Goal: Transaction & Acquisition: Purchase product/service

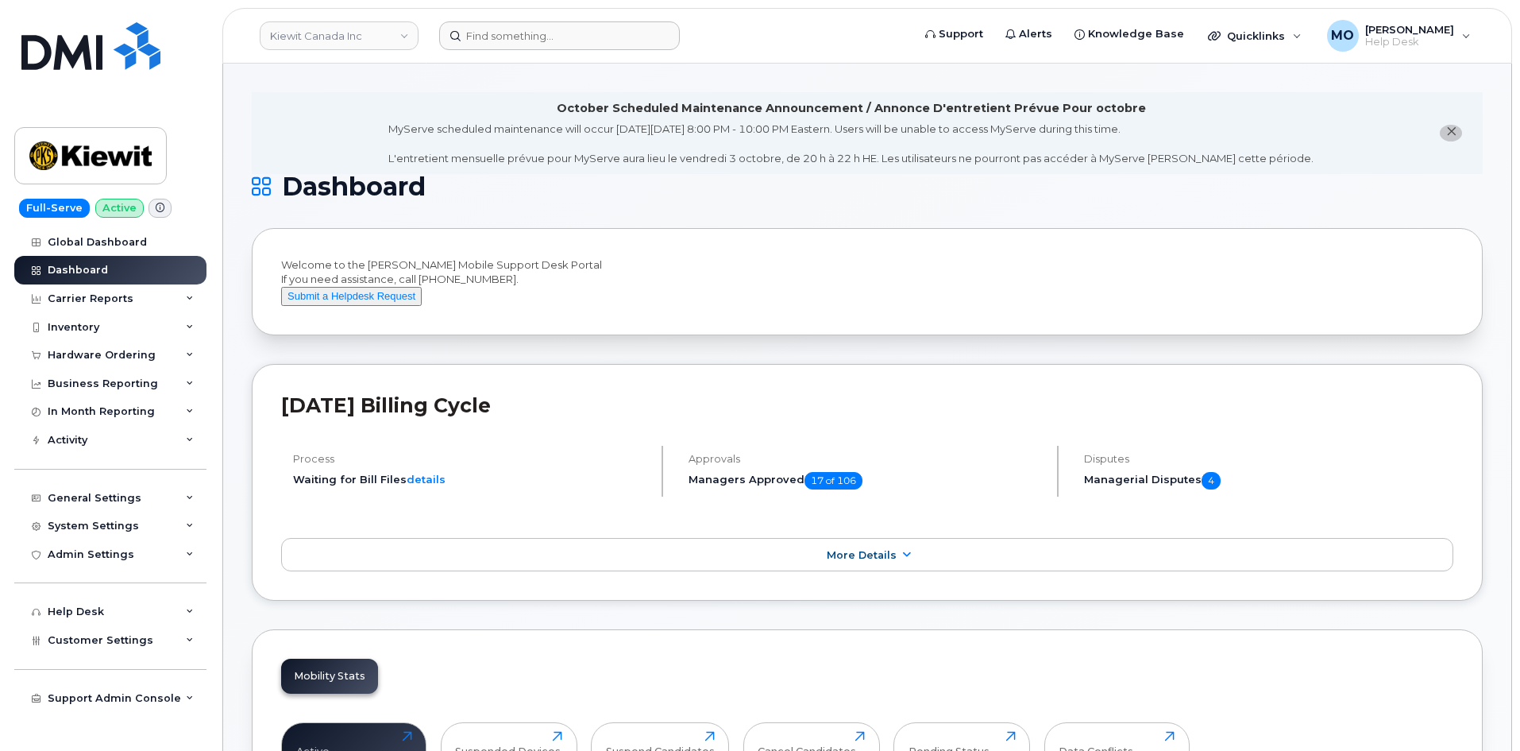
drag, startPoint x: 500, startPoint y: 19, endPoint x: 523, endPoint y: 35, distance: 28.0
click at [520, 31] on header "Kiewit Canada Inc Support Alerts Knowledge Base Quicklinks Suspend / Cancel Dev…" at bounding box center [867, 36] width 1290 height 56
click at [523, 38] on input at bounding box center [559, 35] width 241 height 29
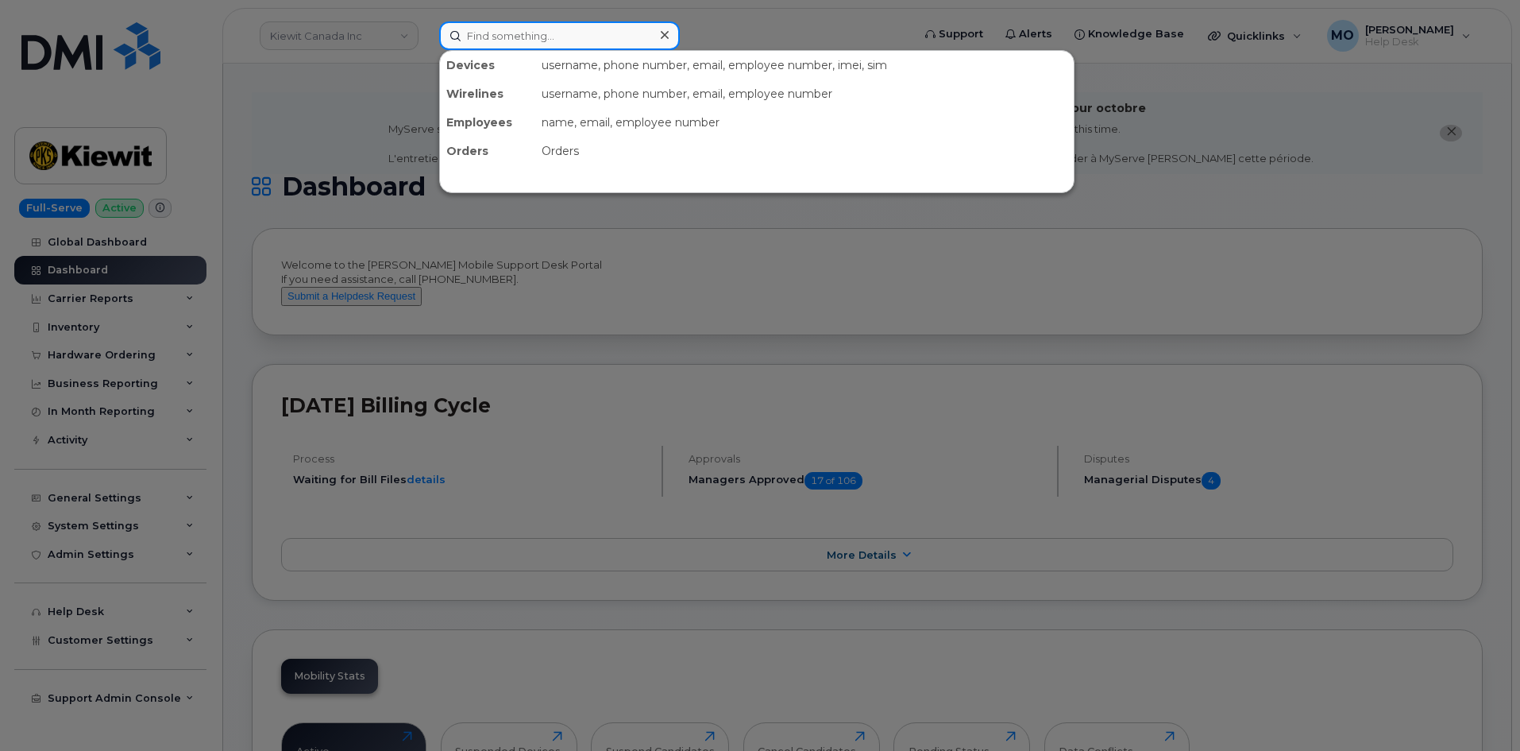
paste input "Scott Shockman"
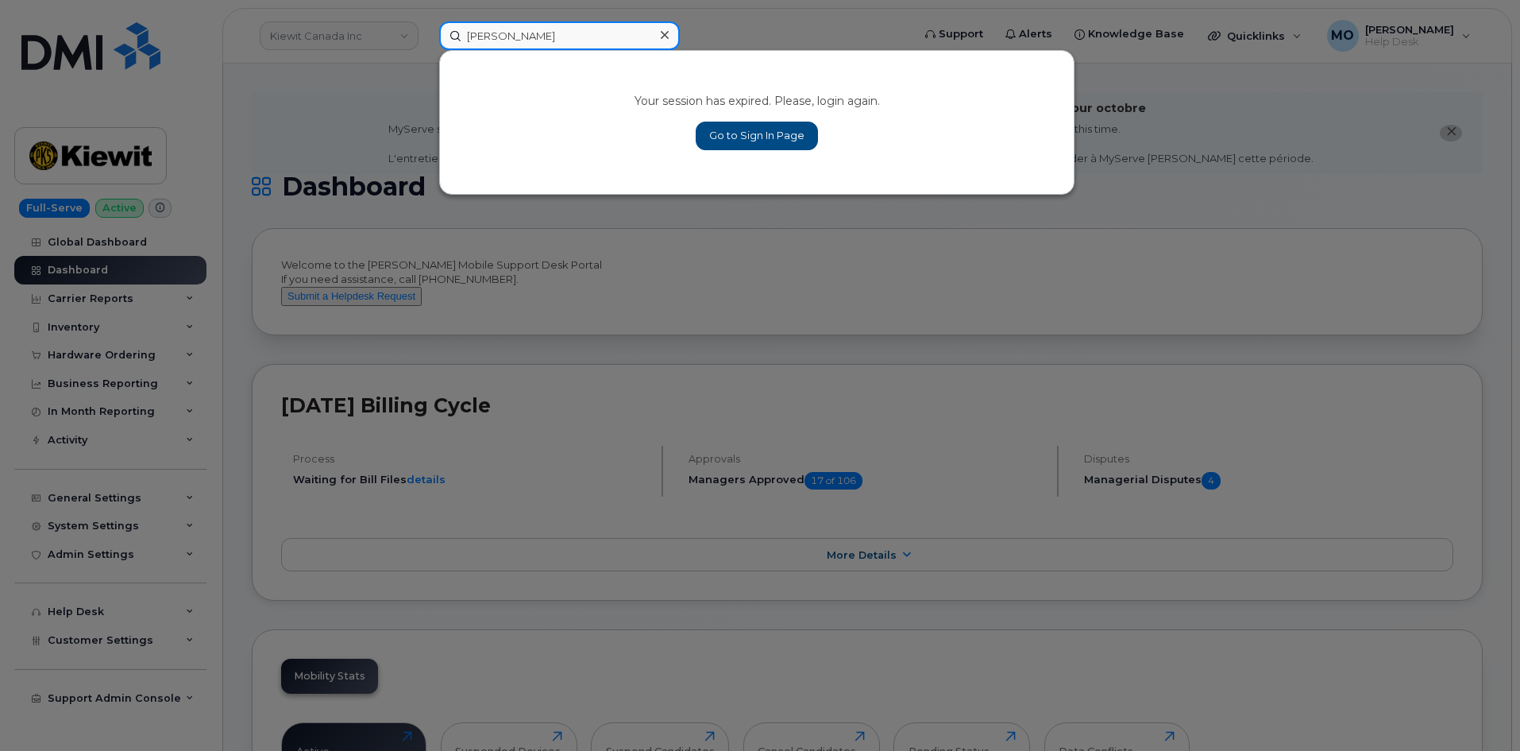
type input "Scott Shockman"
click at [716, 145] on link "Go to Sign In Page" at bounding box center [757, 136] width 122 height 29
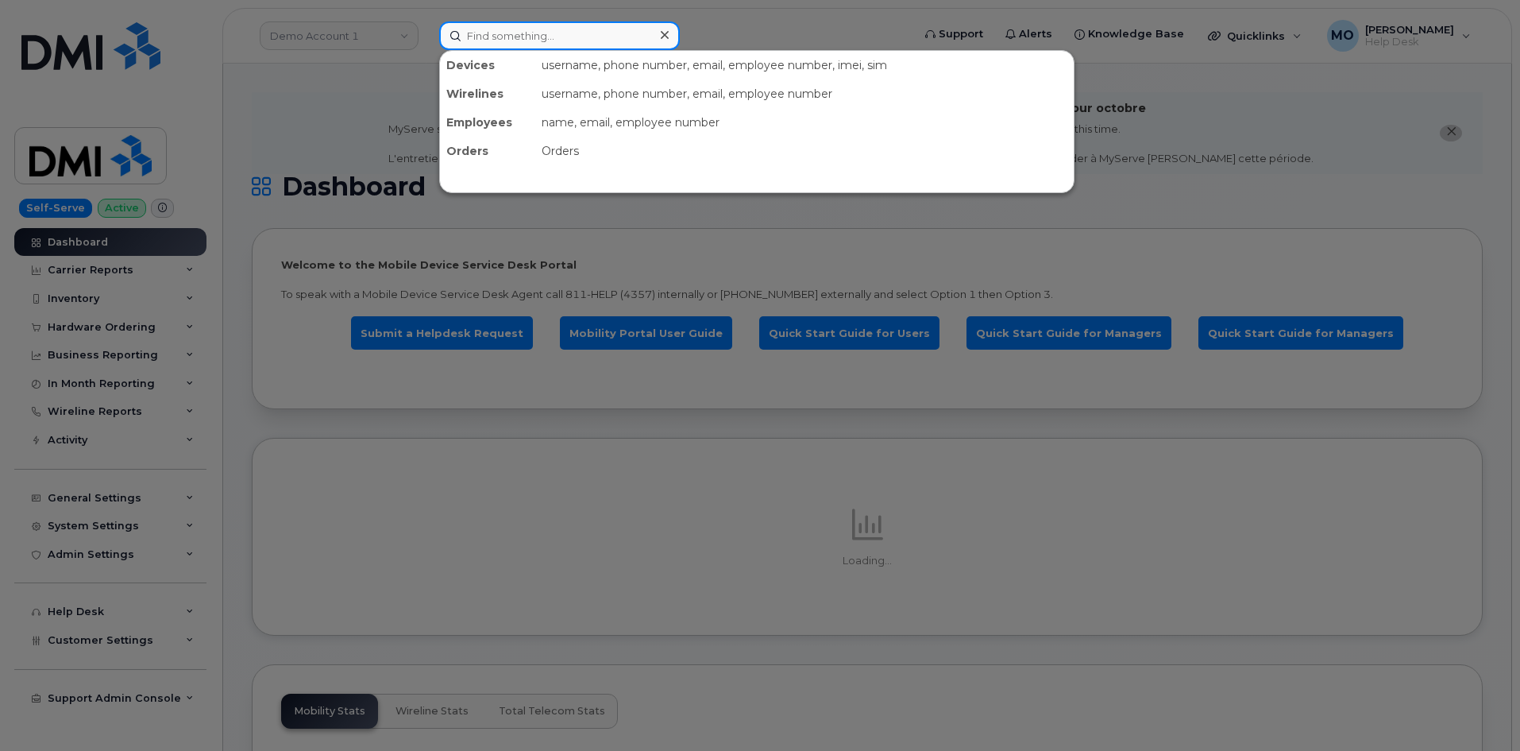
click at [482, 42] on input at bounding box center [559, 35] width 241 height 29
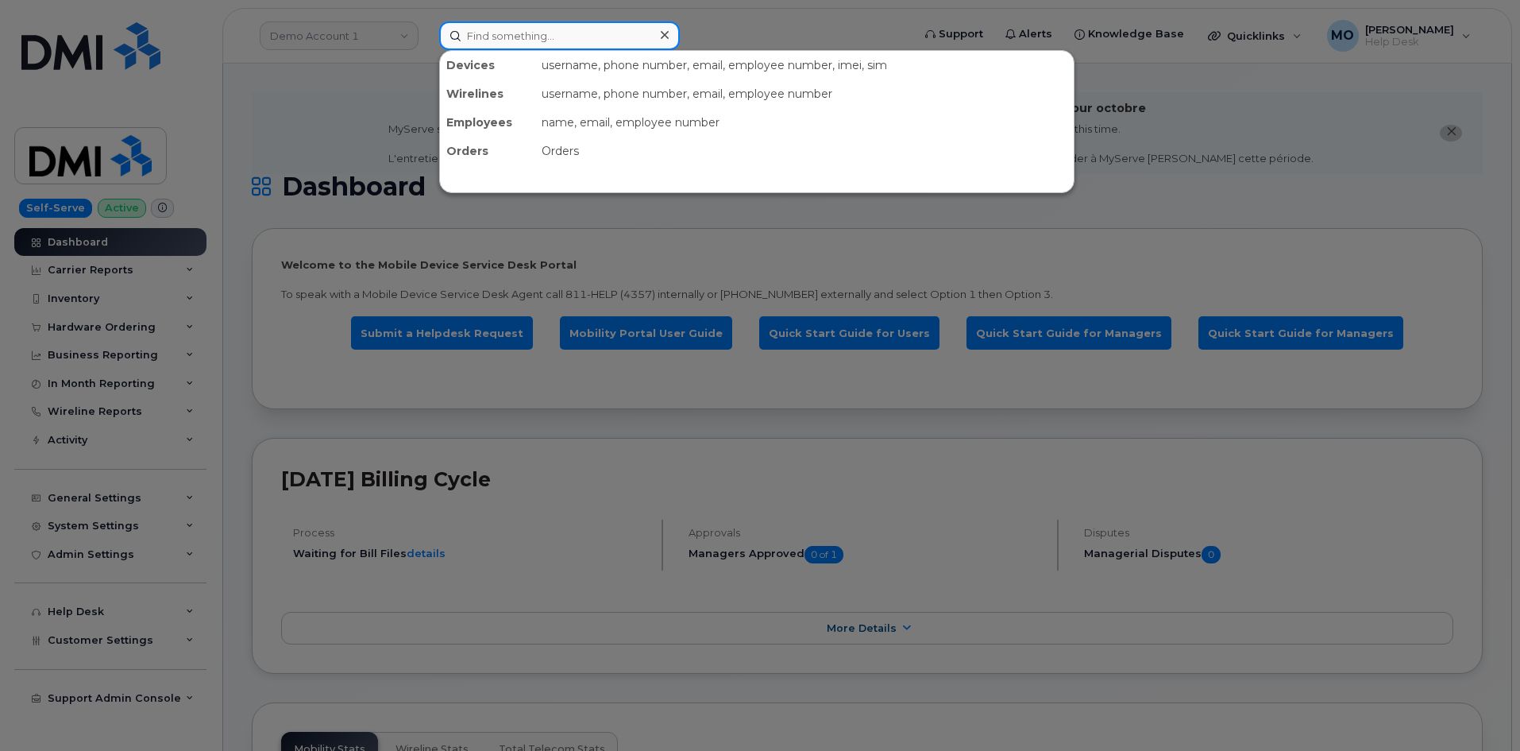
paste input "Scott Shockman"
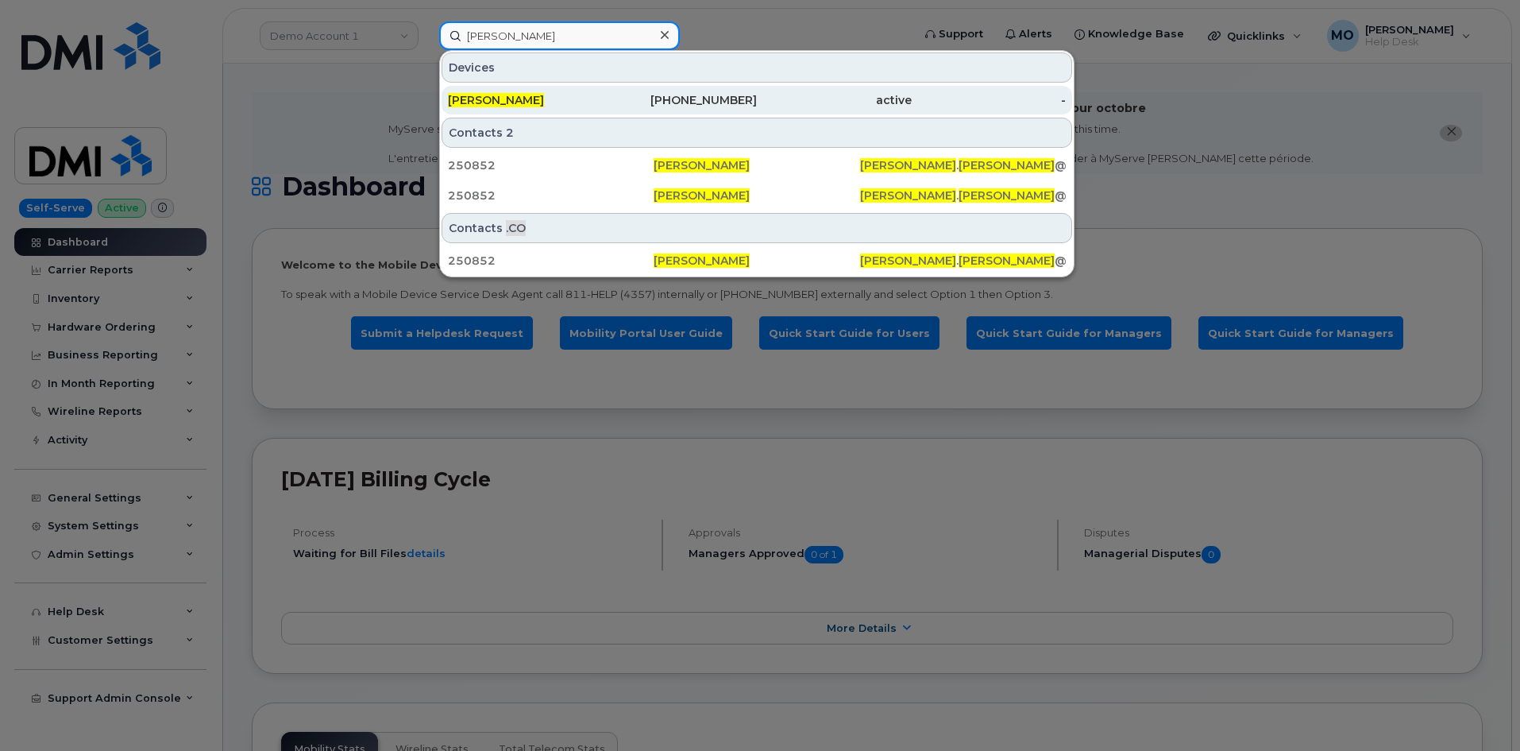
type input "Scott Shockman"
click at [574, 96] on div "SCOTT SHOCKMAN" at bounding box center [525, 100] width 155 height 16
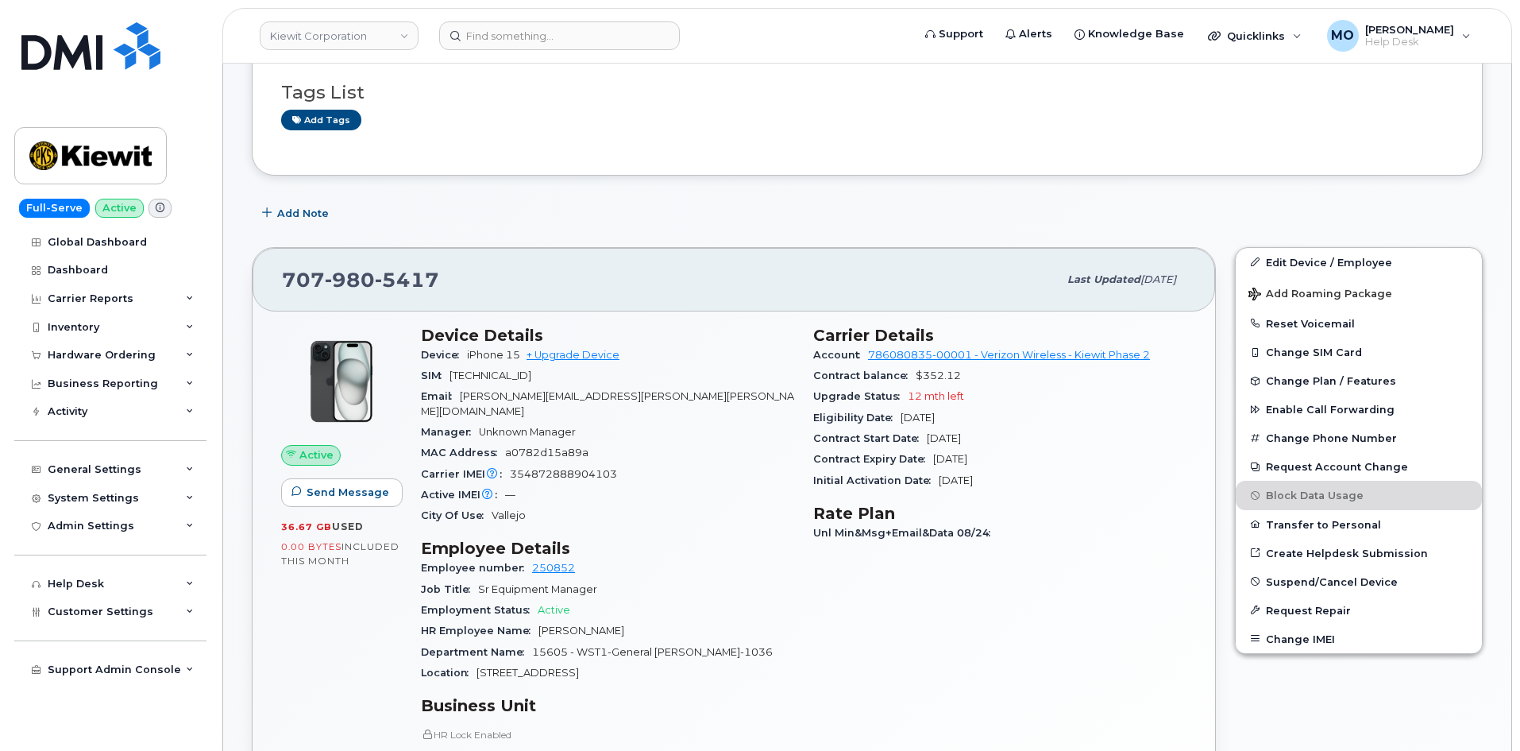
scroll to position [305, 0]
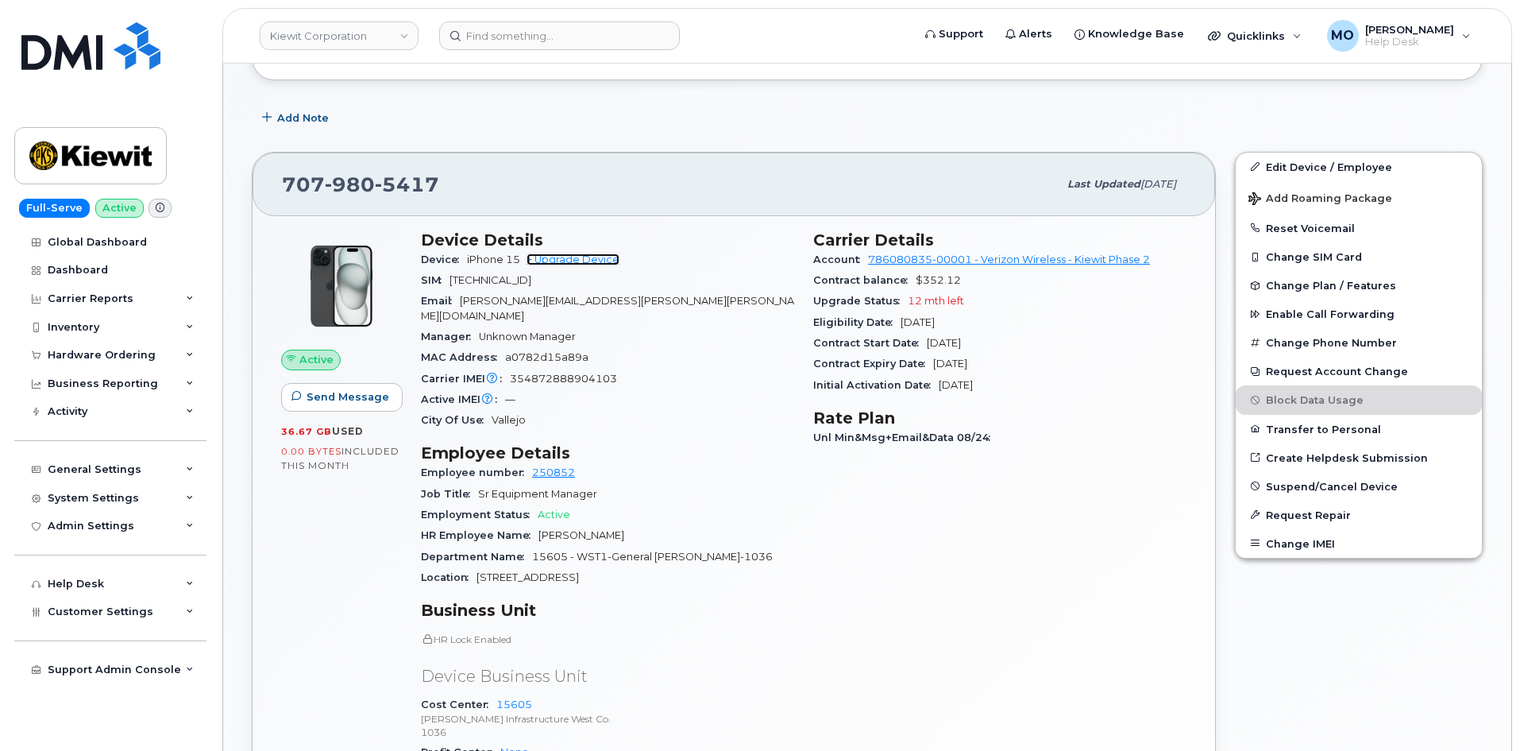
click at [588, 264] on link "+ Upgrade Device" at bounding box center [573, 259] width 93 height 12
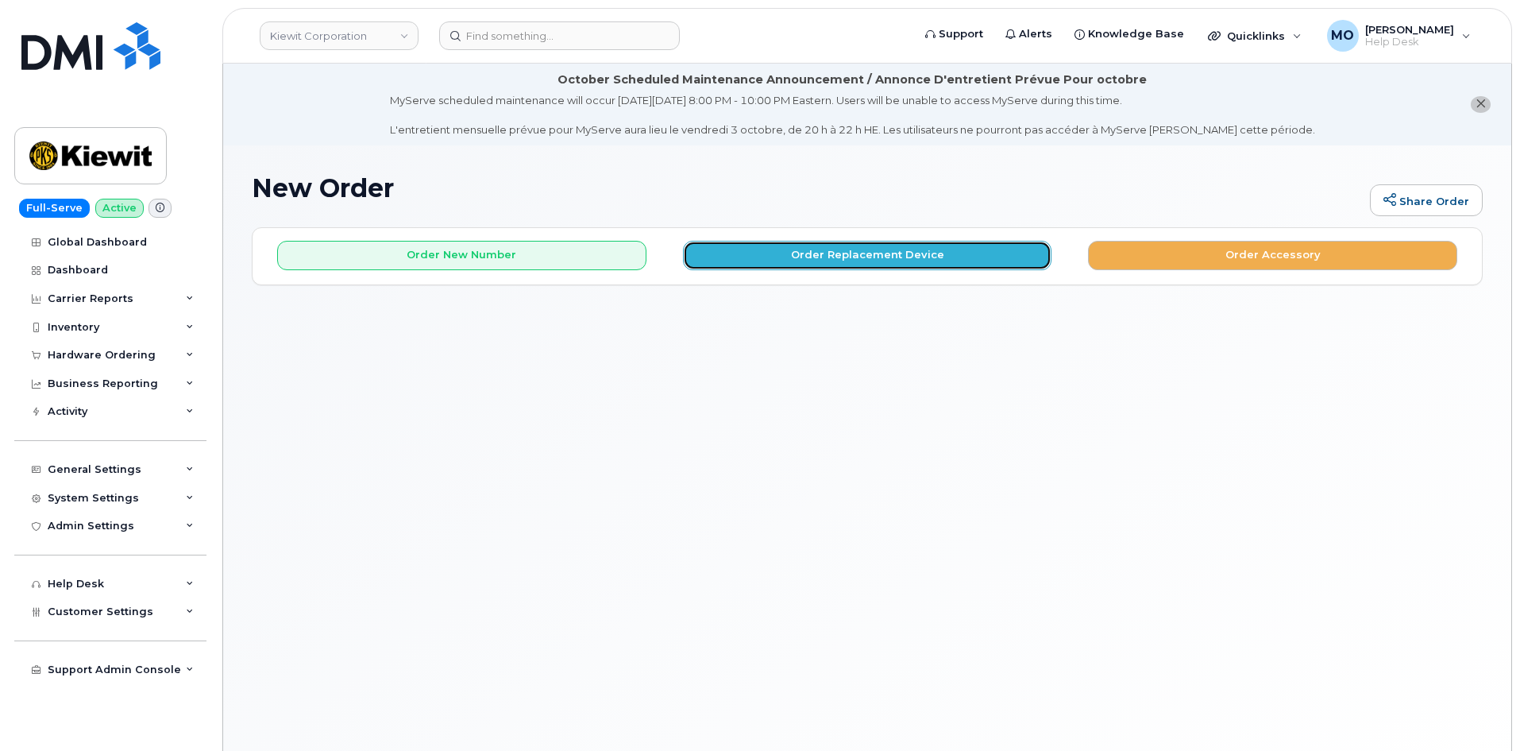
drag, startPoint x: 769, startPoint y: 249, endPoint x: 764, endPoint y: 261, distance: 12.8
click at [764, 261] on button "Order Replacement Device" at bounding box center [867, 255] width 369 height 29
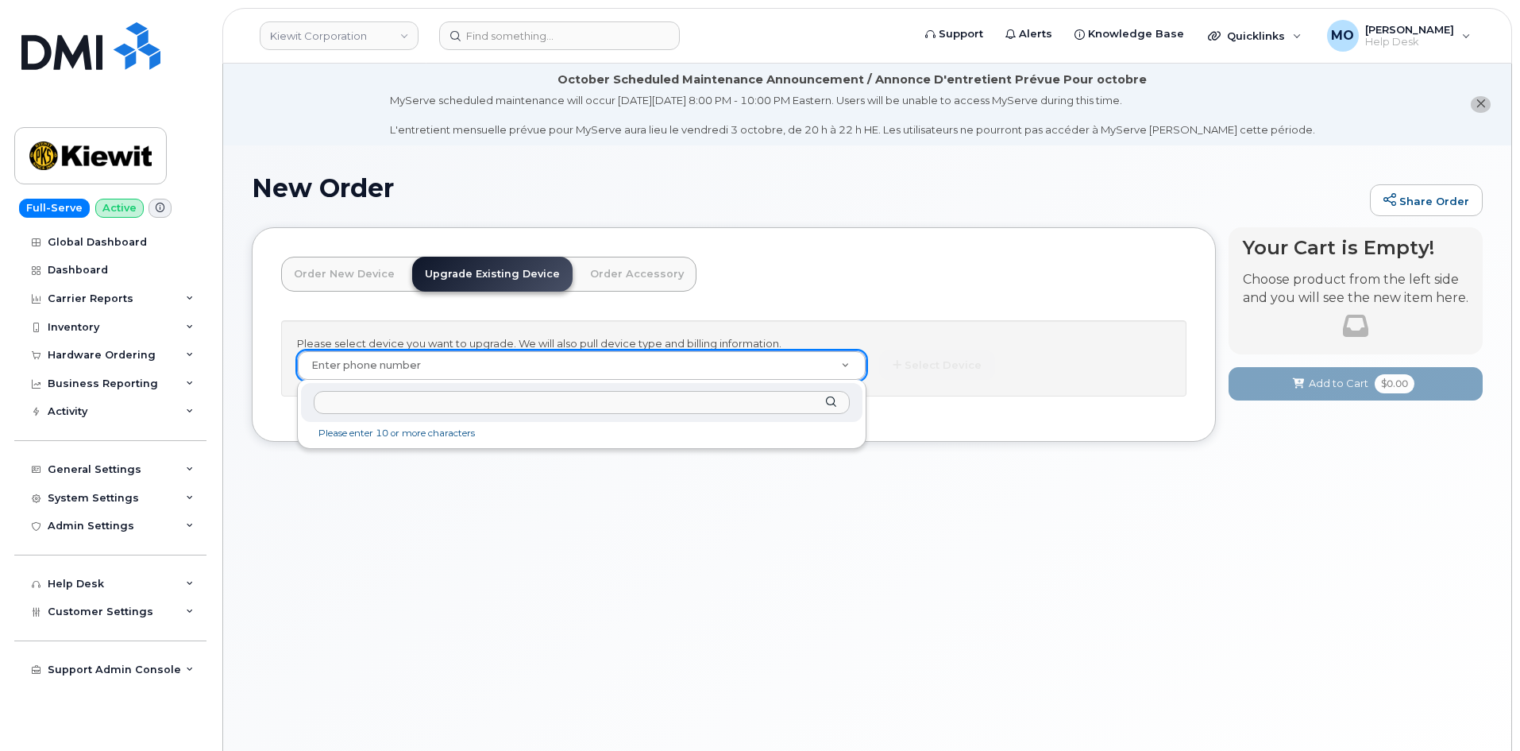
paste input "707-980-5417"
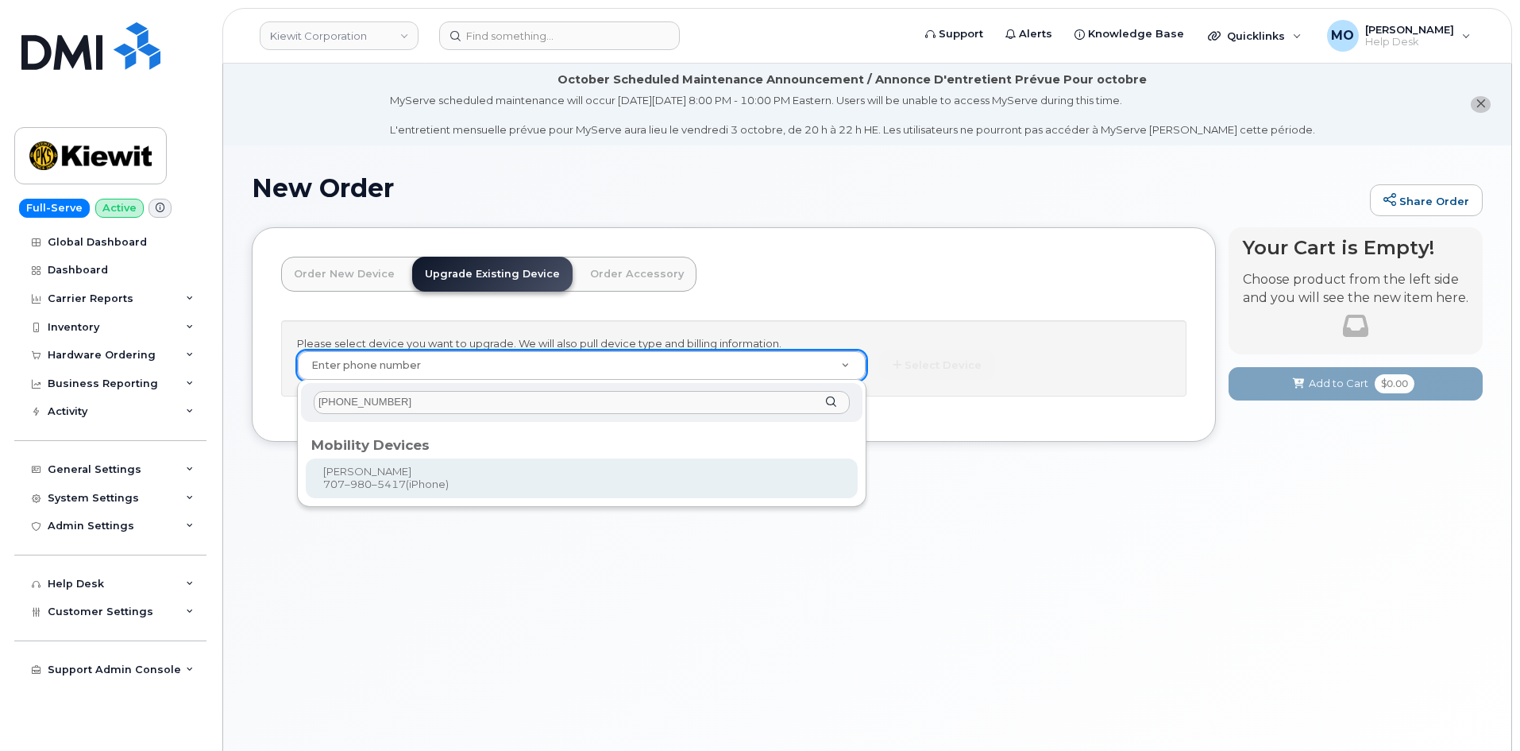
type input "707-980-5417"
type input "1171329"
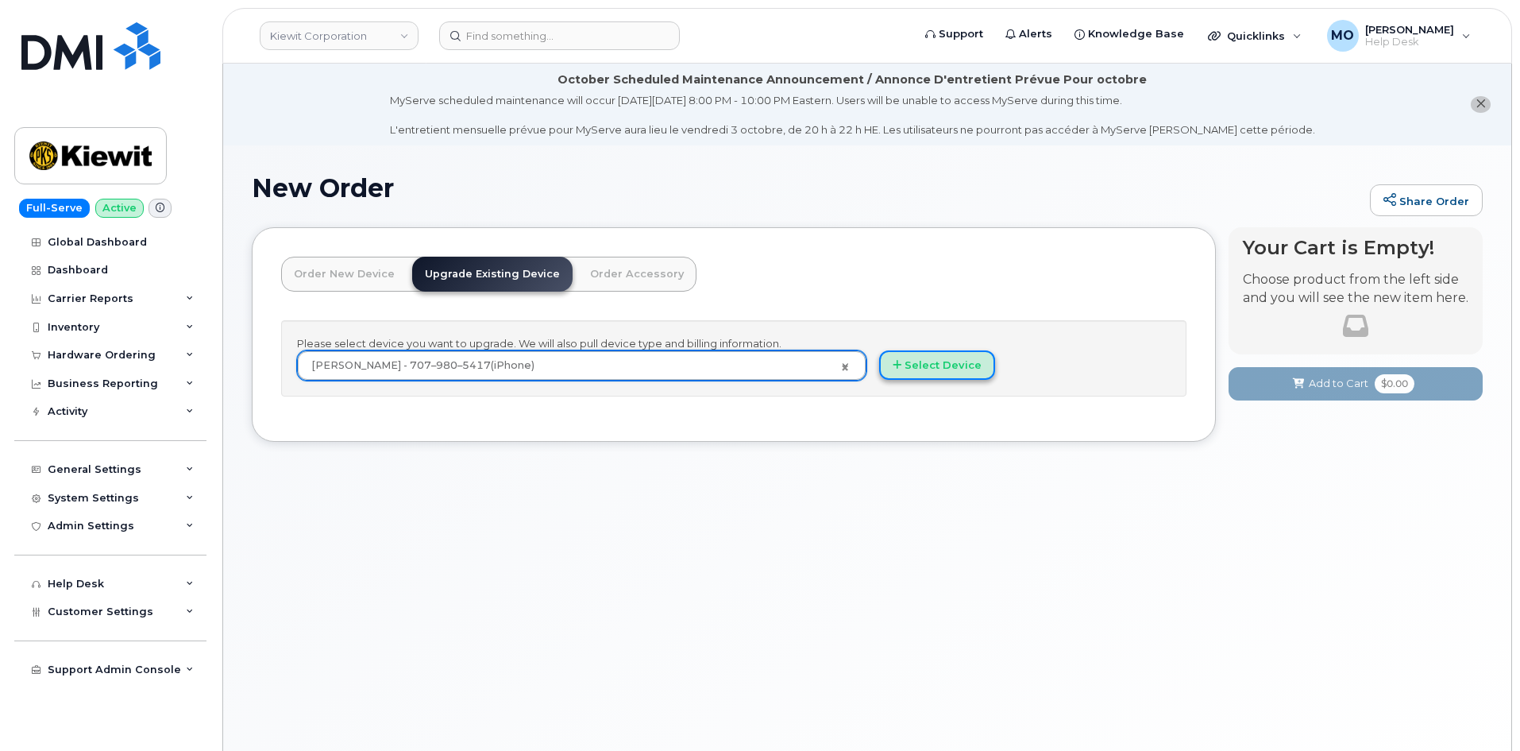
click at [947, 361] on button "Select Device" at bounding box center [937, 364] width 116 height 29
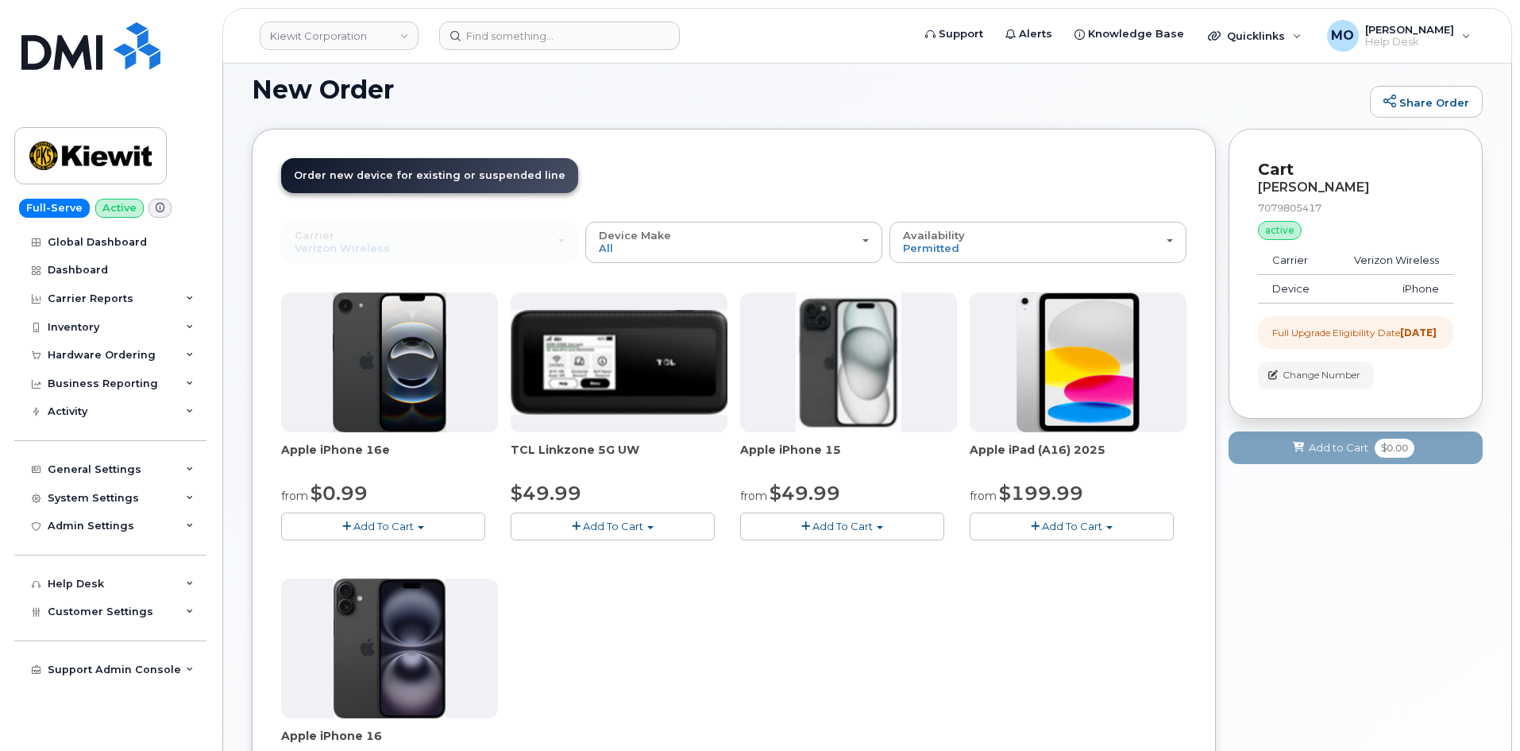
scroll to position [79, 0]
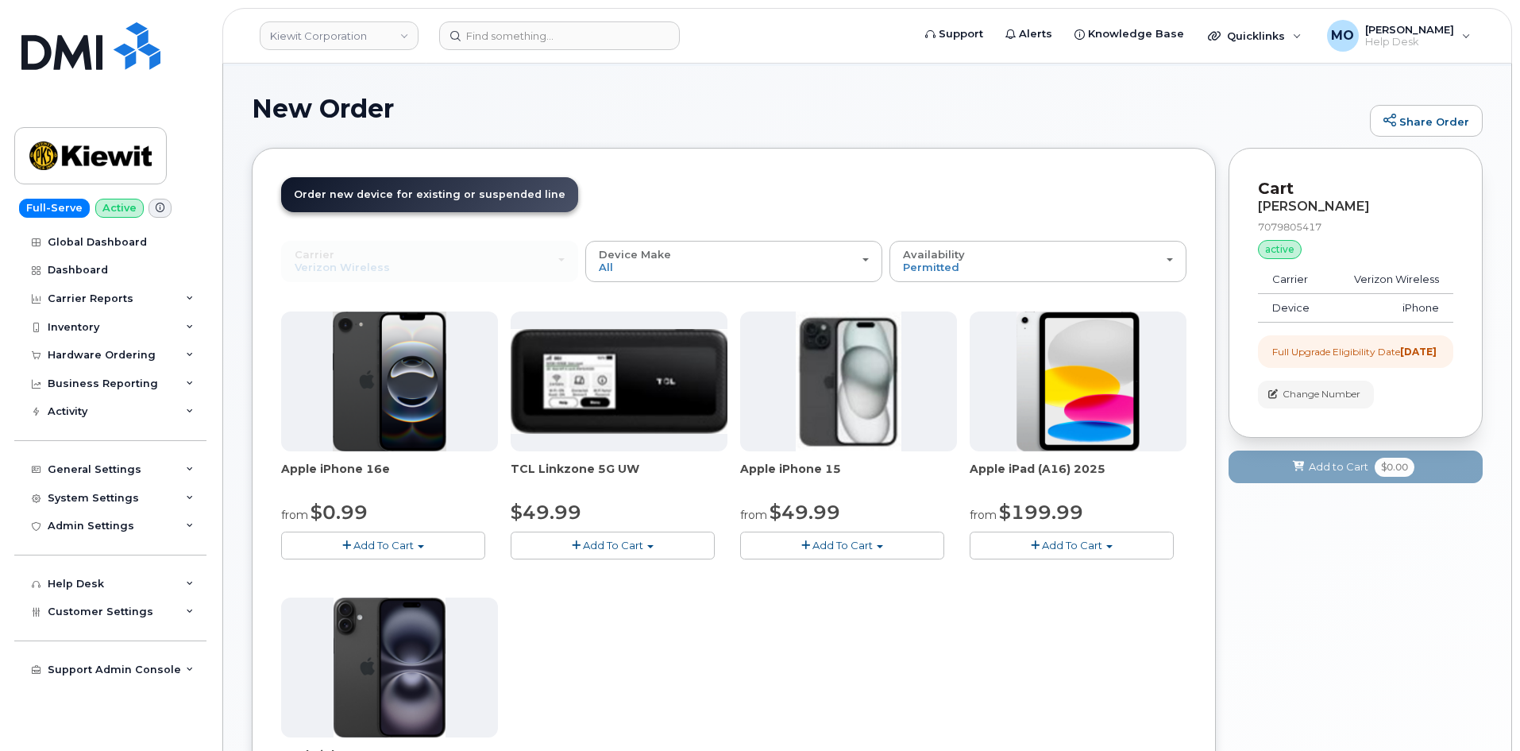
click at [410, 545] on span "Add To Cart" at bounding box center [383, 545] width 60 height 13
click at [383, 578] on link "$0.99 - 2 Year Upgrade (128GB)" at bounding box center [384, 575] width 199 height 20
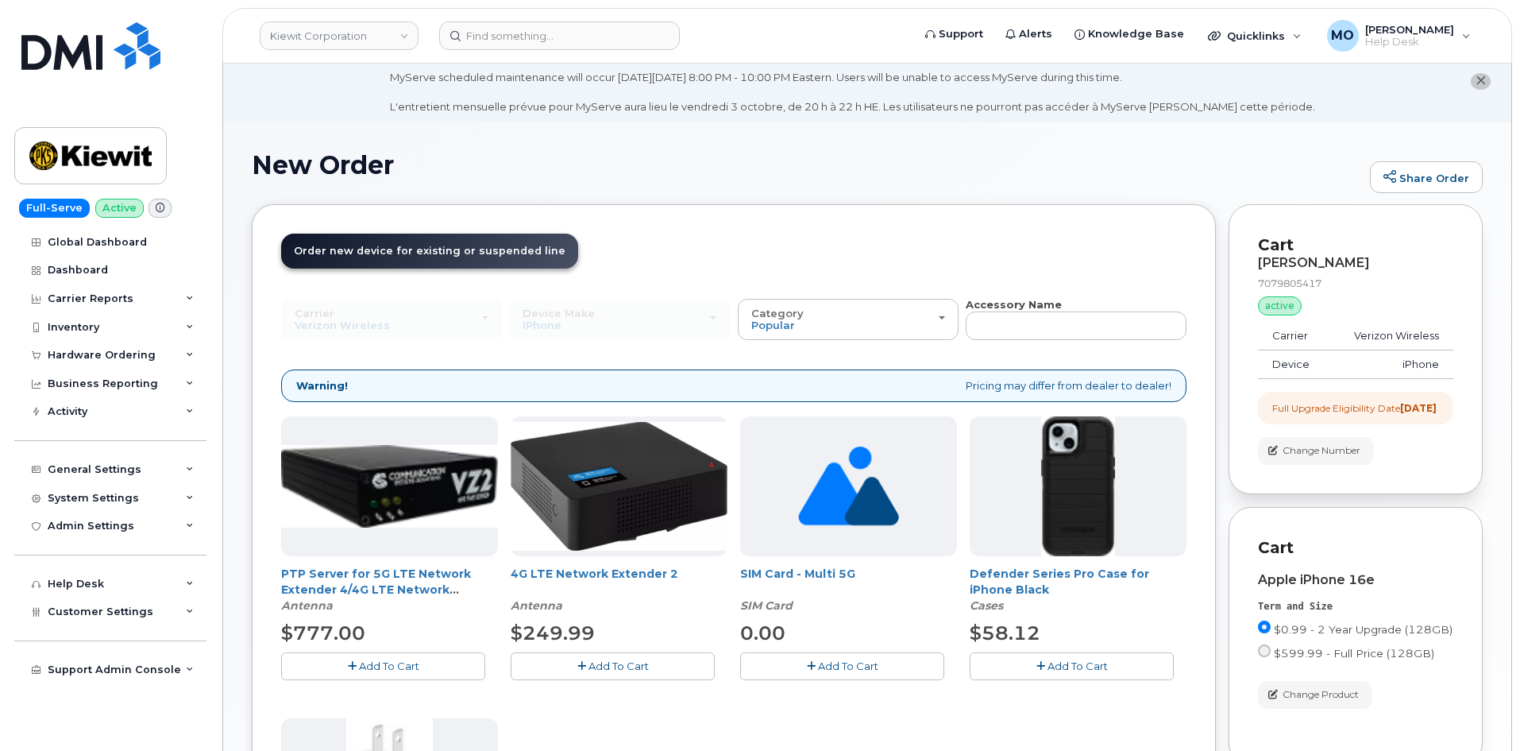
scroll to position [13, 0]
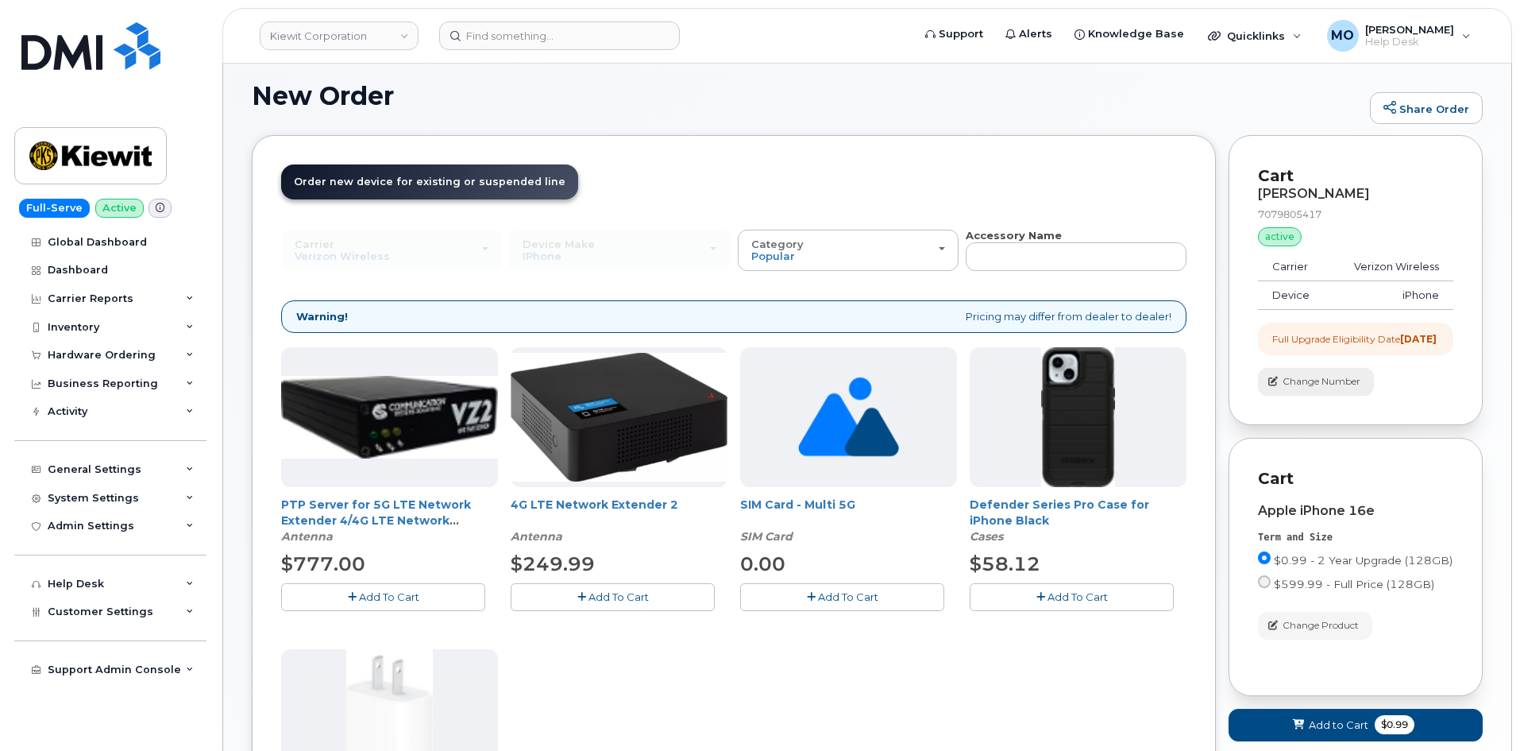
click at [1330, 388] on span "Change Number" at bounding box center [1322, 381] width 78 height 14
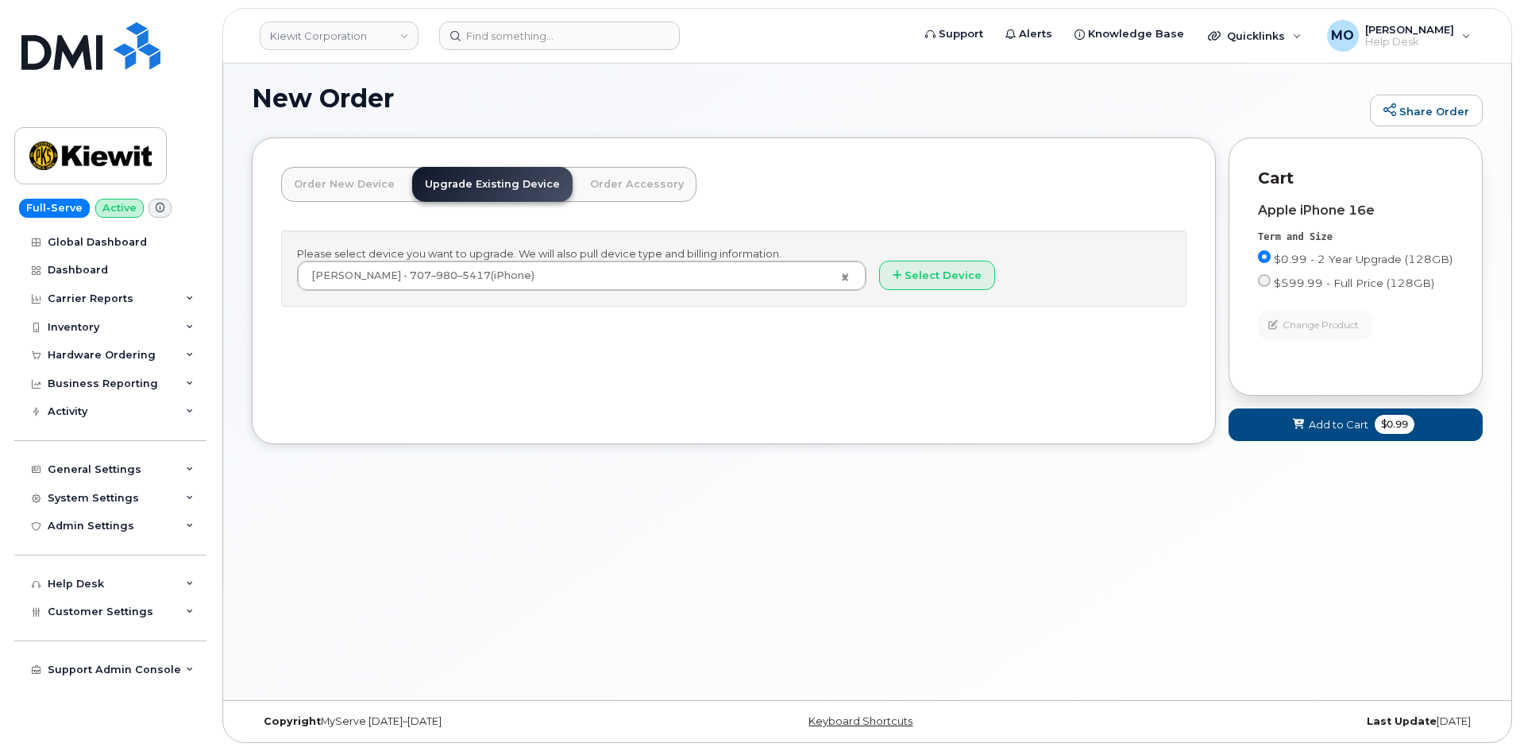
scroll to position [90, 0]
click at [911, 282] on button "Select Device" at bounding box center [937, 275] width 116 height 29
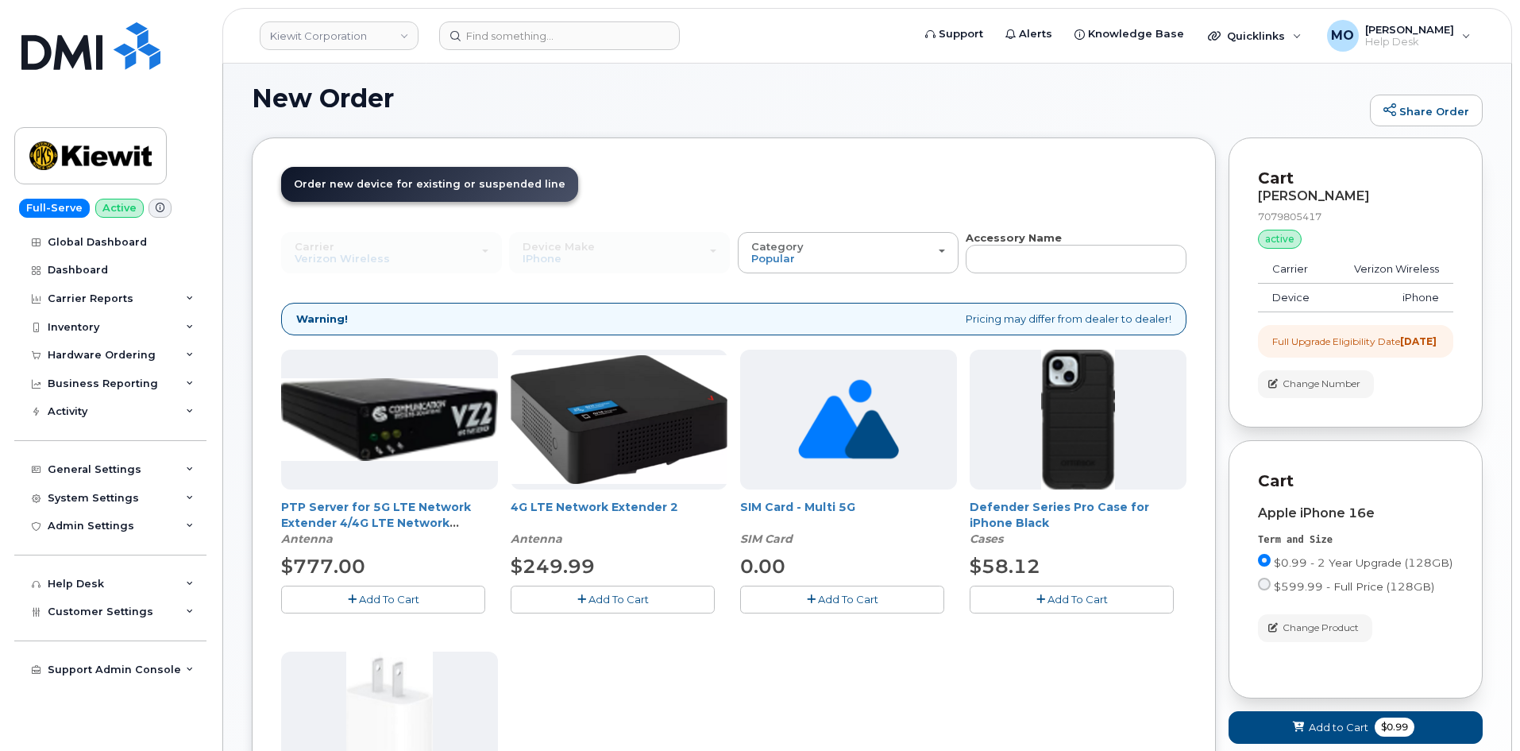
click at [1319, 300] on td "Device" at bounding box center [1293, 298] width 71 height 29
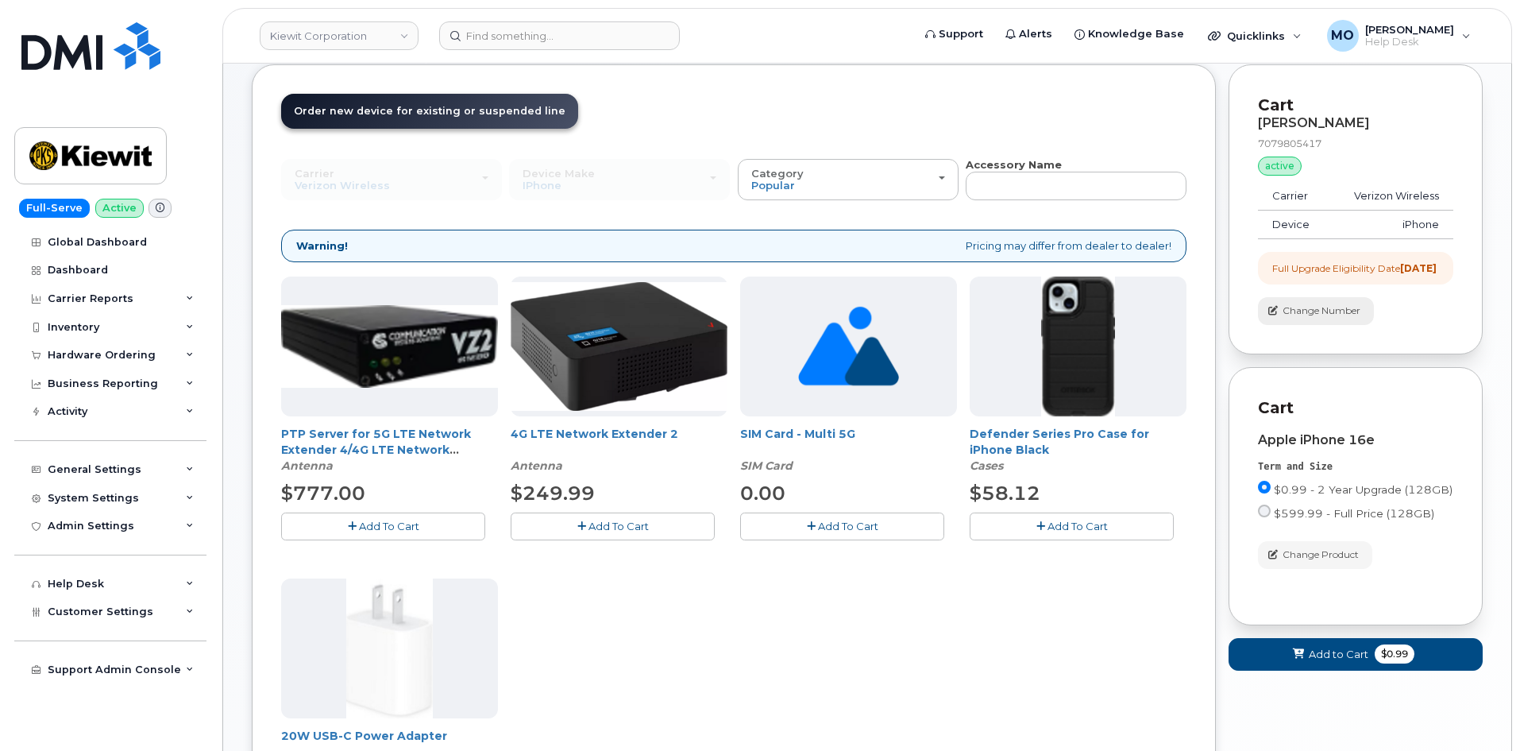
scroll to position [249, 0]
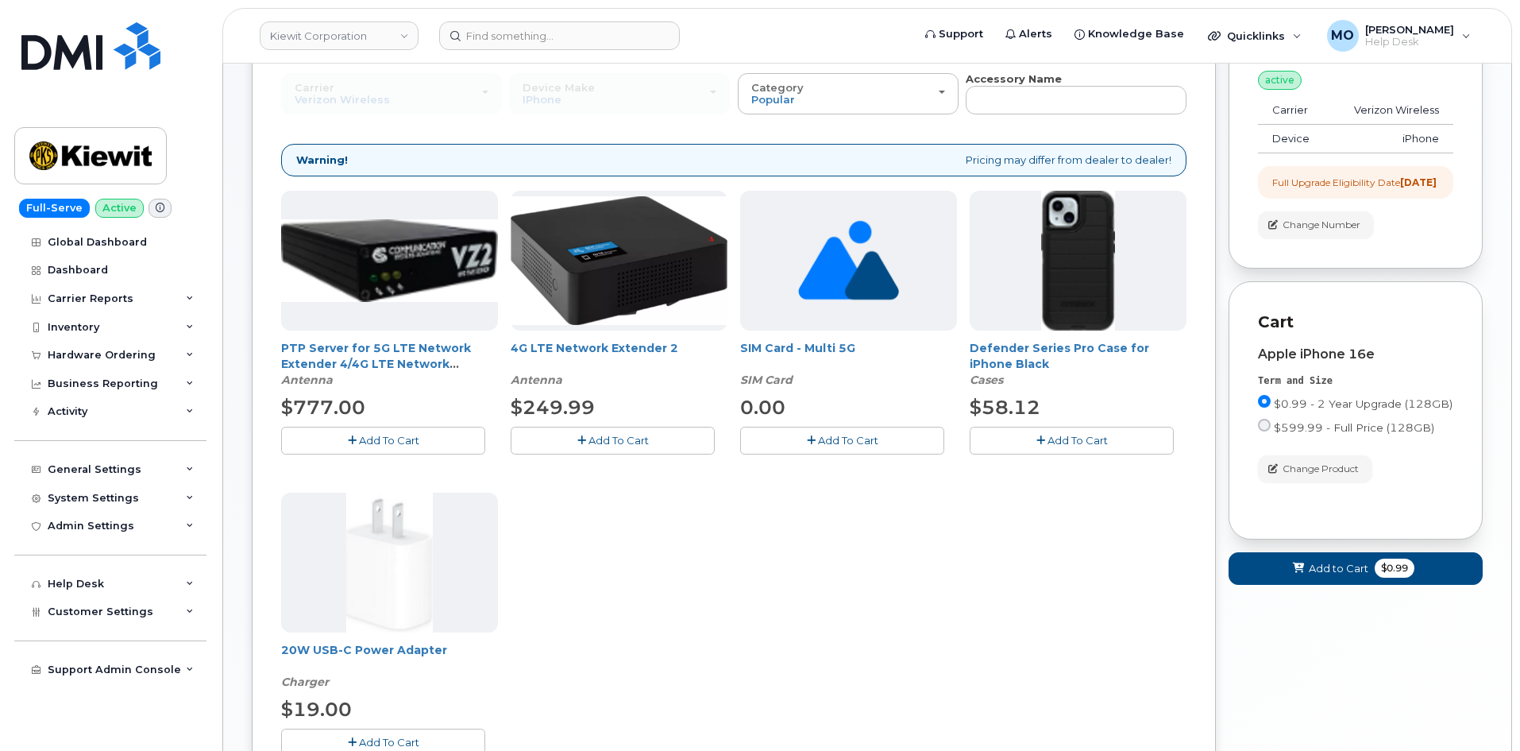
click at [1326, 476] on span "Change Product" at bounding box center [1321, 469] width 76 height 14
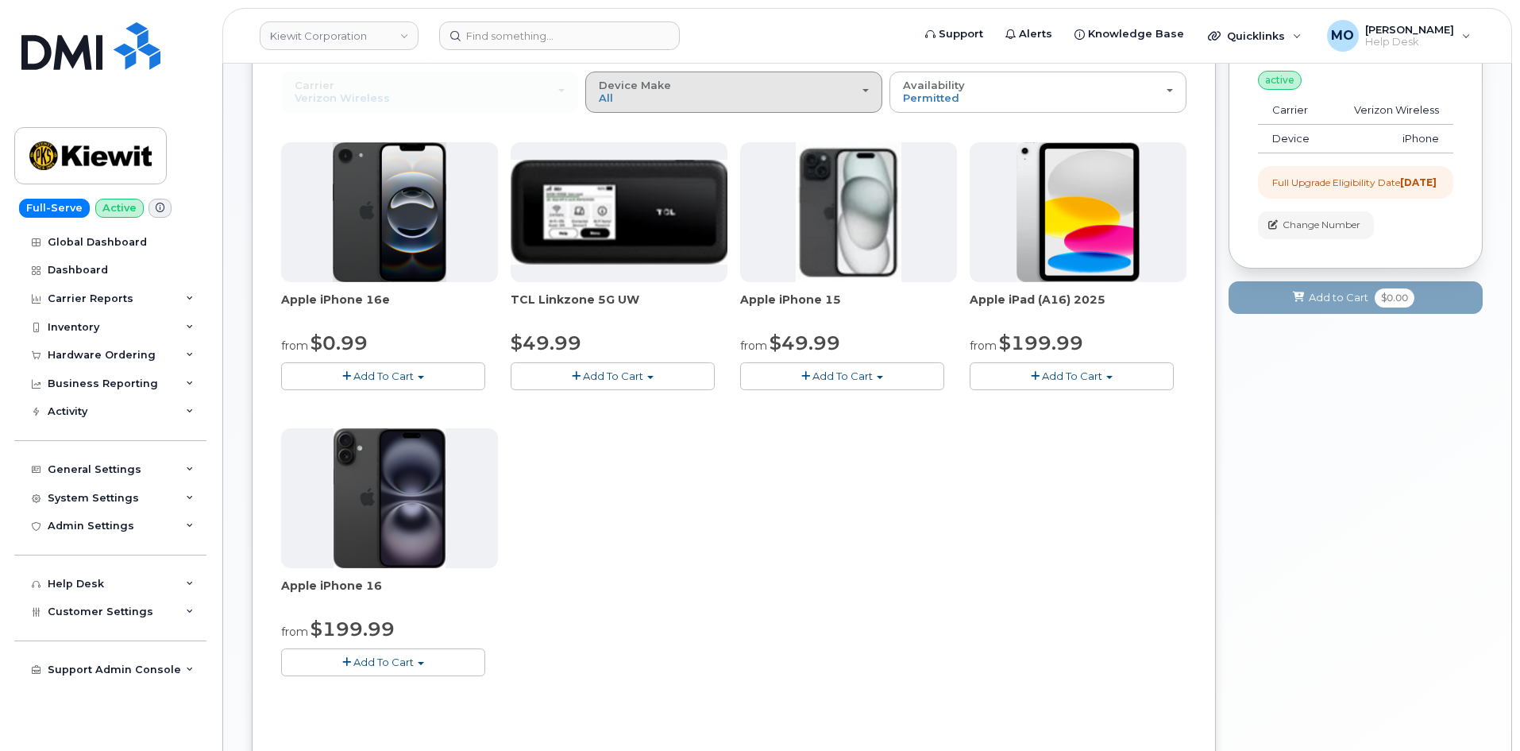
click at [798, 95] on div "Device Make All iPhone Modem Tablet" at bounding box center [734, 91] width 270 height 25
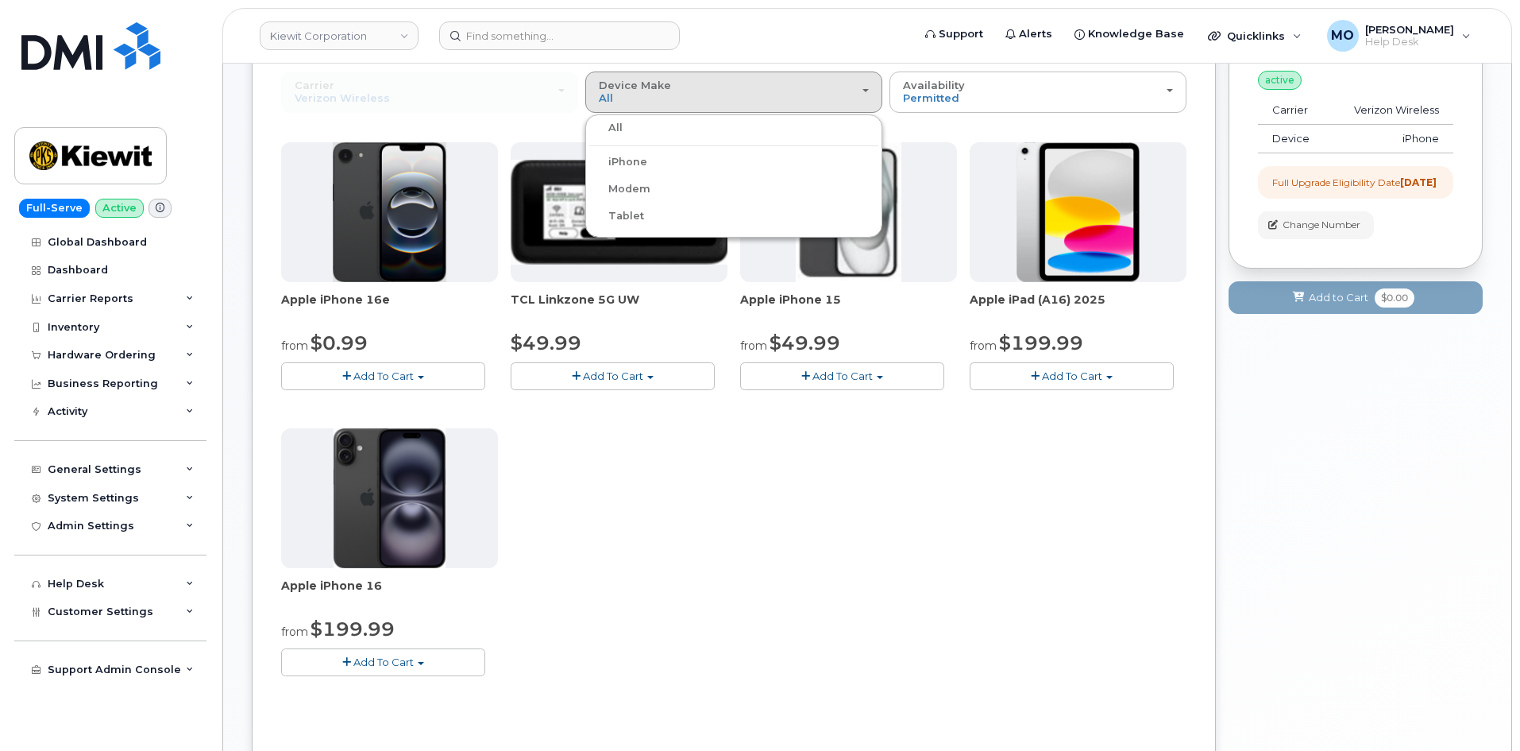
click at [629, 161] on label "iPhone" at bounding box center [618, 162] width 58 height 19
click at [0, 0] on input "iPhone" at bounding box center [0, 0] width 0 height 0
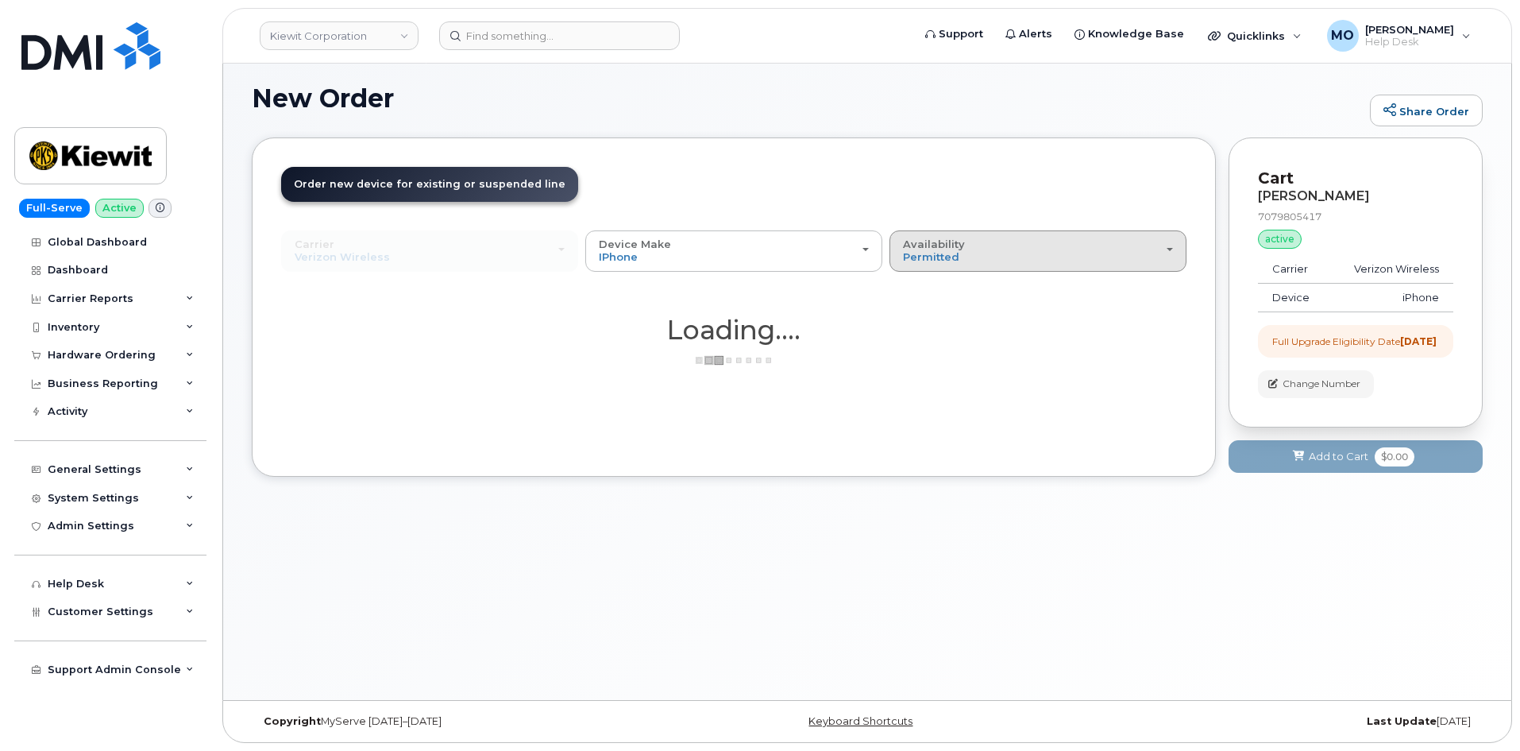
click at [999, 248] on div "Availability Permitted All" at bounding box center [1038, 250] width 270 height 25
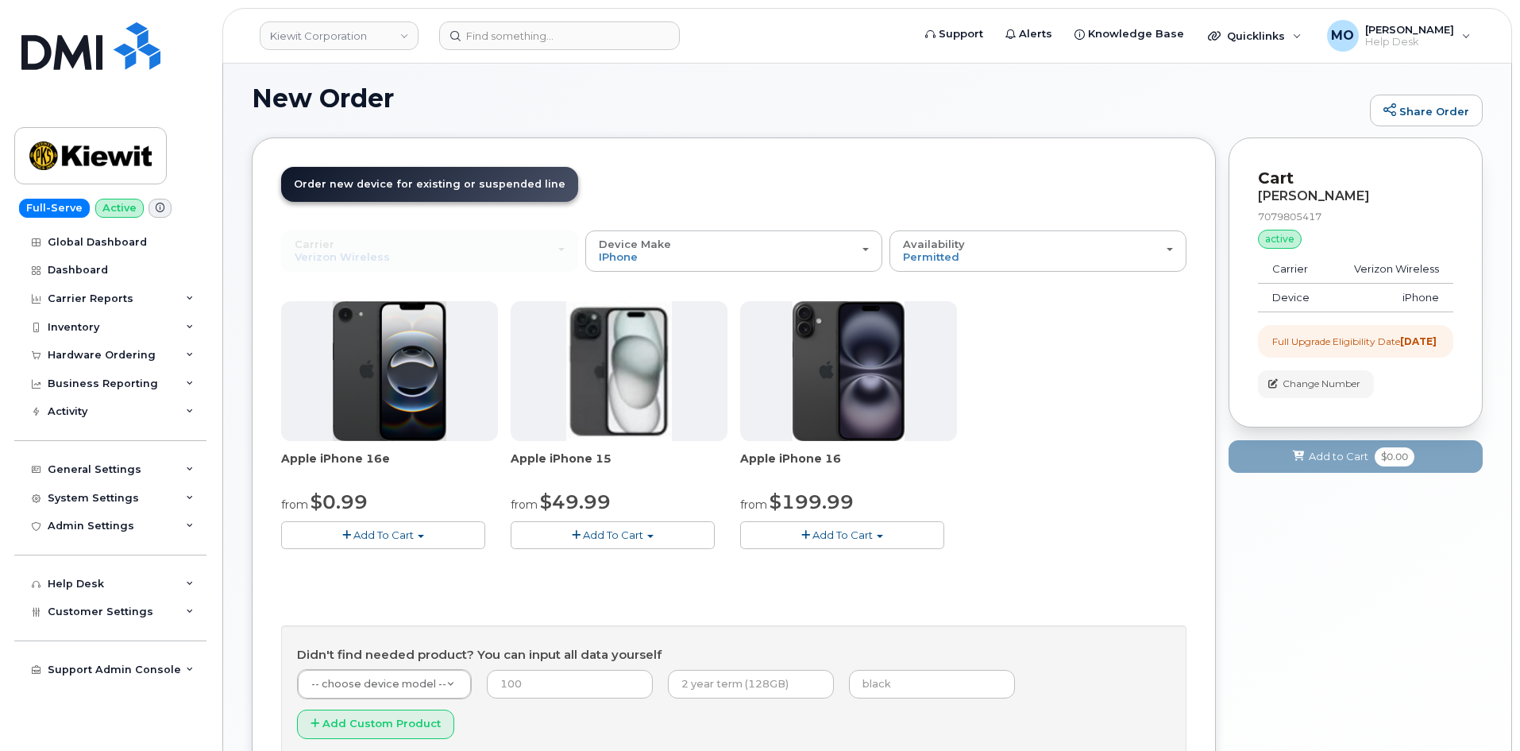
click at [1037, 331] on div "Apple iPhone 16e from $0.99 Add To Cart $0.99 - 2 Year Upgrade (128GB) $599.99 …" at bounding box center [734, 437] width 906 height 273
click at [975, 244] on div "Availability Permitted All" at bounding box center [1038, 250] width 270 height 25
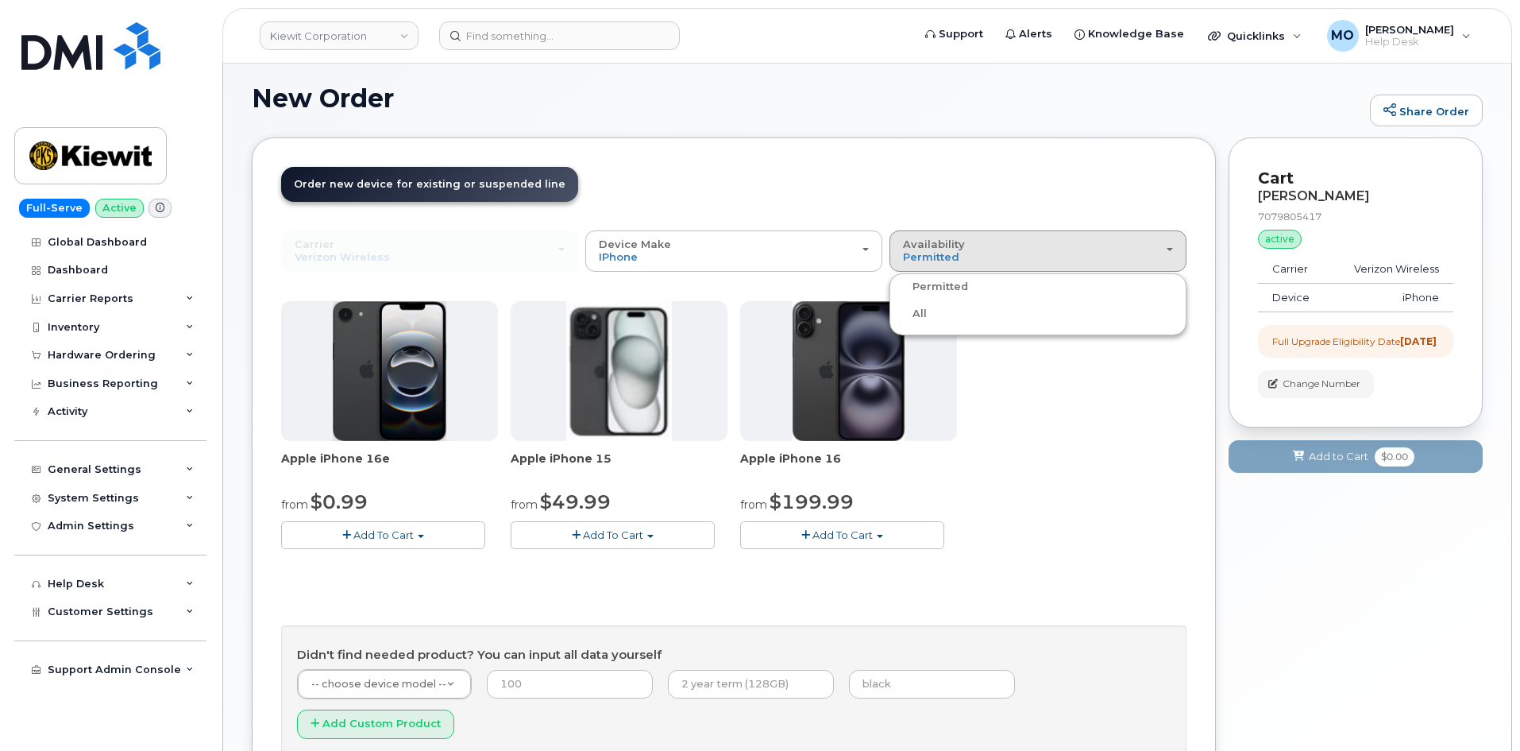
click at [921, 313] on label "All" at bounding box center [910, 313] width 33 height 19
click at [0, 0] on input "All" at bounding box center [0, 0] width 0 height 0
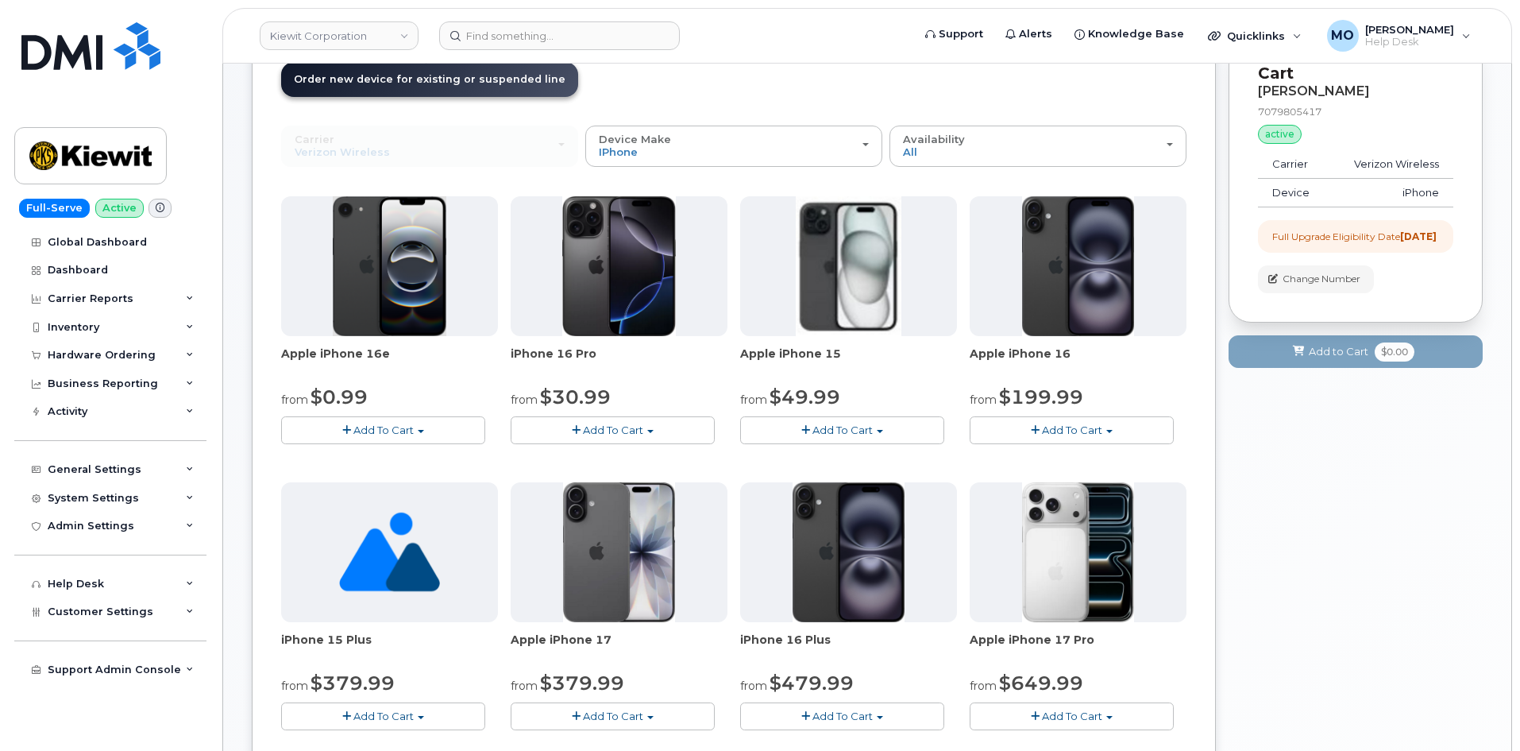
scroll to position [169, 0]
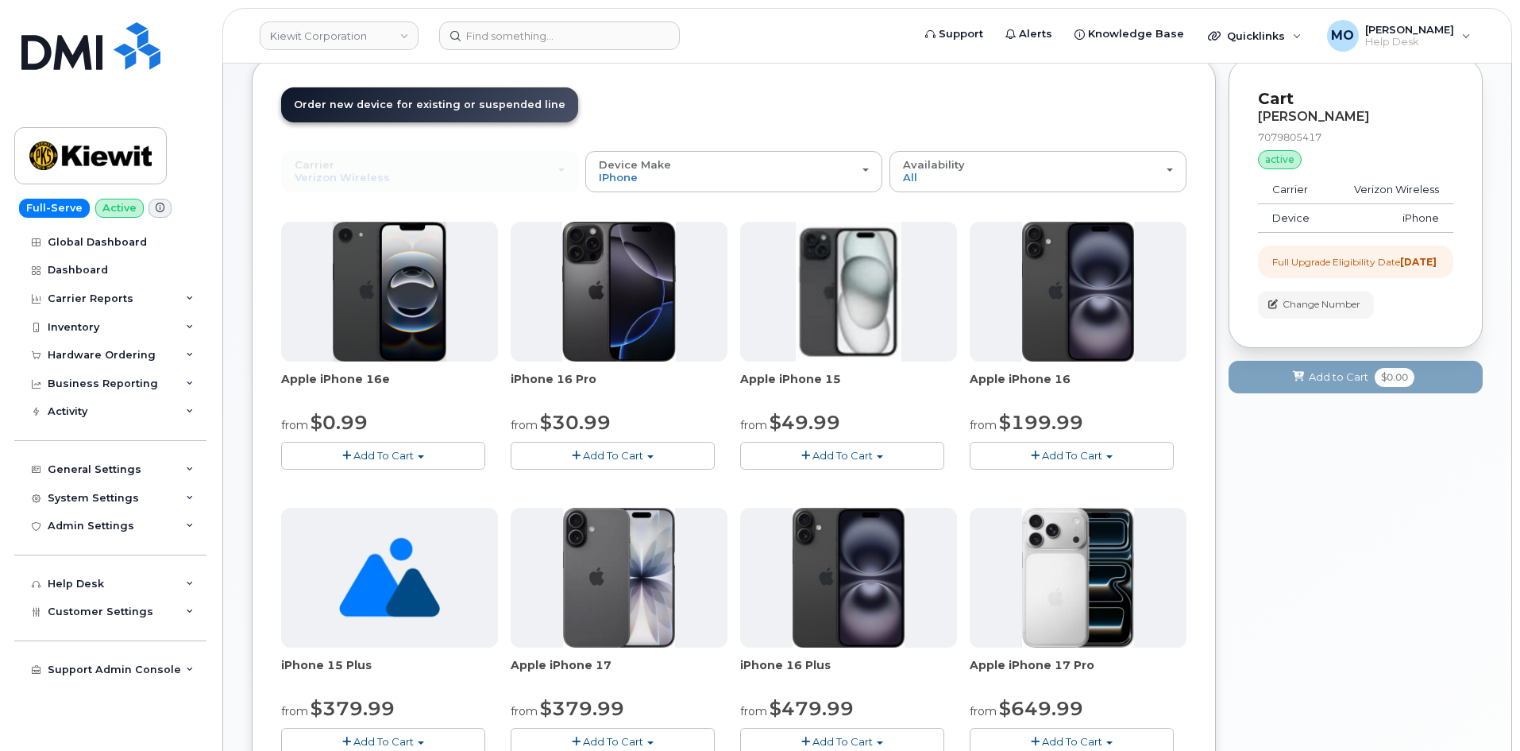
click at [603, 460] on span "Add To Cart" at bounding box center [613, 455] width 60 height 13
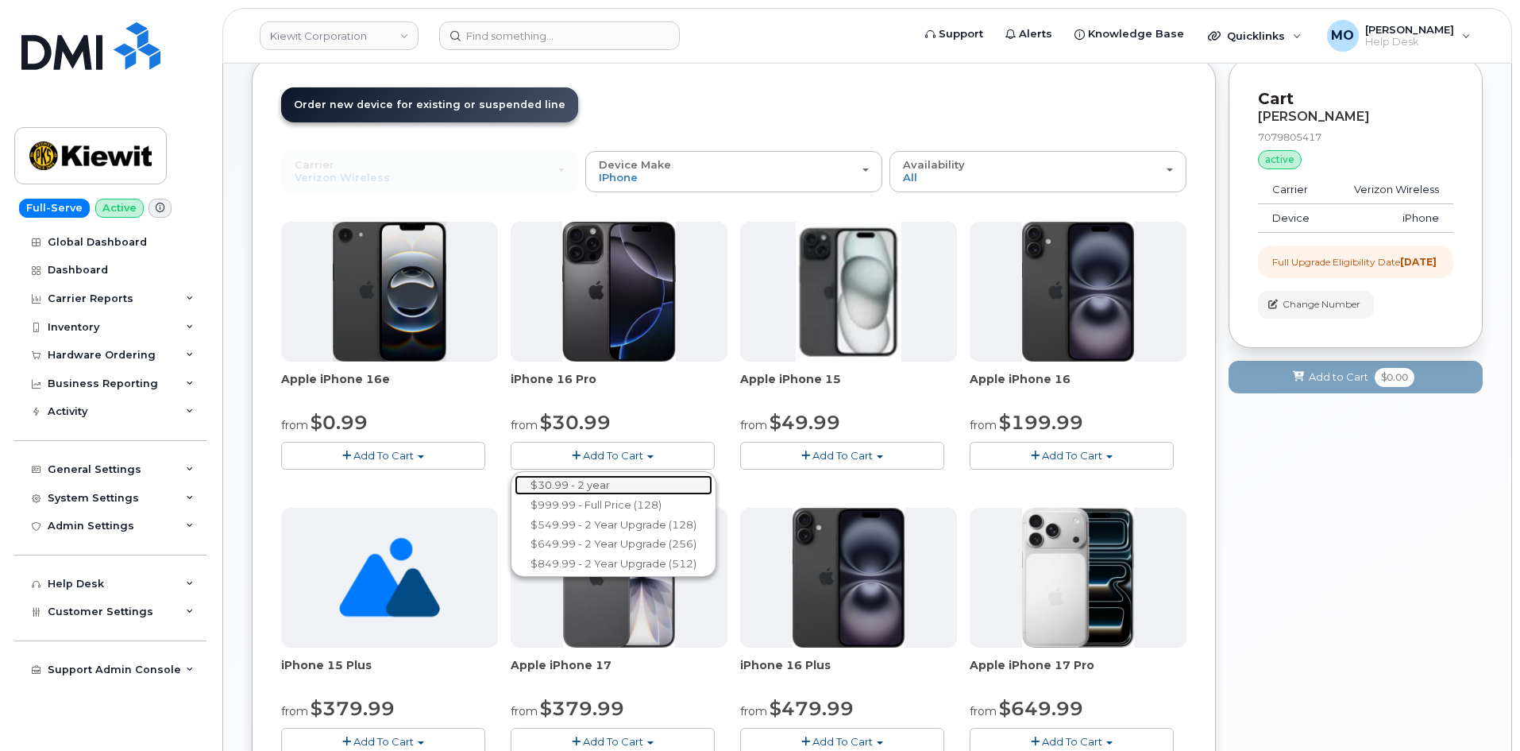
click at [583, 486] on link "$30.99 - 2 year" at bounding box center [614, 485] width 198 height 20
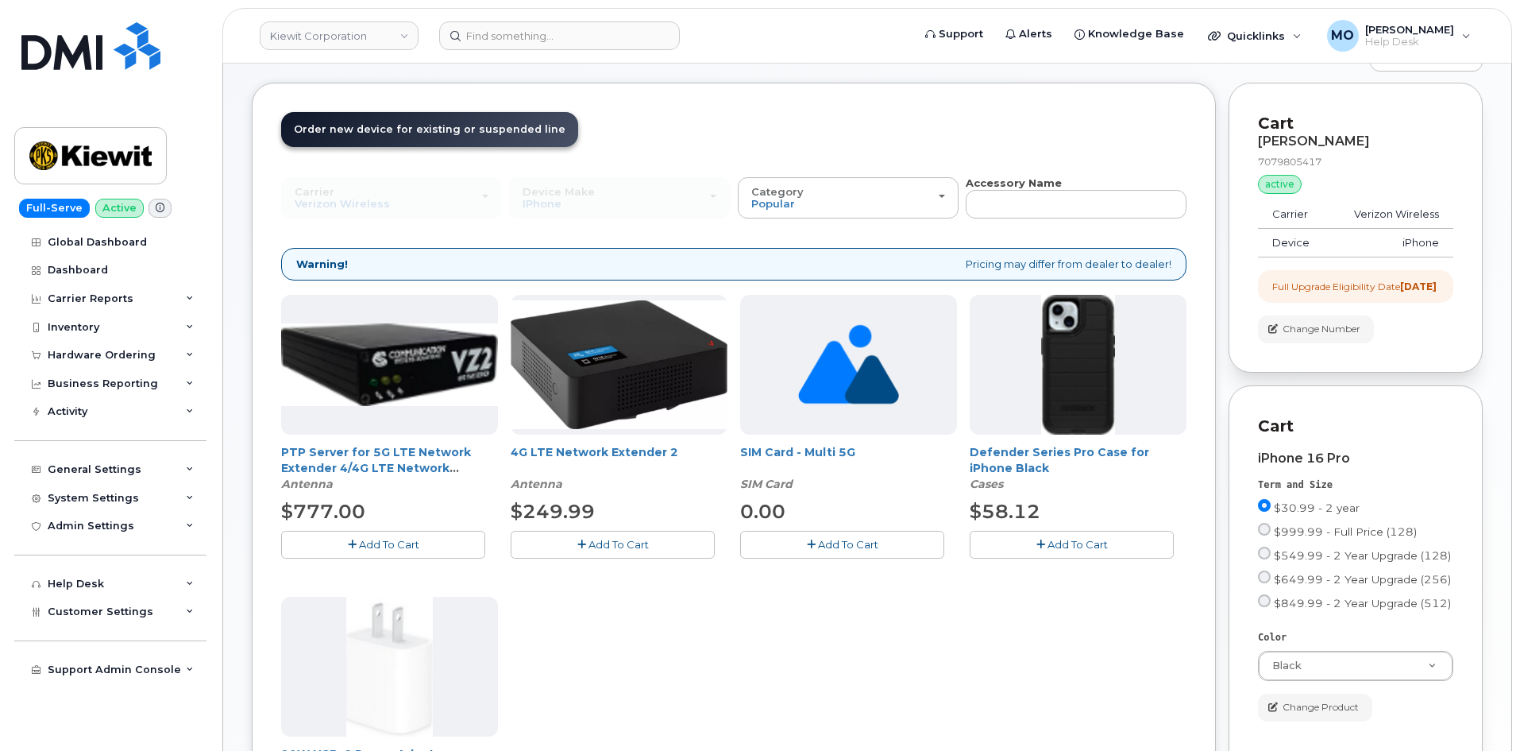
scroll to position [318, 0]
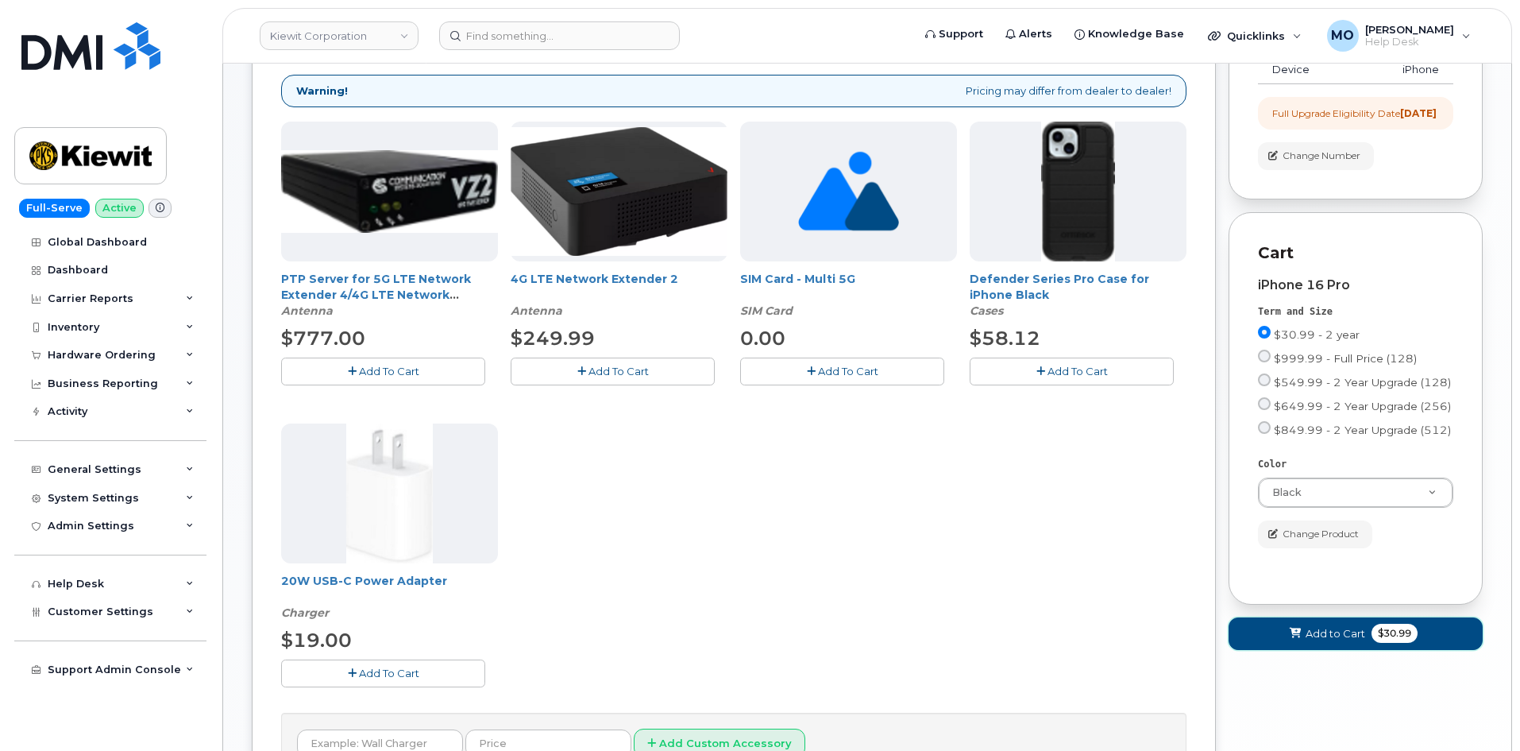
click at [1331, 650] on button "Add to Cart $30.99" at bounding box center [1356, 633] width 254 height 33
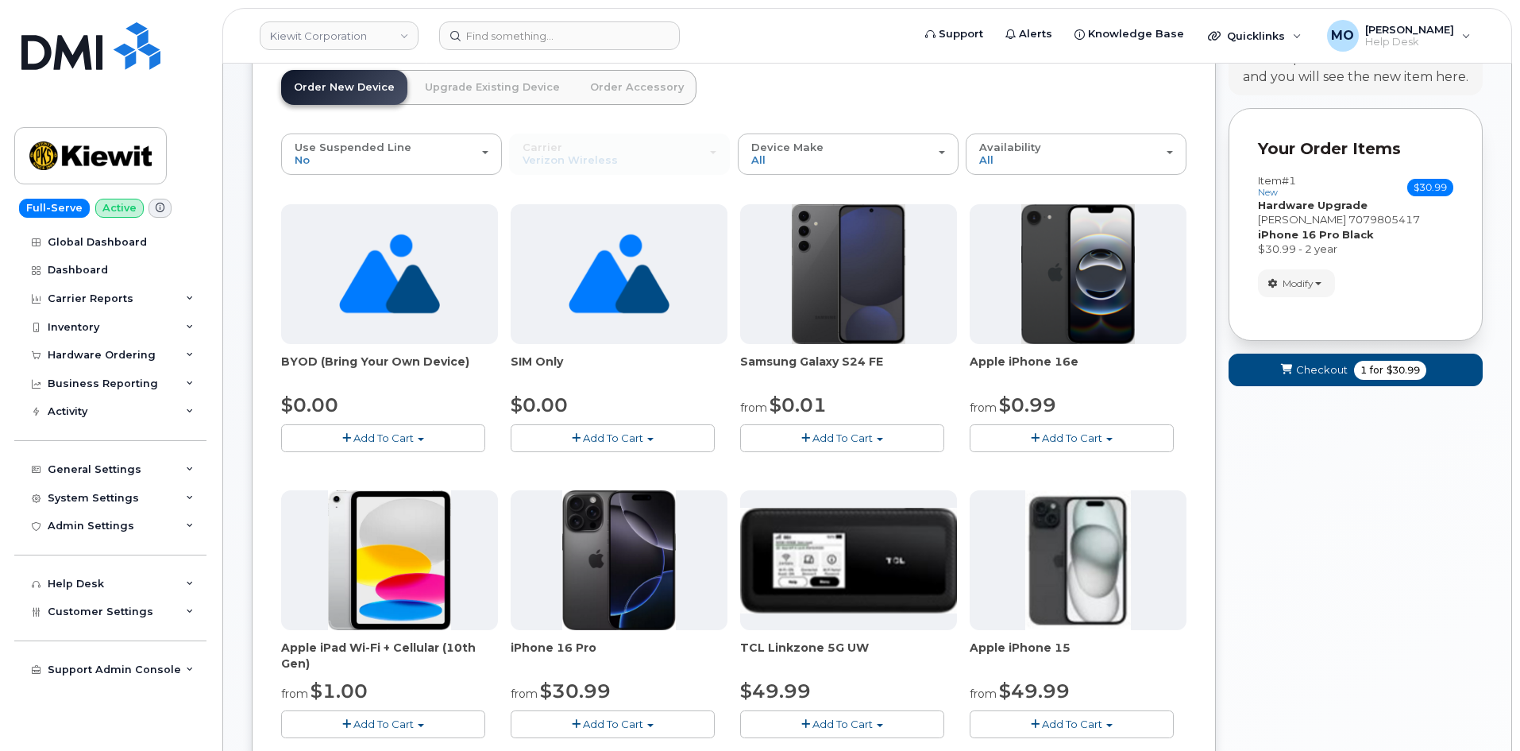
scroll to position [159, 0]
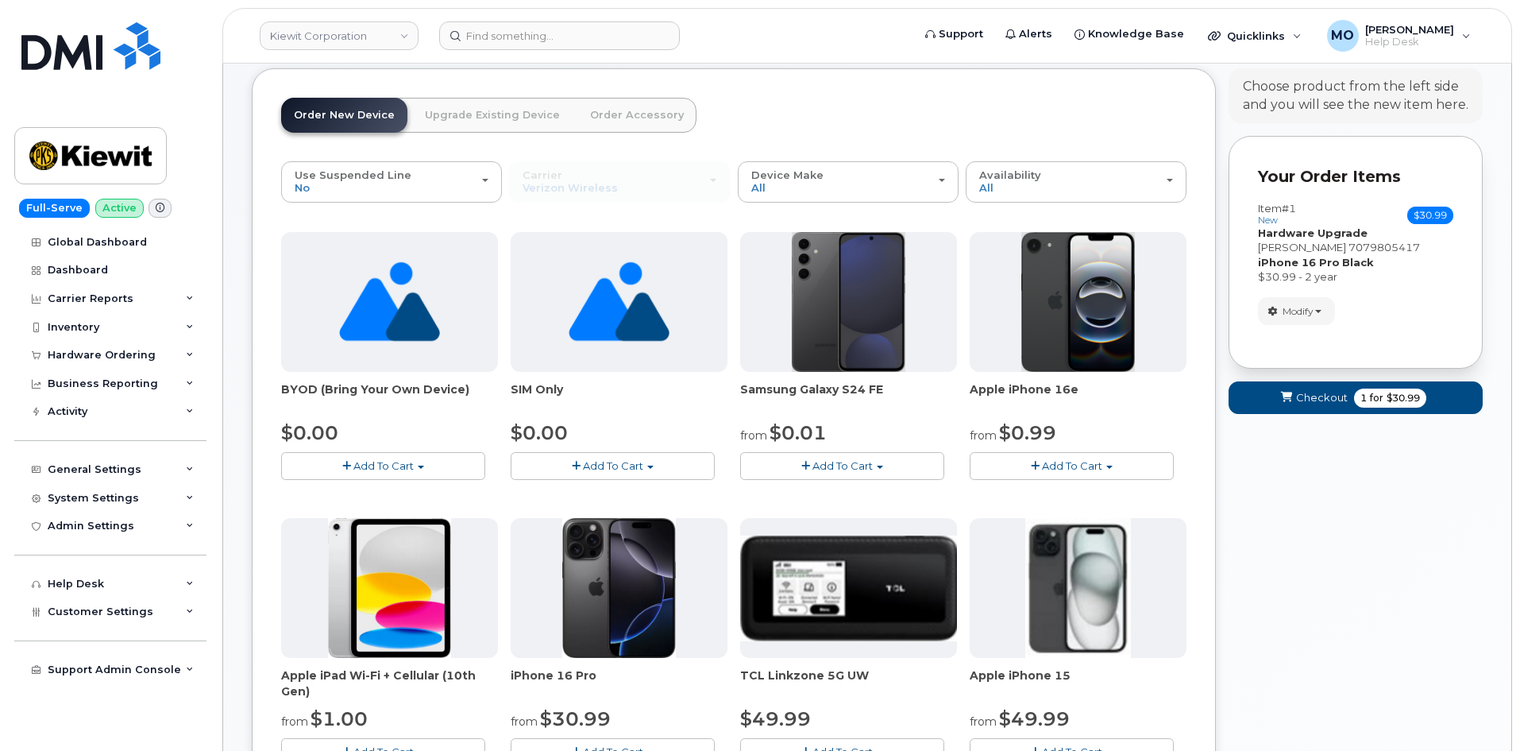
click at [617, 122] on link "Order Accessory" at bounding box center [637, 115] width 119 height 35
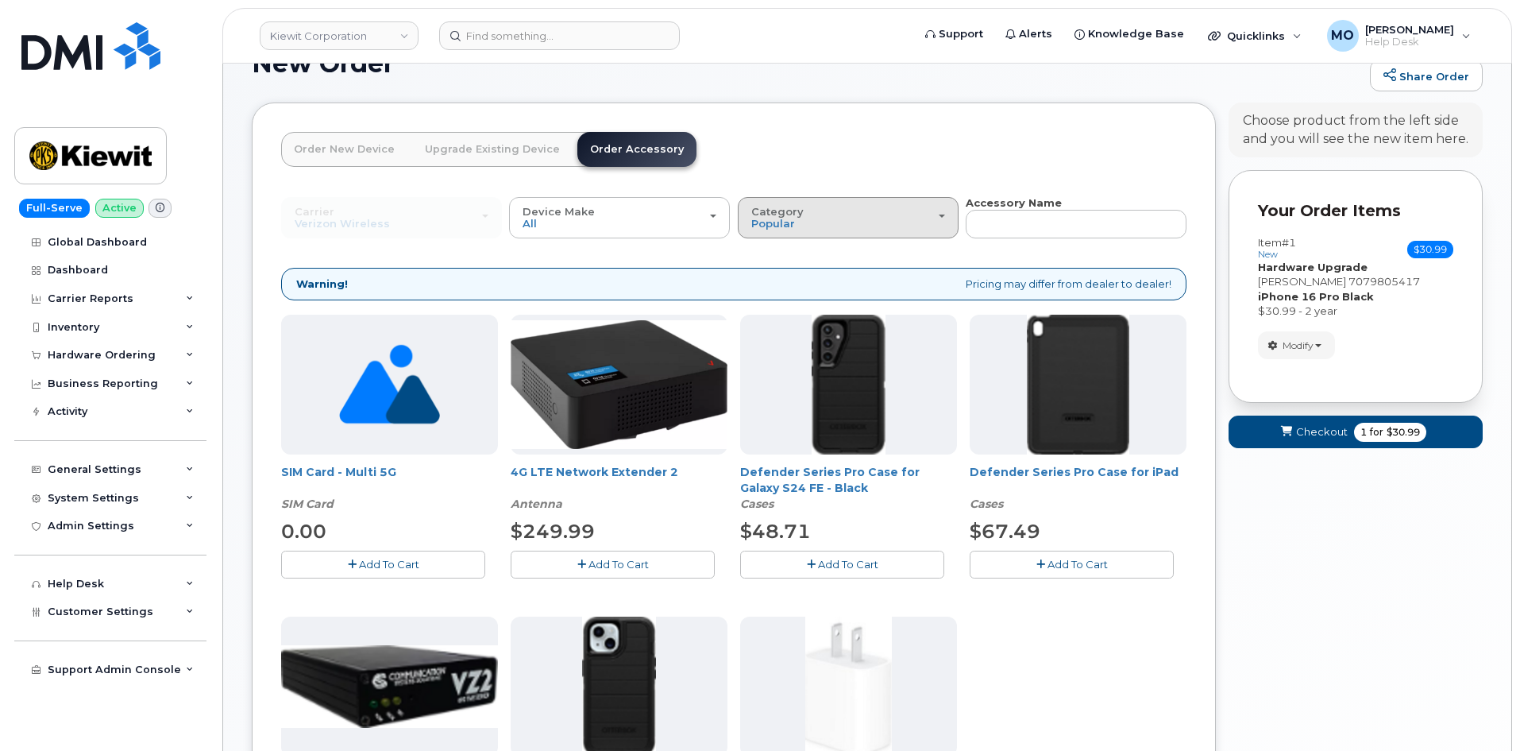
scroll to position [79, 0]
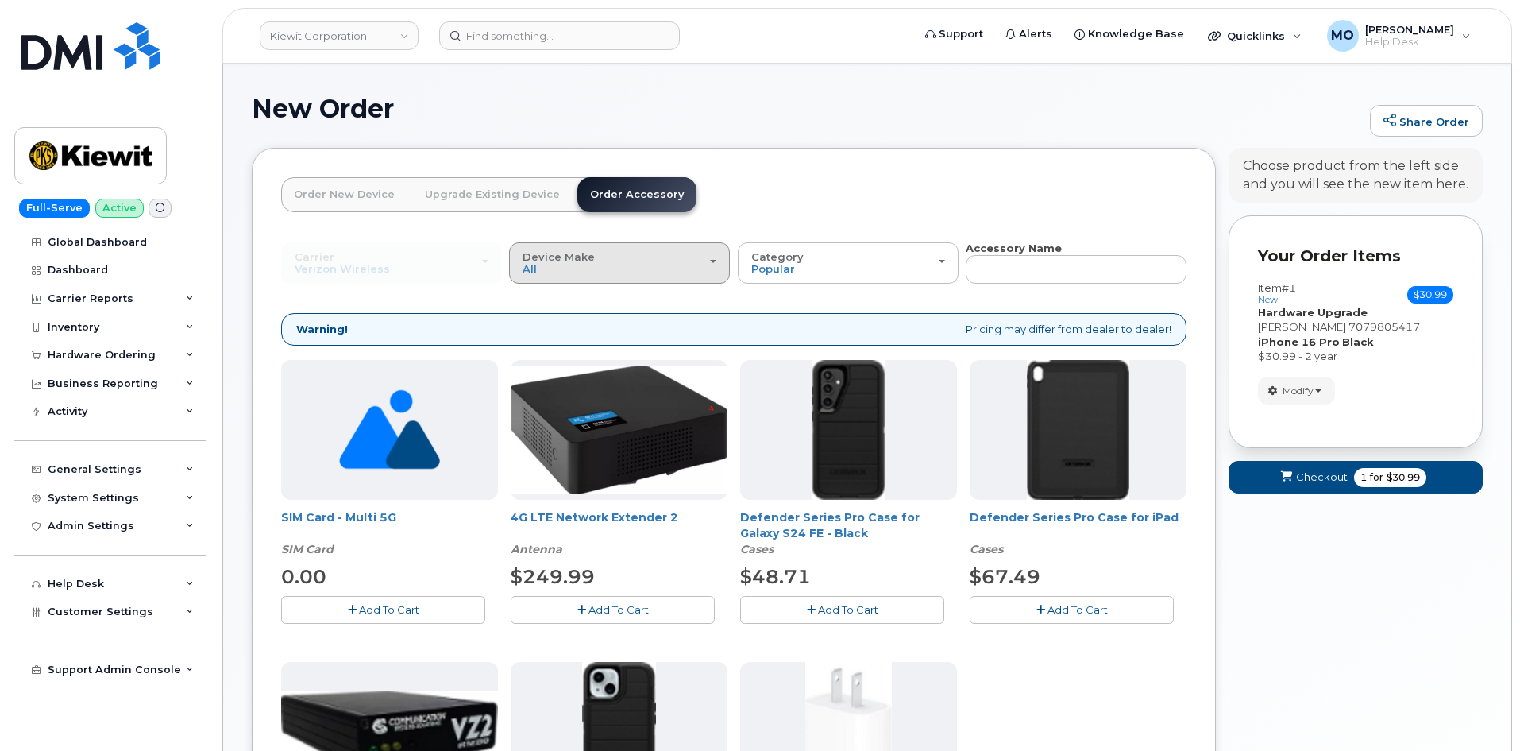
drag, startPoint x: 643, startPoint y: 253, endPoint x: 667, endPoint y: 253, distance: 24.6
click at [643, 254] on div "Device Make All Android iPhone Tablet" at bounding box center [620, 263] width 194 height 25
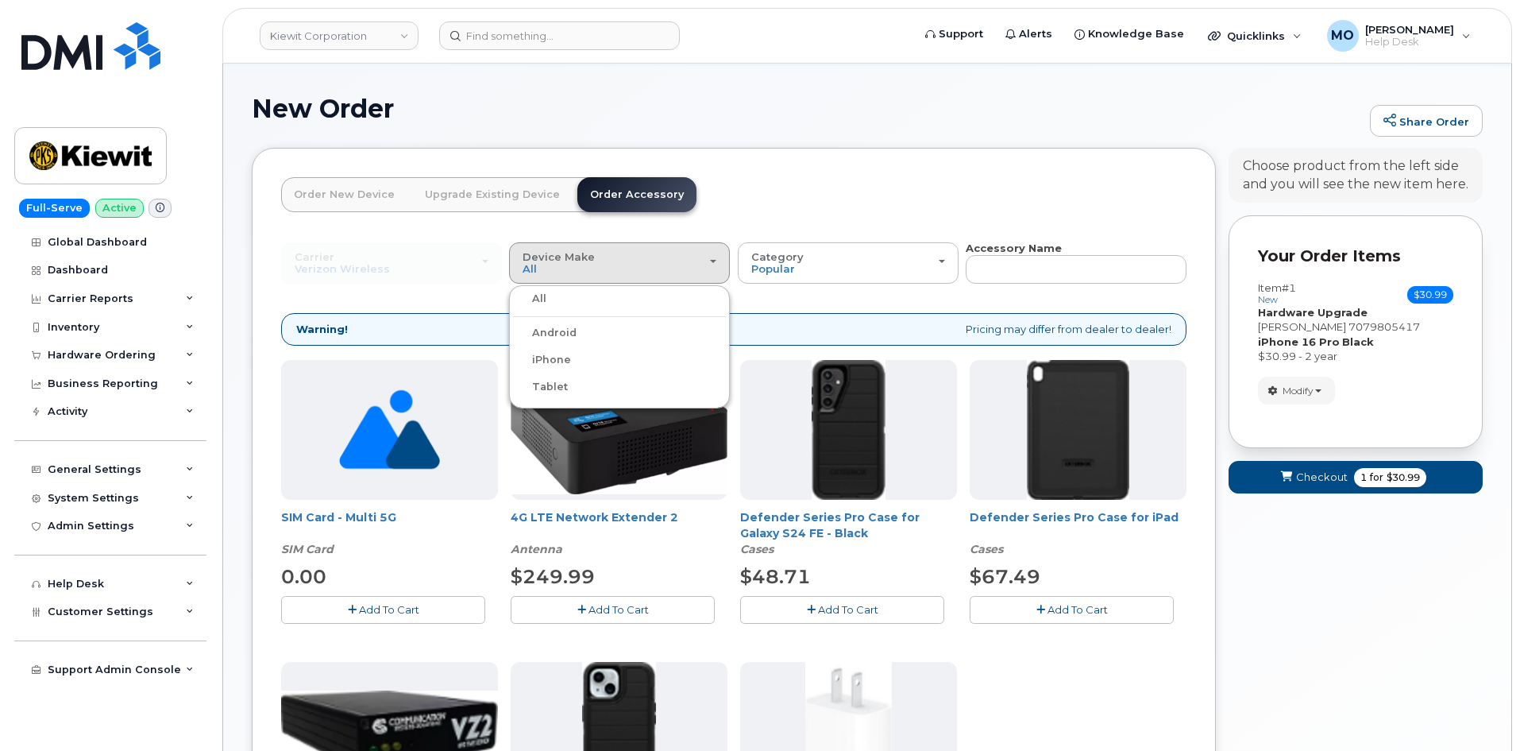
click at [554, 357] on label "iPhone" at bounding box center [542, 359] width 58 height 19
click at [0, 0] on input "iPhone" at bounding box center [0, 0] width 0 height 0
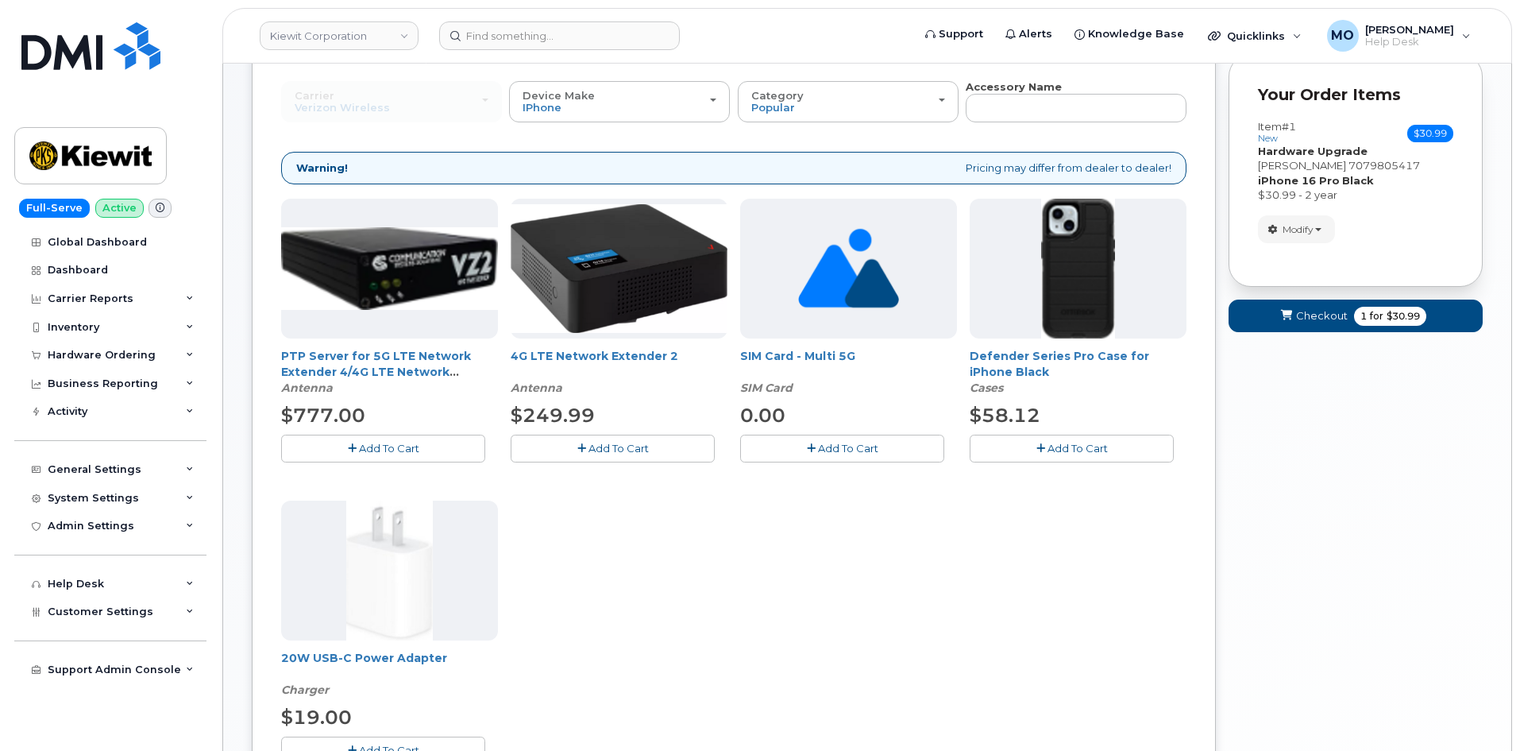
scroll to position [90, 0]
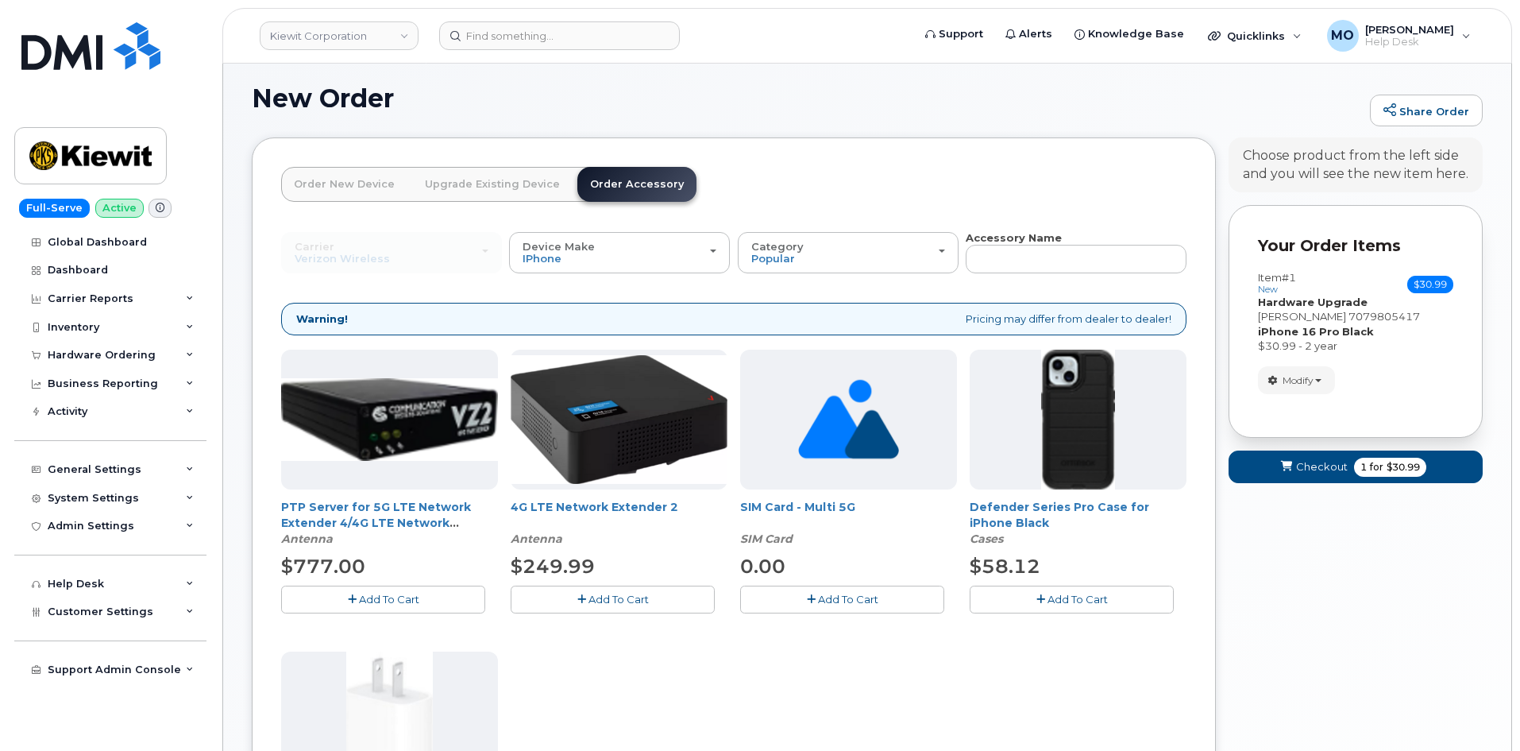
click at [1035, 601] on button "Add To Cart" at bounding box center [1072, 599] width 204 height 28
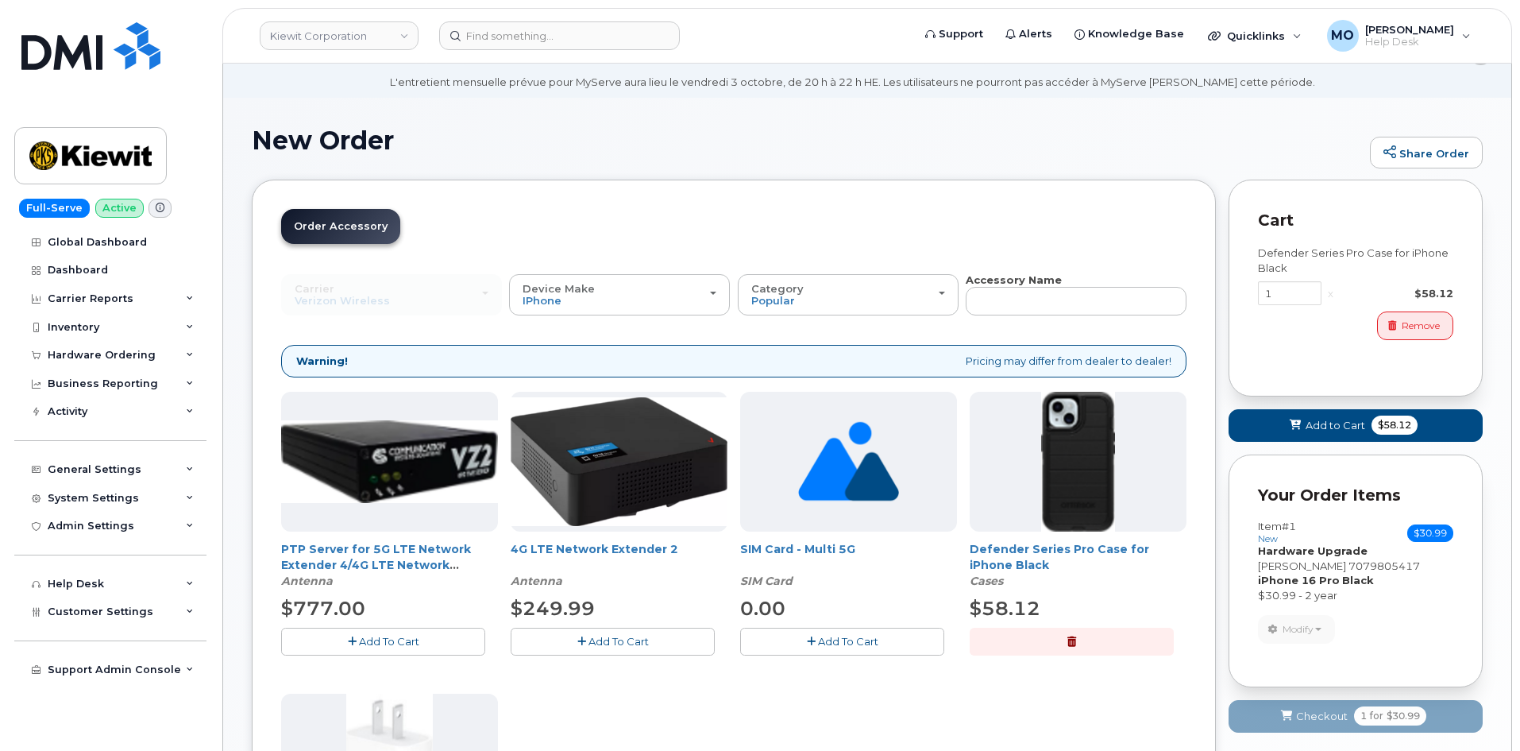
scroll to position [10, 0]
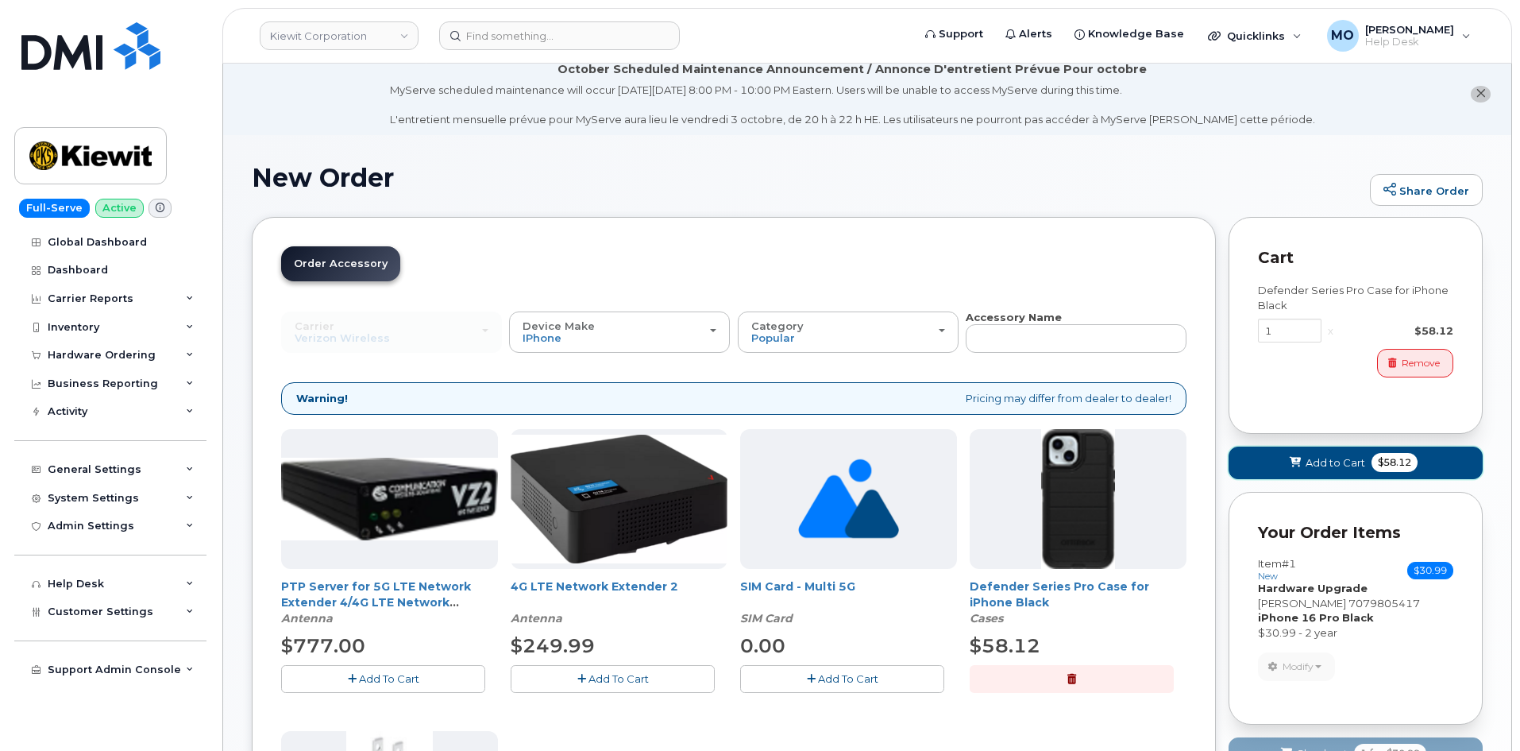
click at [1300, 464] on icon at bounding box center [1295, 463] width 11 height 10
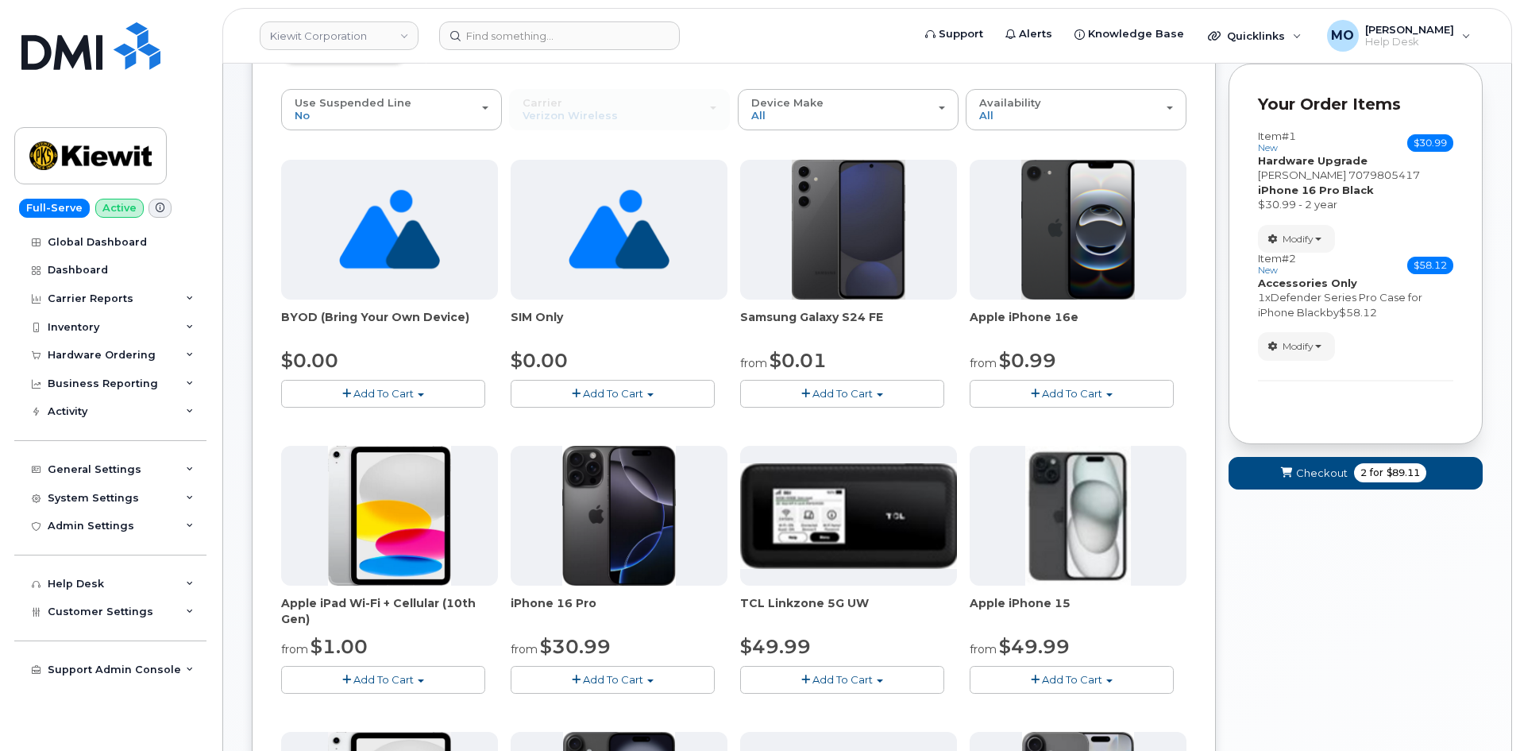
scroll to position [249, 0]
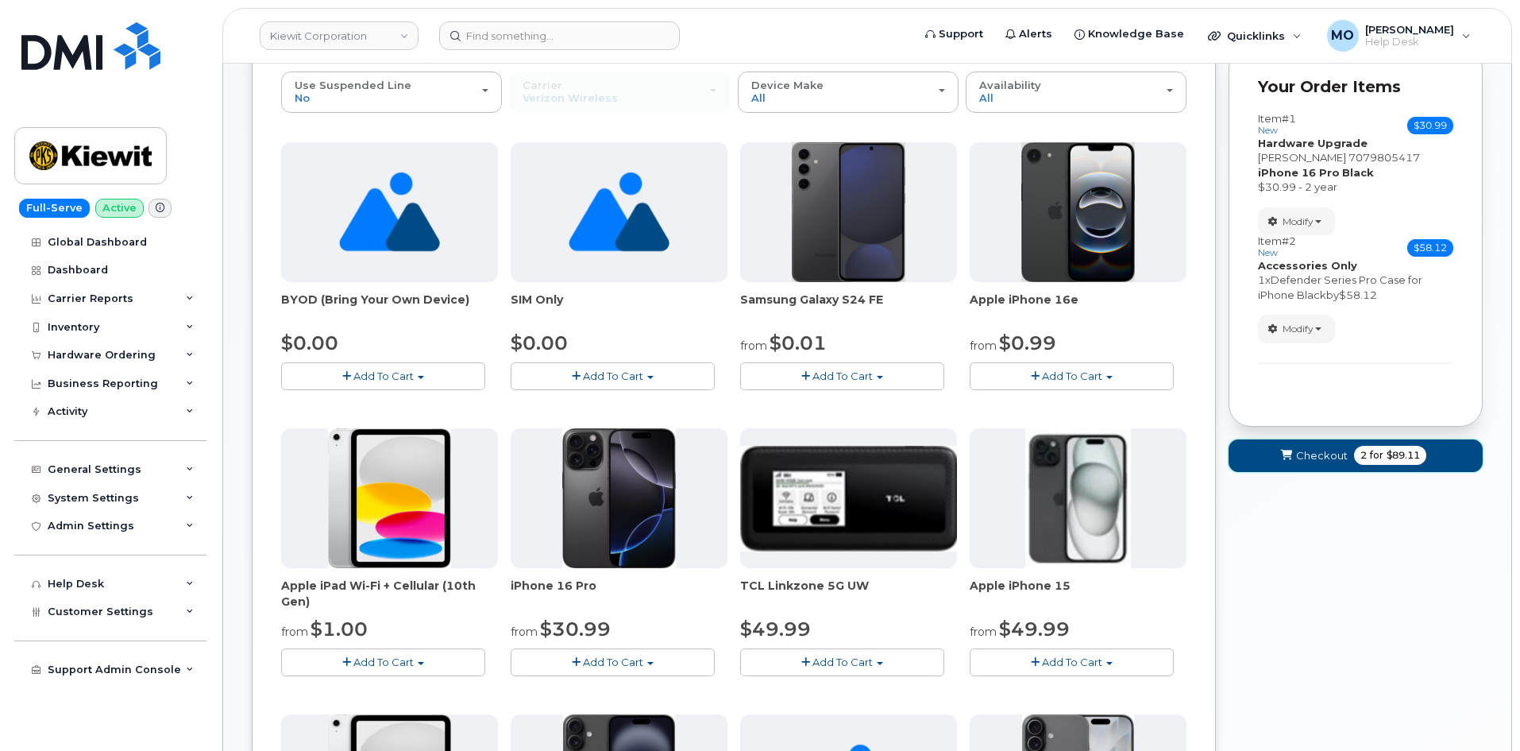
click at [1283, 457] on icon "submit" at bounding box center [1286, 455] width 11 height 10
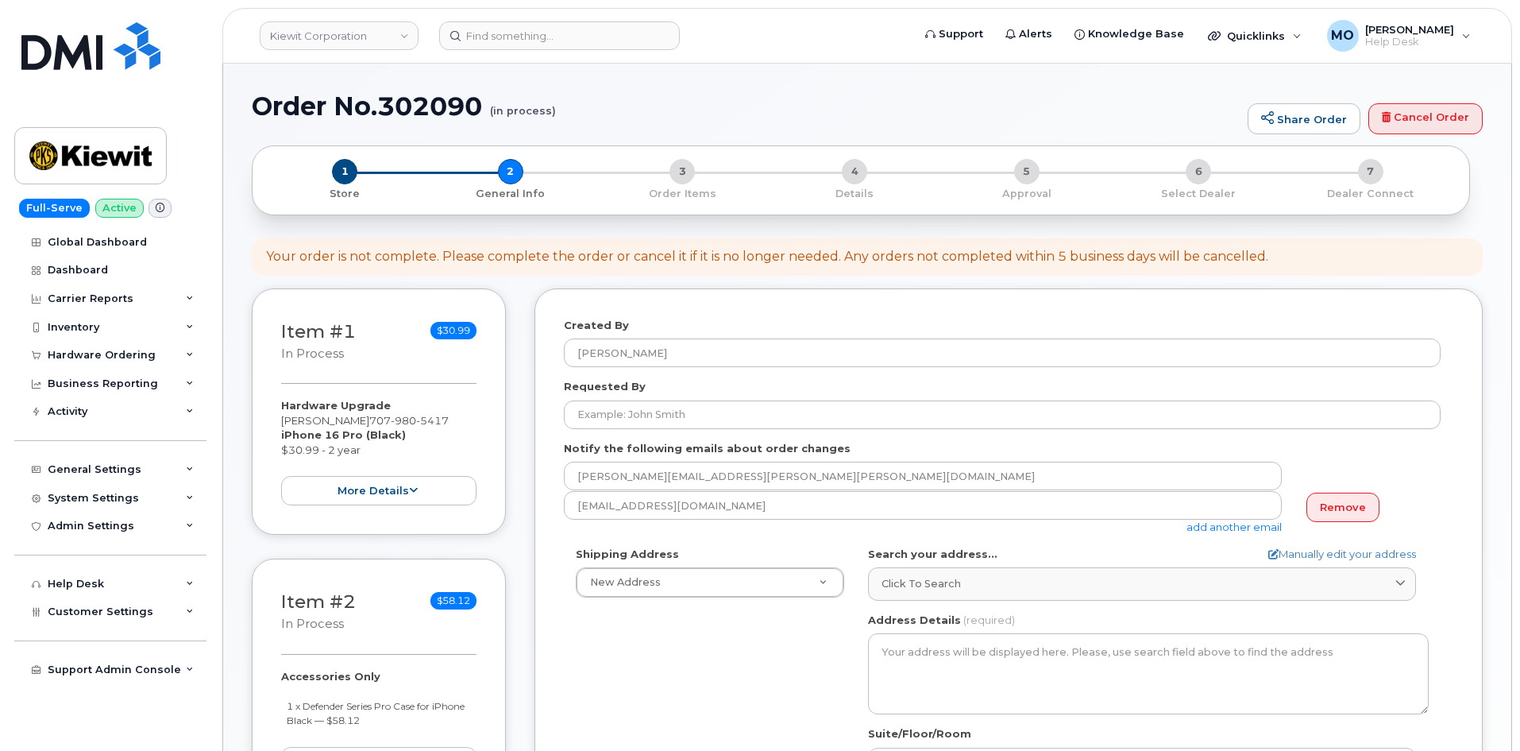
select select
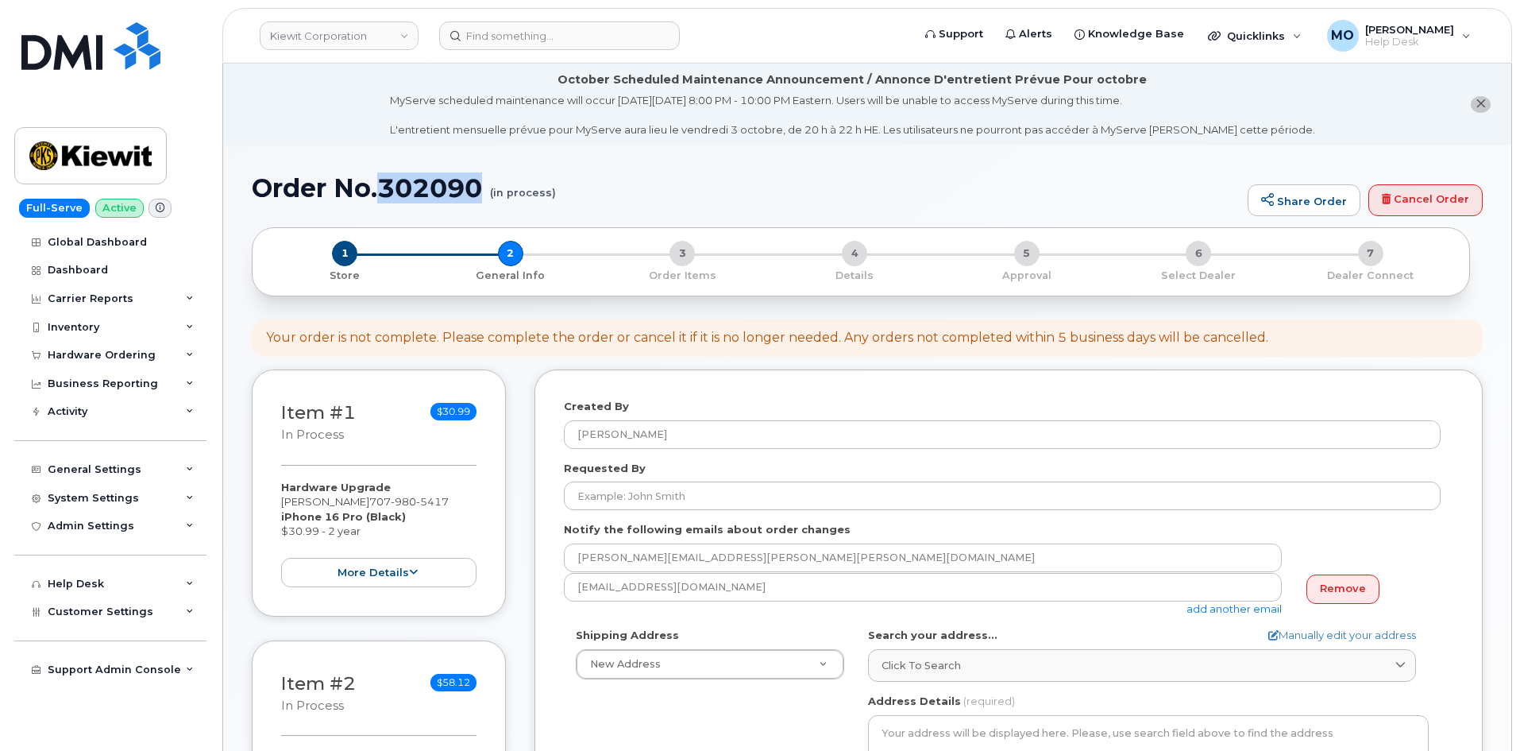
drag, startPoint x: 384, startPoint y: 187, endPoint x: 493, endPoint y: 193, distance: 109.8
click at [490, 195] on h1 "Order No.302090 (in process)" at bounding box center [746, 188] width 988 height 28
copy h1 "302090"
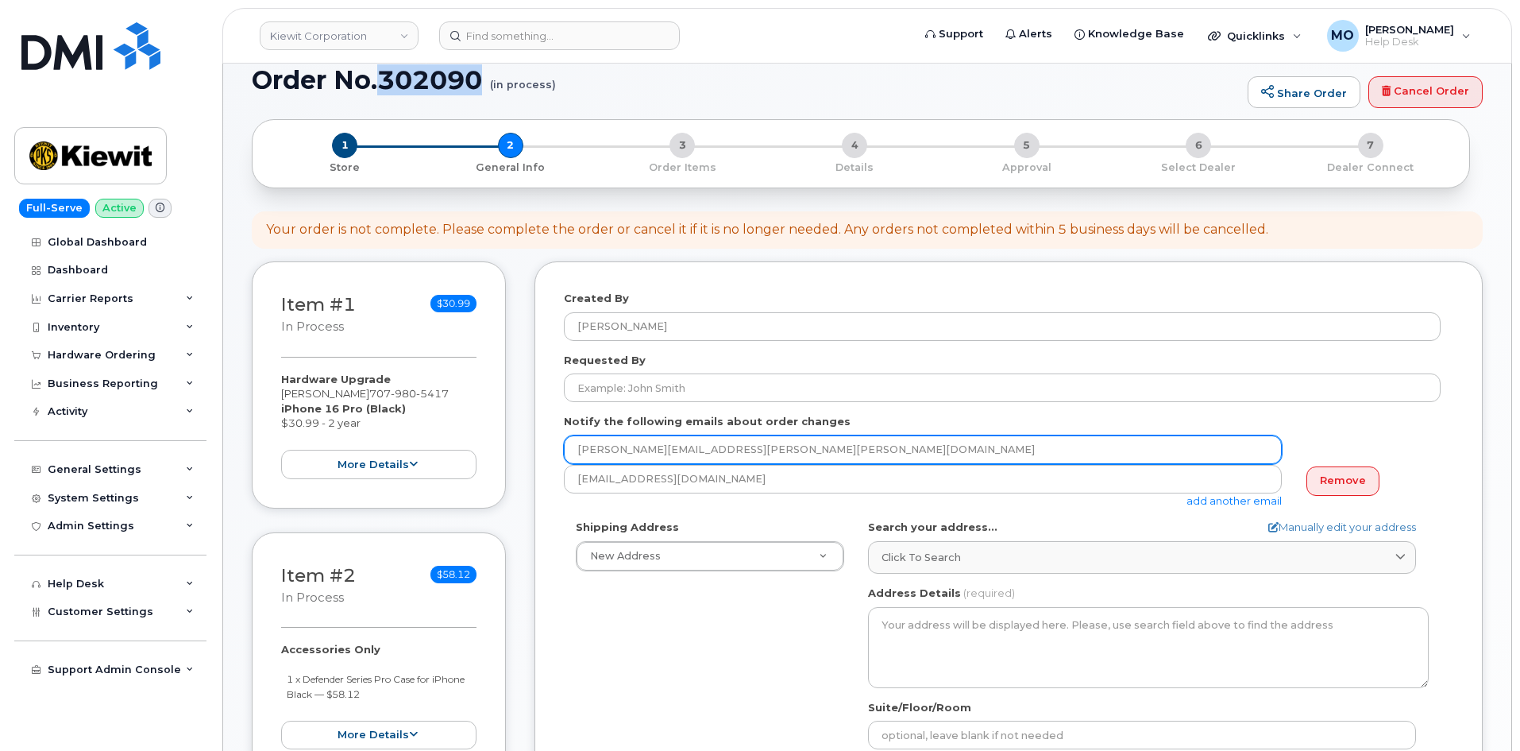
scroll to position [318, 0]
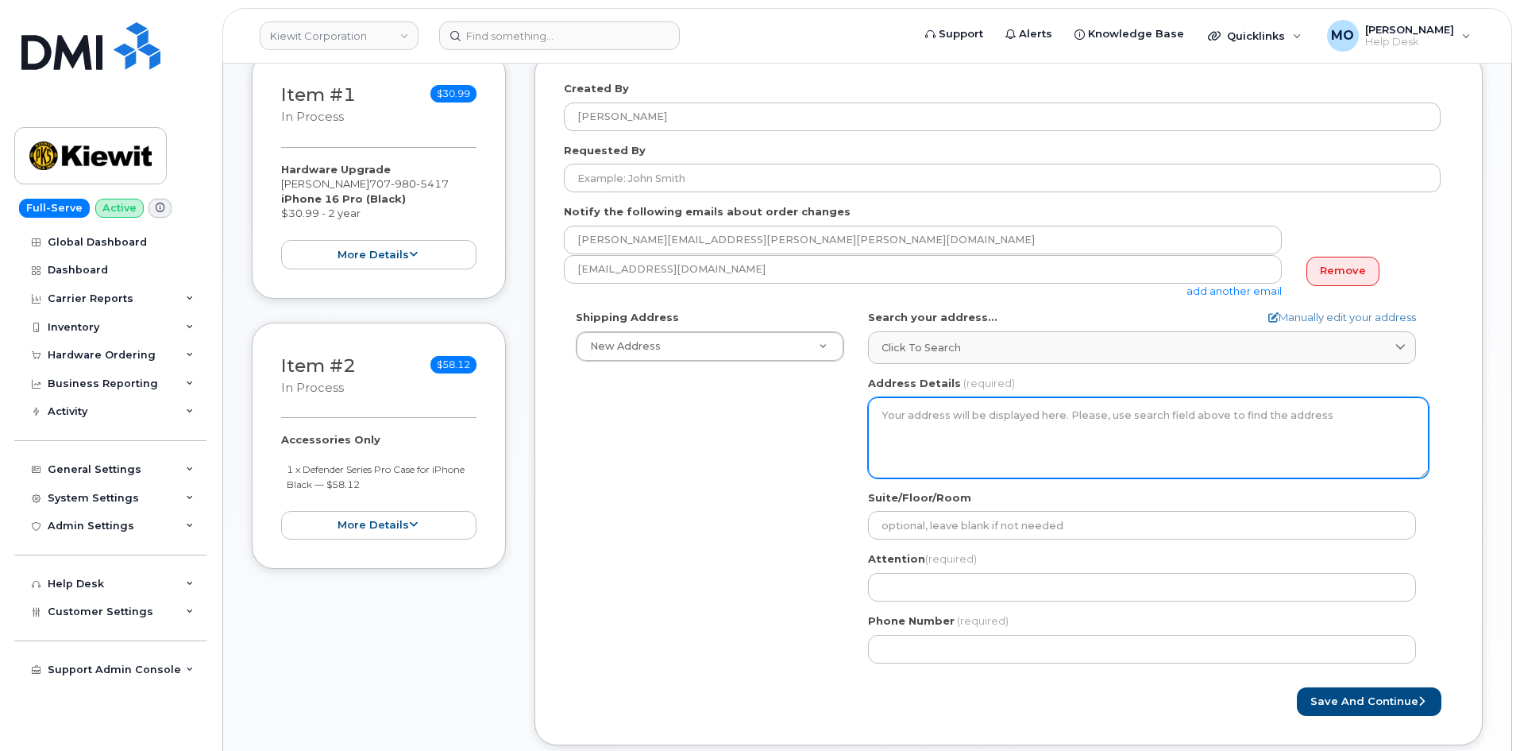
click at [968, 424] on textarea "Address Details" at bounding box center [1148, 437] width 561 height 81
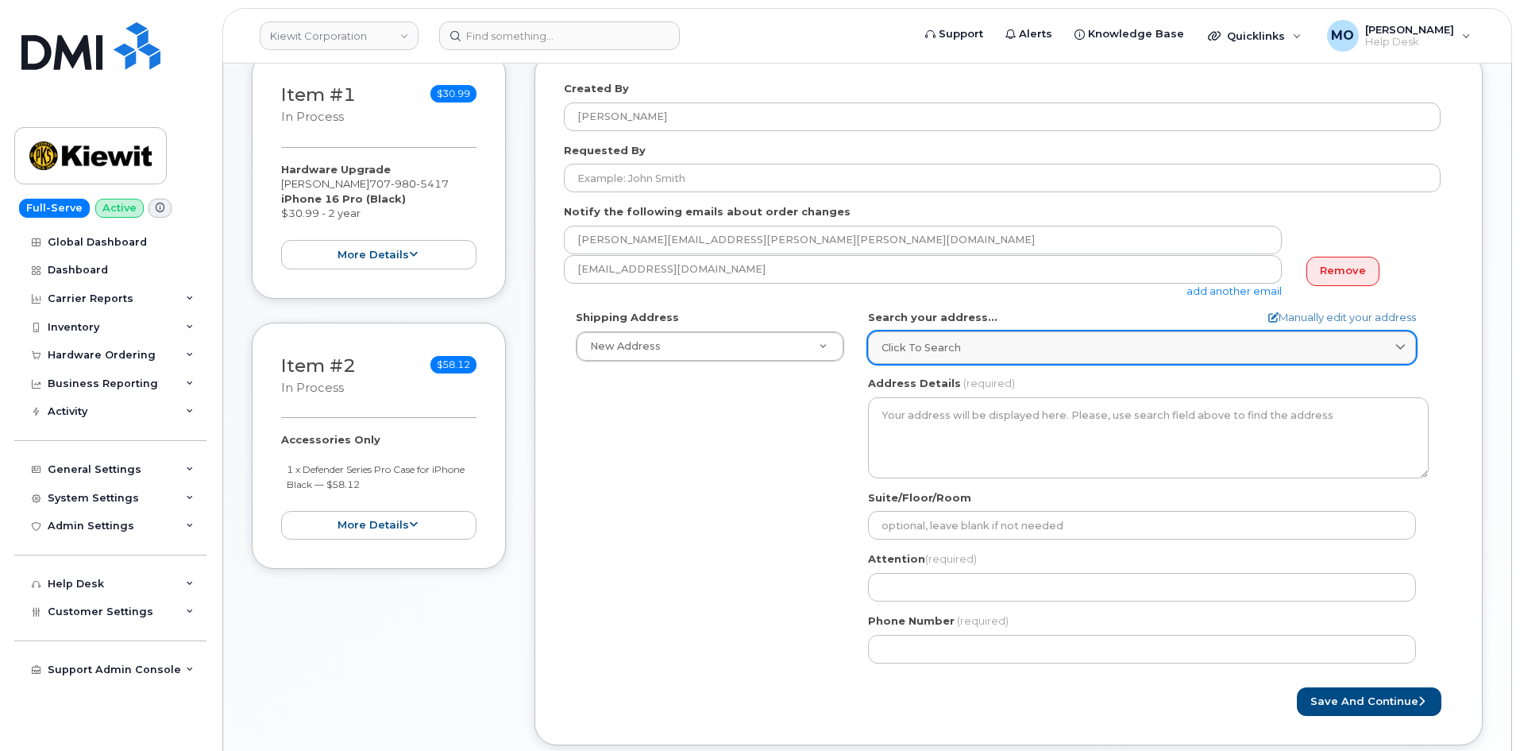
click at [950, 350] on span "Click to search" at bounding box center [921, 347] width 79 height 15
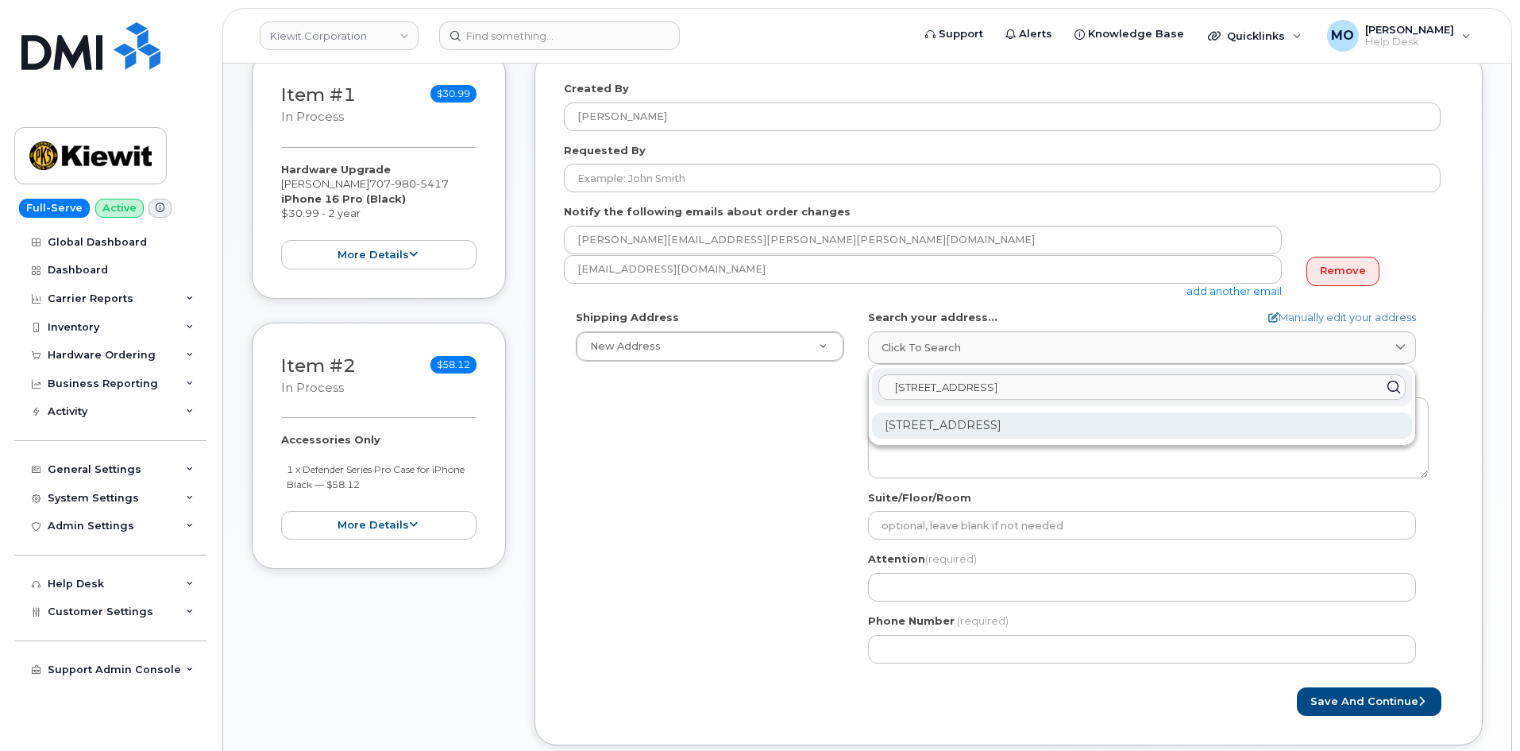
type input "2200 Columbia House B"
click at [1112, 431] on div "2200 Columbia House Blvd Vancouver WA 98661-7753" at bounding box center [1142, 425] width 540 height 26
select select
type textarea "2200 Columbia House Blvd VANCOUVER WA 98661-7753 UNITED STATES"
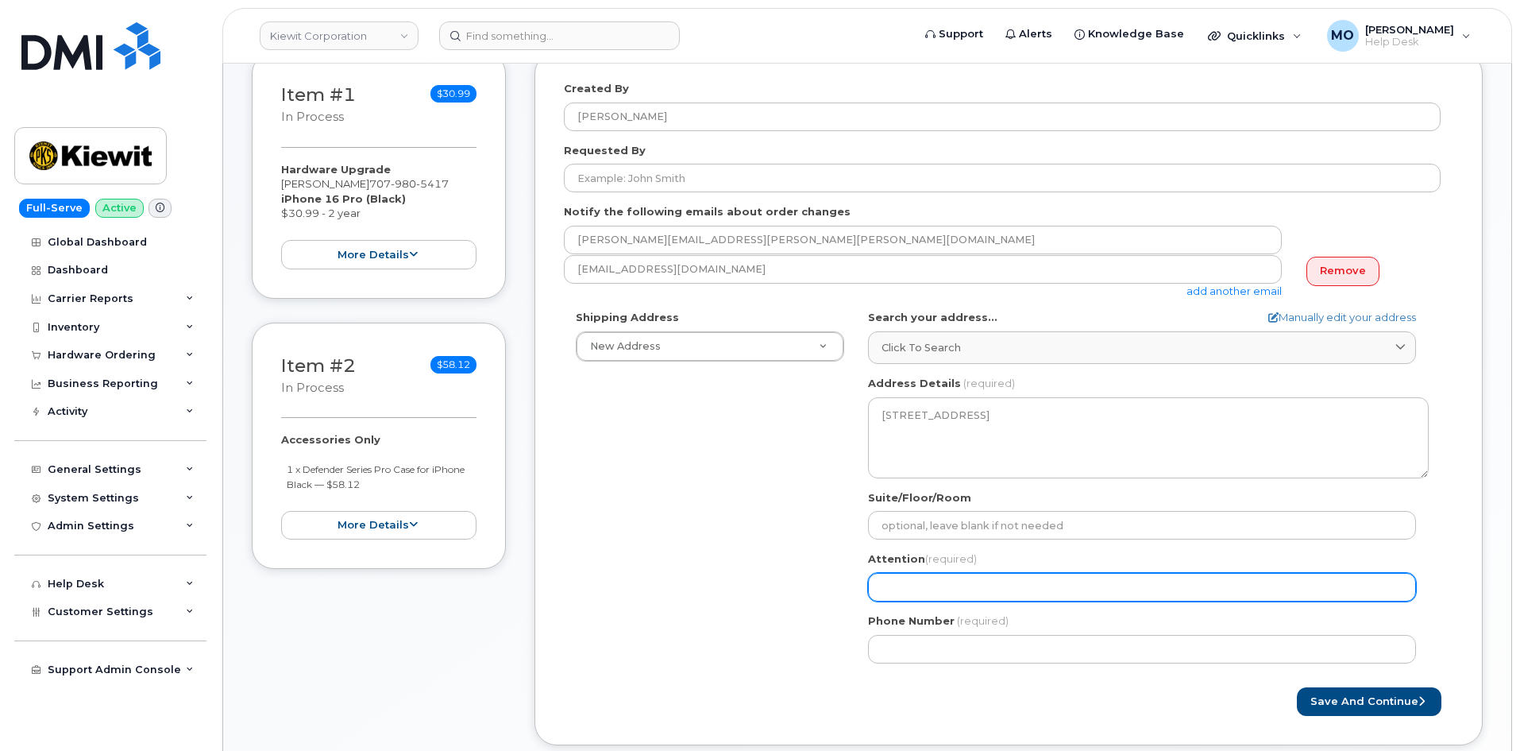
click at [925, 597] on input "Attention (required)" at bounding box center [1142, 587] width 548 height 29
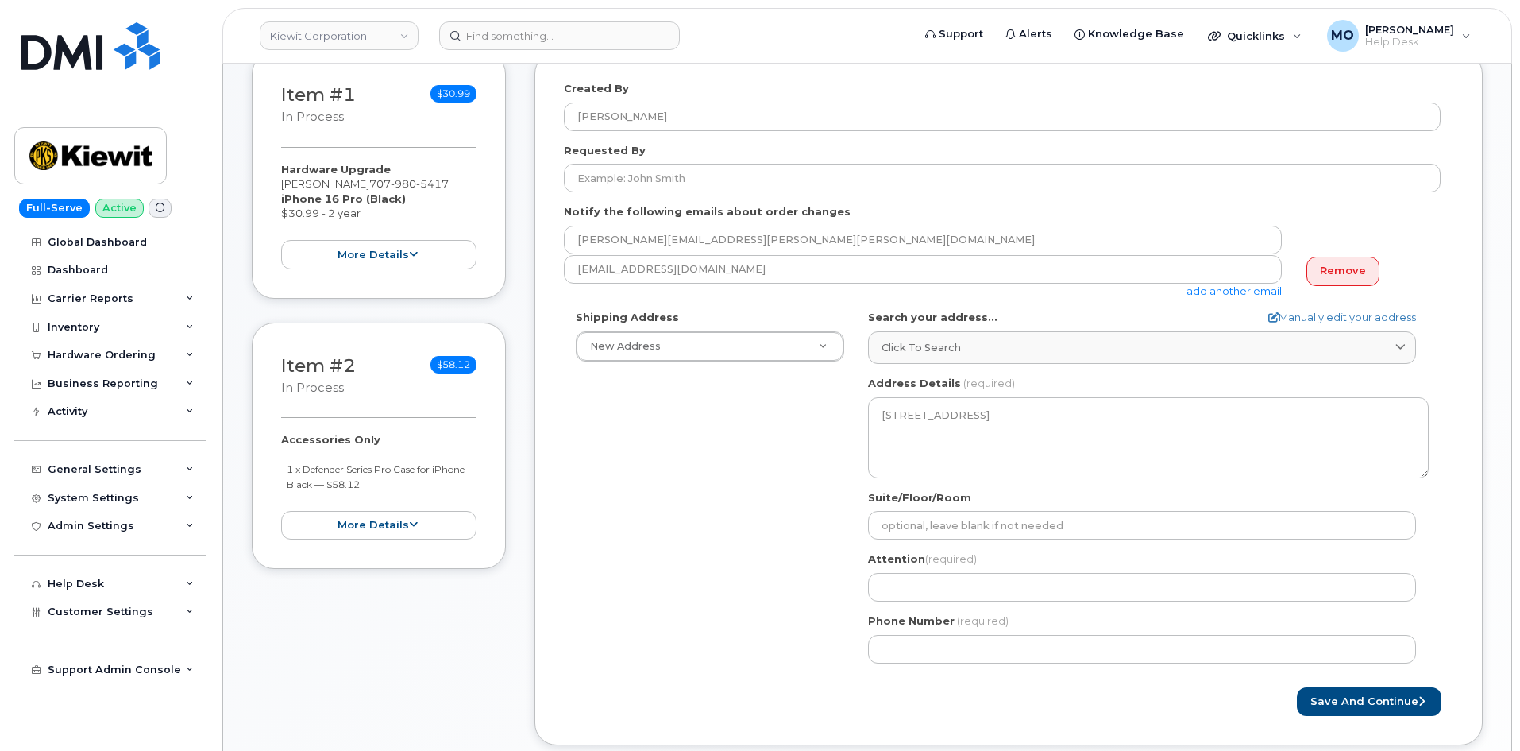
click at [779, 419] on div "Shipping Address New Address New Address 3150 W Prospect Rd Ste 350 11 Pearrow …" at bounding box center [1002, 492] width 877 height 365
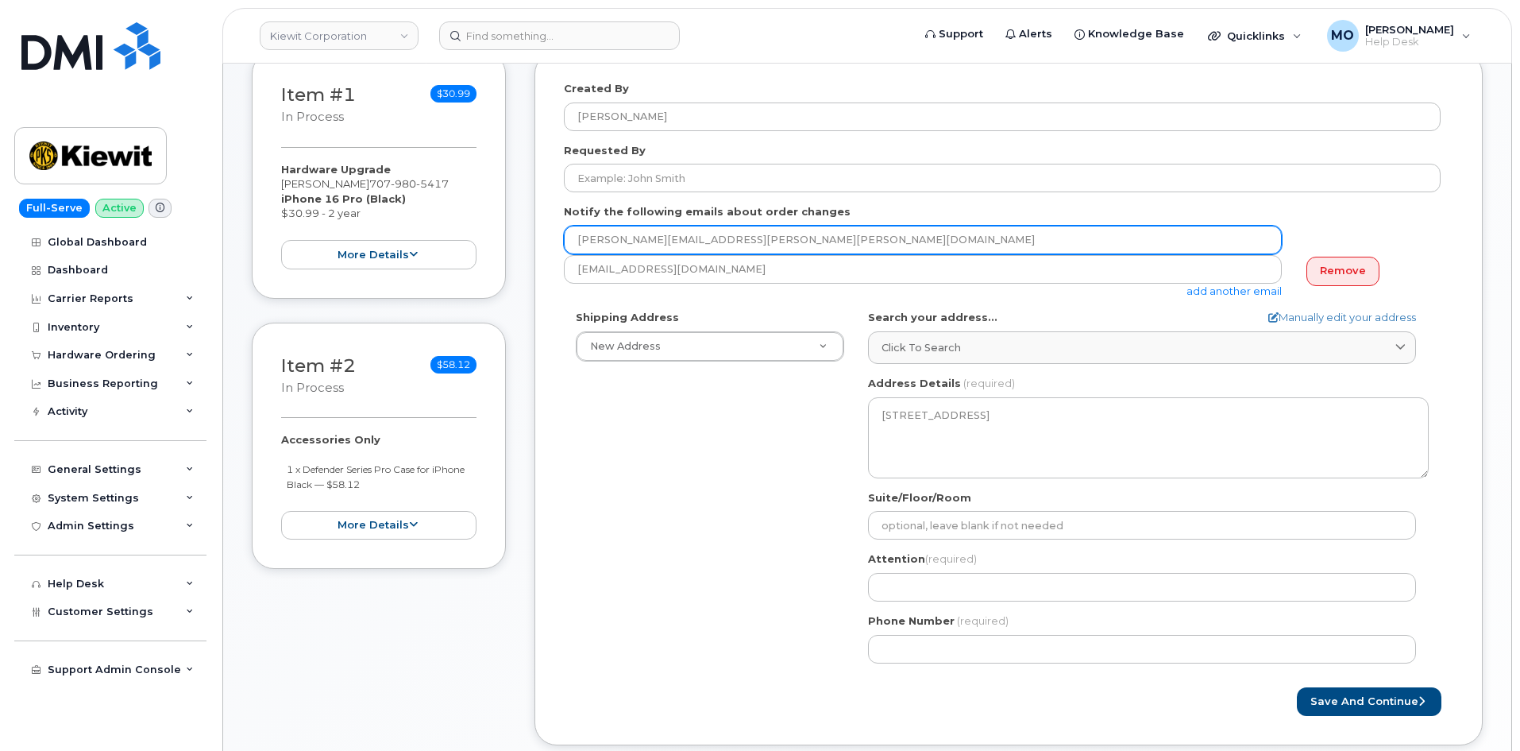
drag, startPoint x: 782, startPoint y: 230, endPoint x: 560, endPoint y: 234, distance: 222.4
click at [560, 235] on div "Created By Mark Oyekunie Requested By Notify the following emails about order c…" at bounding box center [1009, 398] width 948 height 693
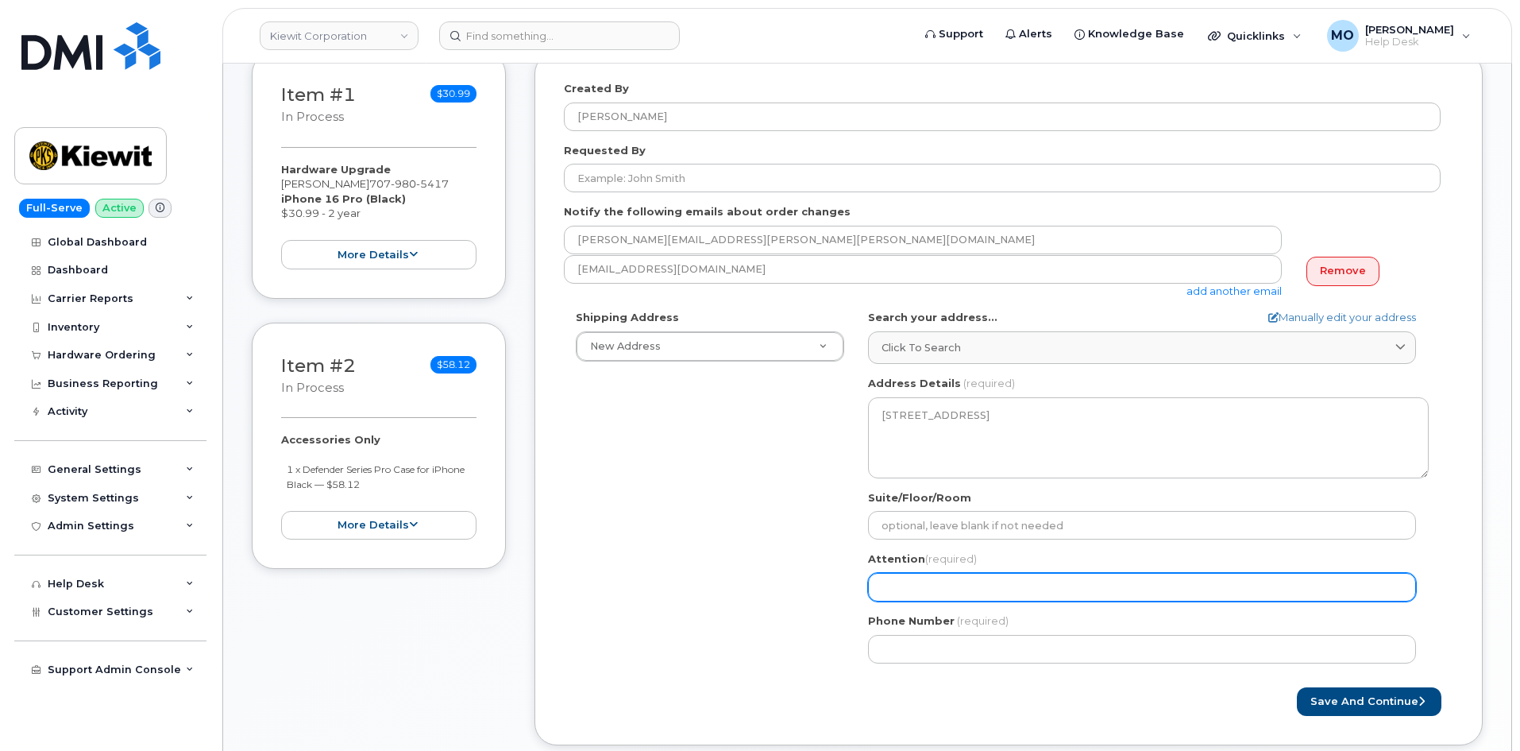
click at [910, 594] on input "Attention (required)" at bounding box center [1142, 587] width 548 height 29
paste input "SCOTT.SHOCKMAN@KIEWIT.COM"
select select
type input "SCOTT.SHOCKMAN@KIEWIT.COM"
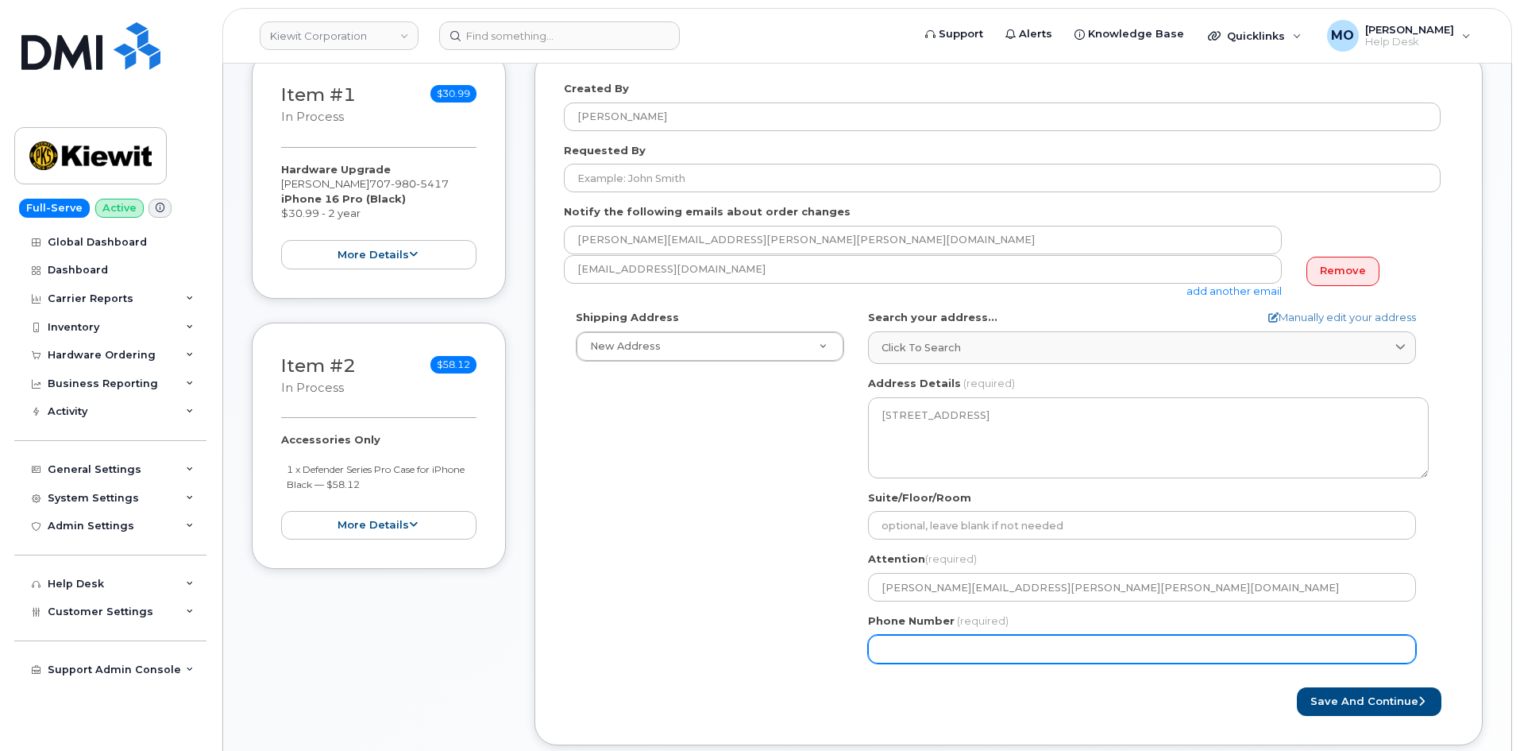
click at [991, 640] on input "Phone Number" at bounding box center [1142, 649] width 548 height 29
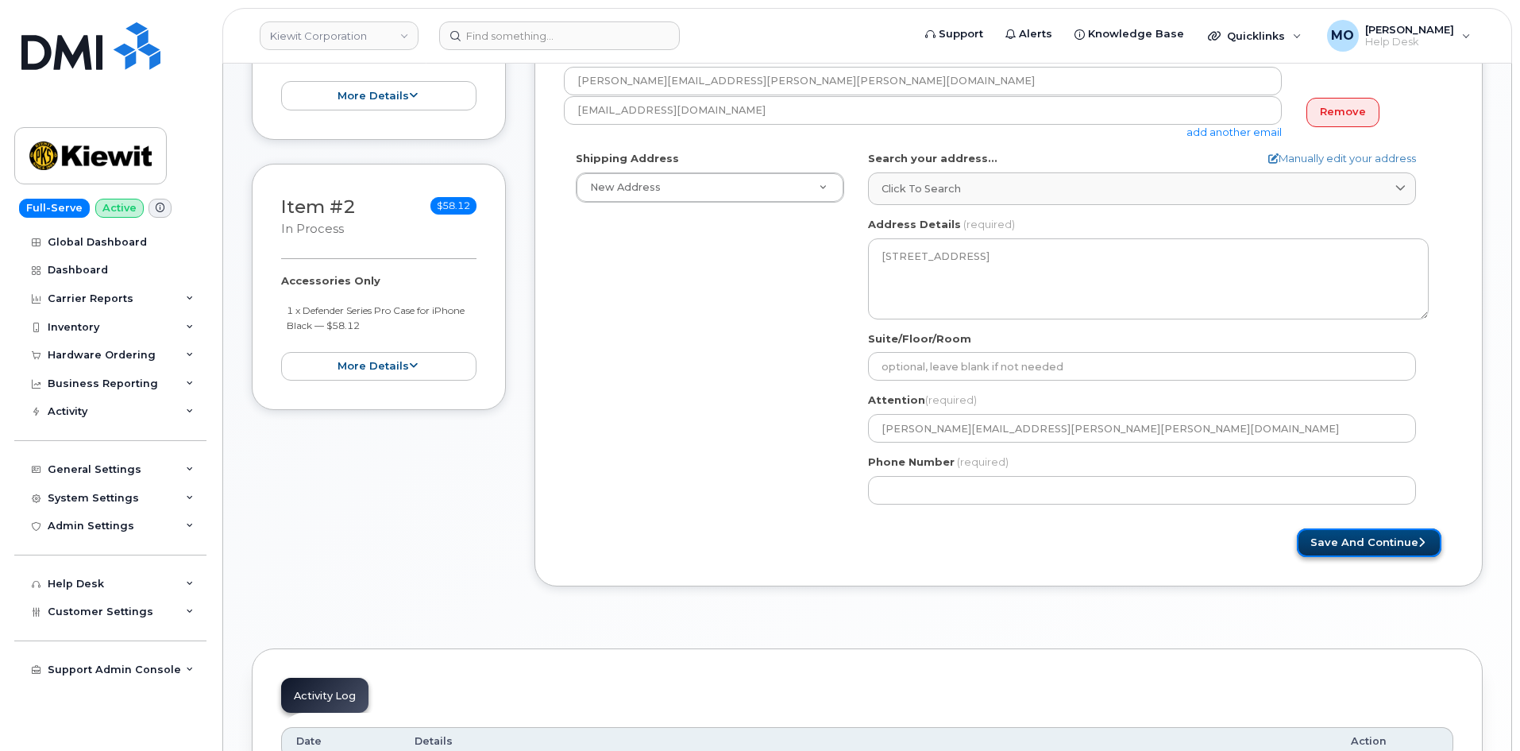
click at [1358, 552] on button "Save and Continue" at bounding box center [1369, 542] width 145 height 29
click at [1345, 549] on button "Save and Continue" at bounding box center [1369, 542] width 145 height 29
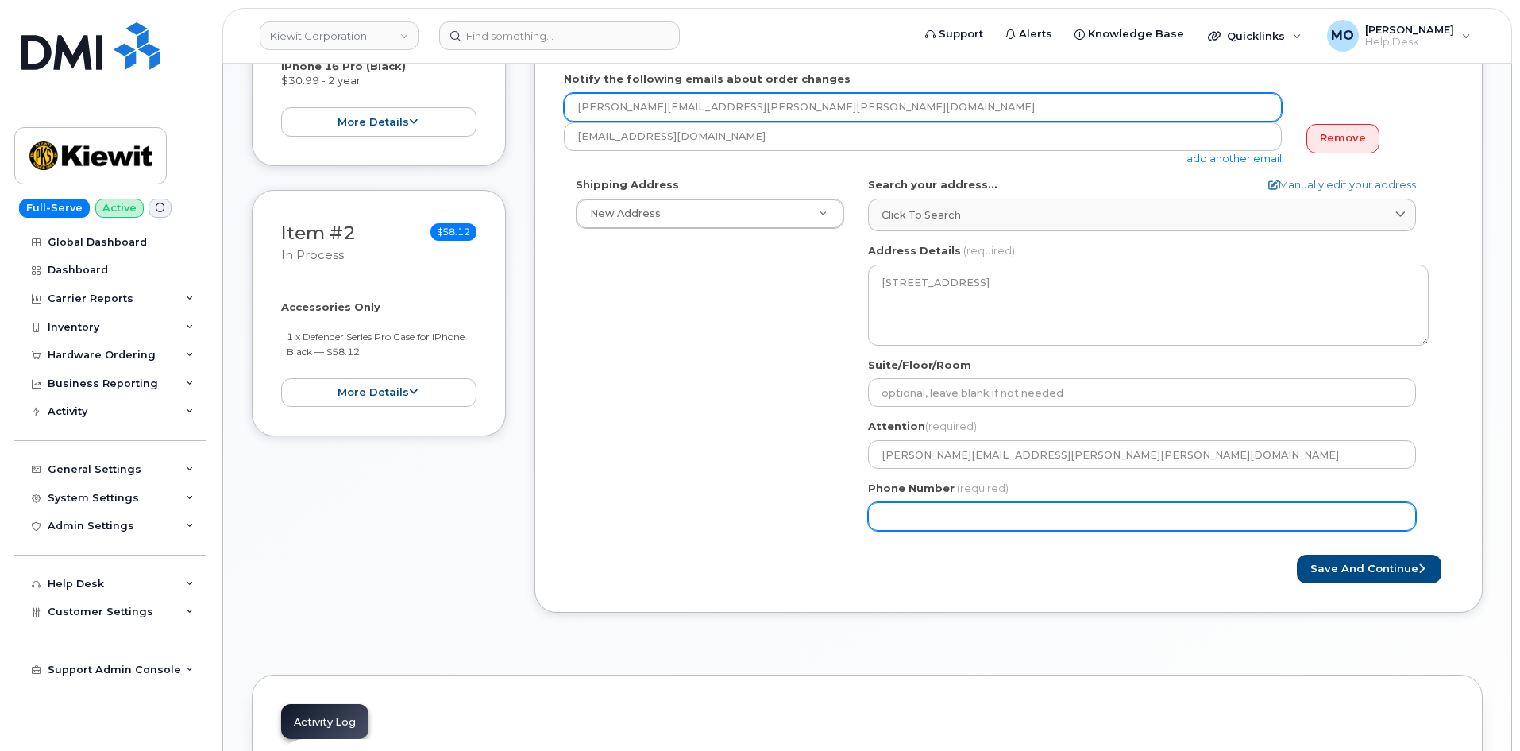
scroll to position [238, 0]
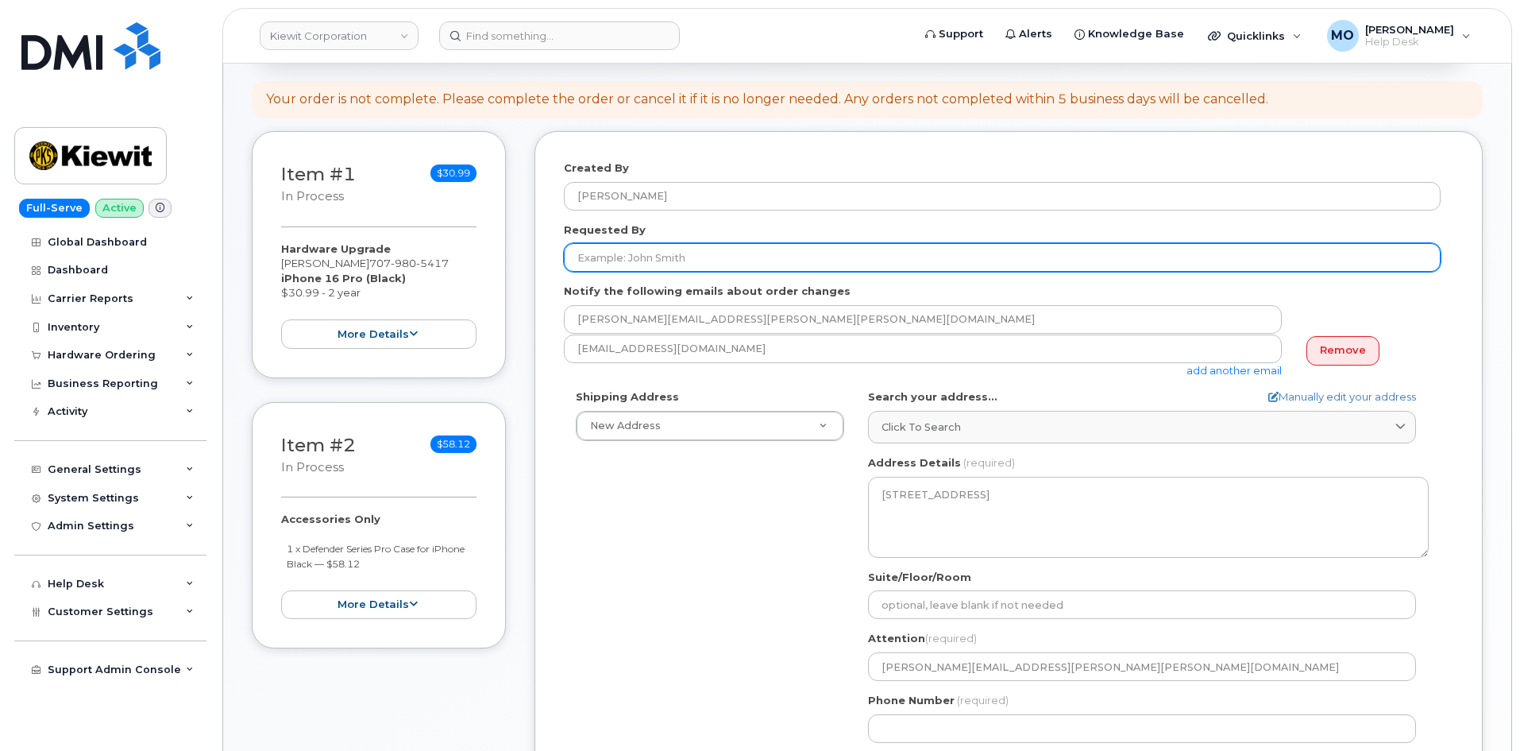
click at [871, 265] on input "Requested By" at bounding box center [1002, 257] width 877 height 29
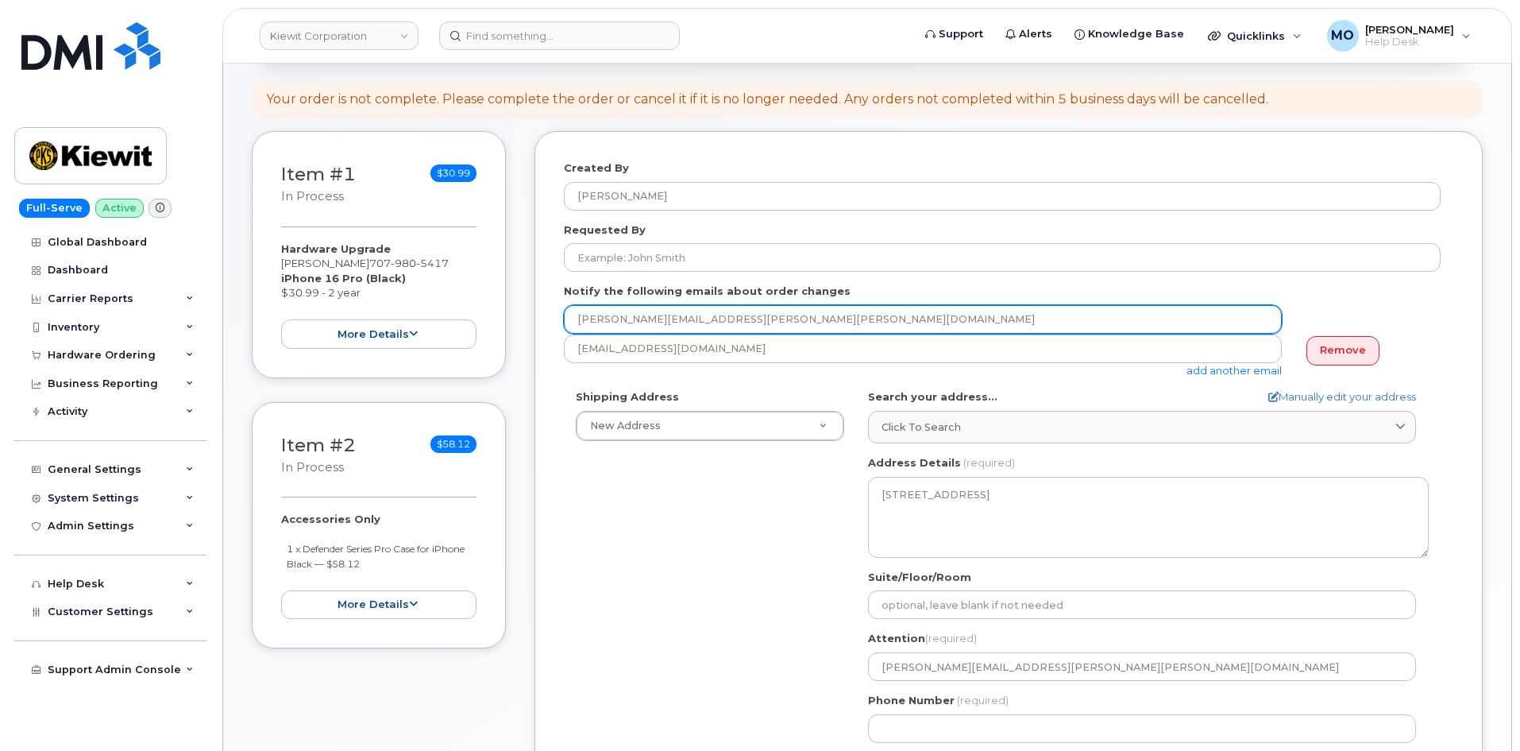
click at [906, 324] on input "SCOTT.SHOCKMAN@KIEWIT.COM" at bounding box center [923, 319] width 718 height 29
drag, startPoint x: 805, startPoint y: 321, endPoint x: 485, endPoint y: 288, distance: 322.7
click at [485, 288] on div "Item #1 in process $30.99 Hardware Upgrade SCOTT SHOCKMAN 707 980 5417 iPhone 1…" at bounding box center [867, 489] width 1231 height 717
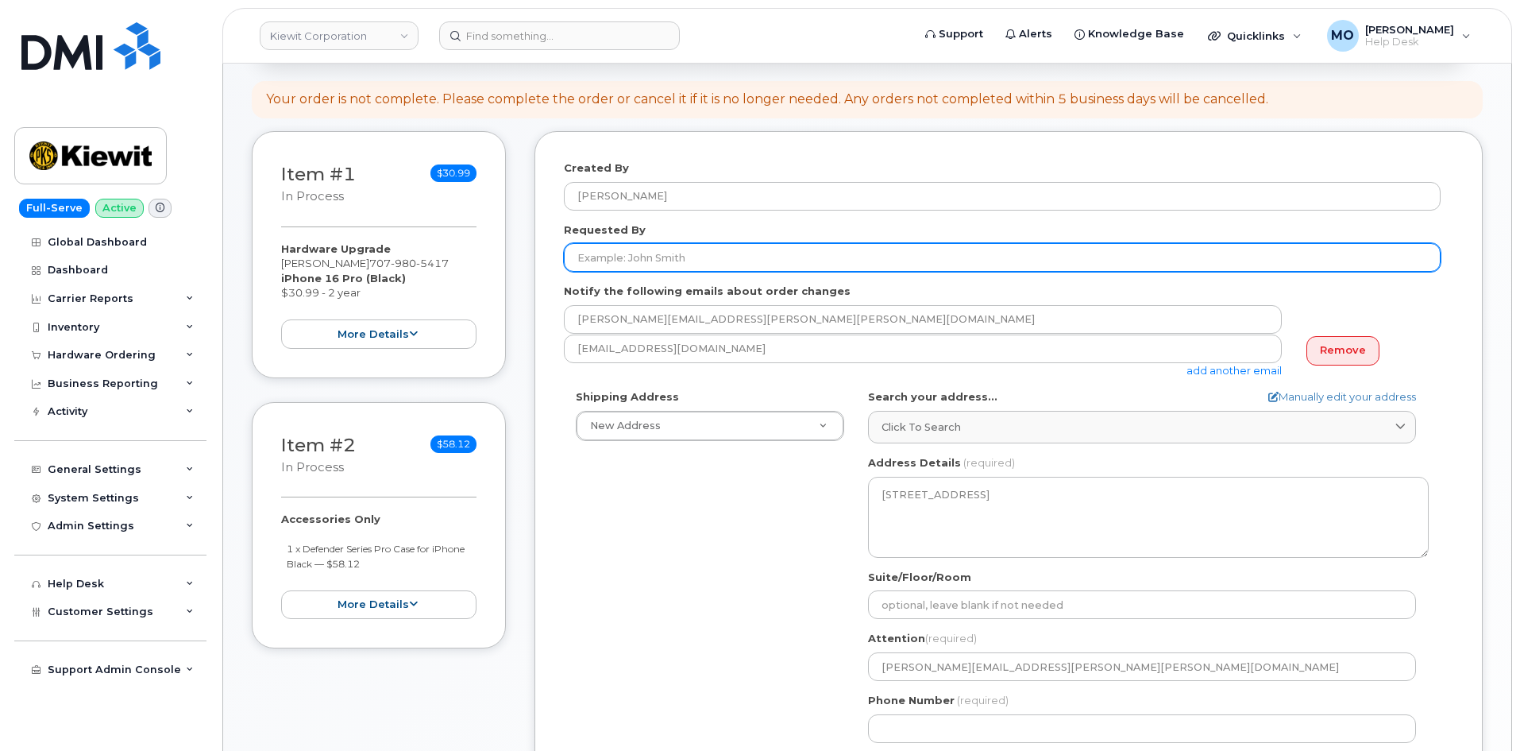
click at [709, 259] on input "Requested By" at bounding box center [1002, 257] width 877 height 29
paste input "SCOTT.SHOCKMAN@KIEWIT.COM"
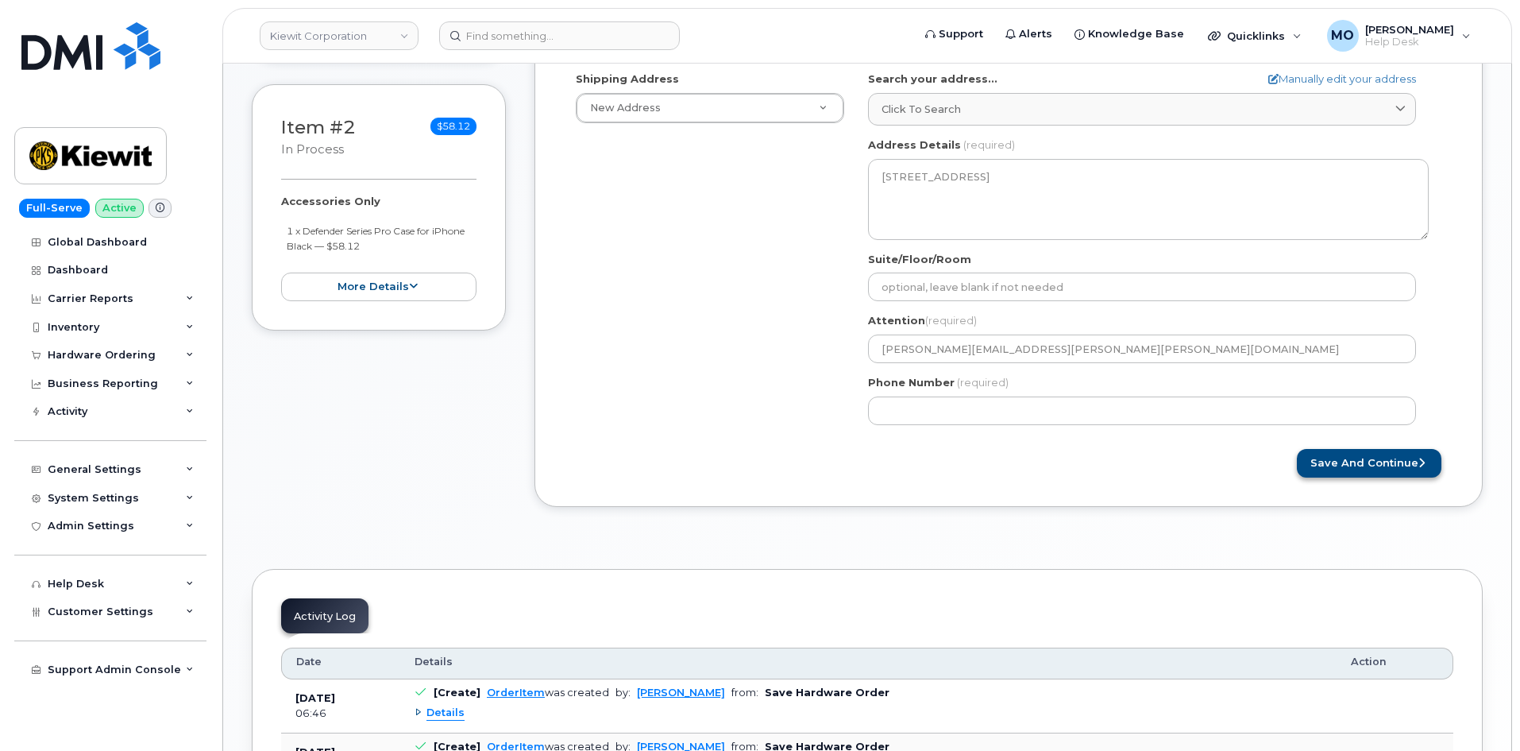
type input "SCOTT.SHOCKMAN@KIEWIT.COM"
click at [1375, 465] on button "Save and Continue" at bounding box center [1369, 463] width 145 height 29
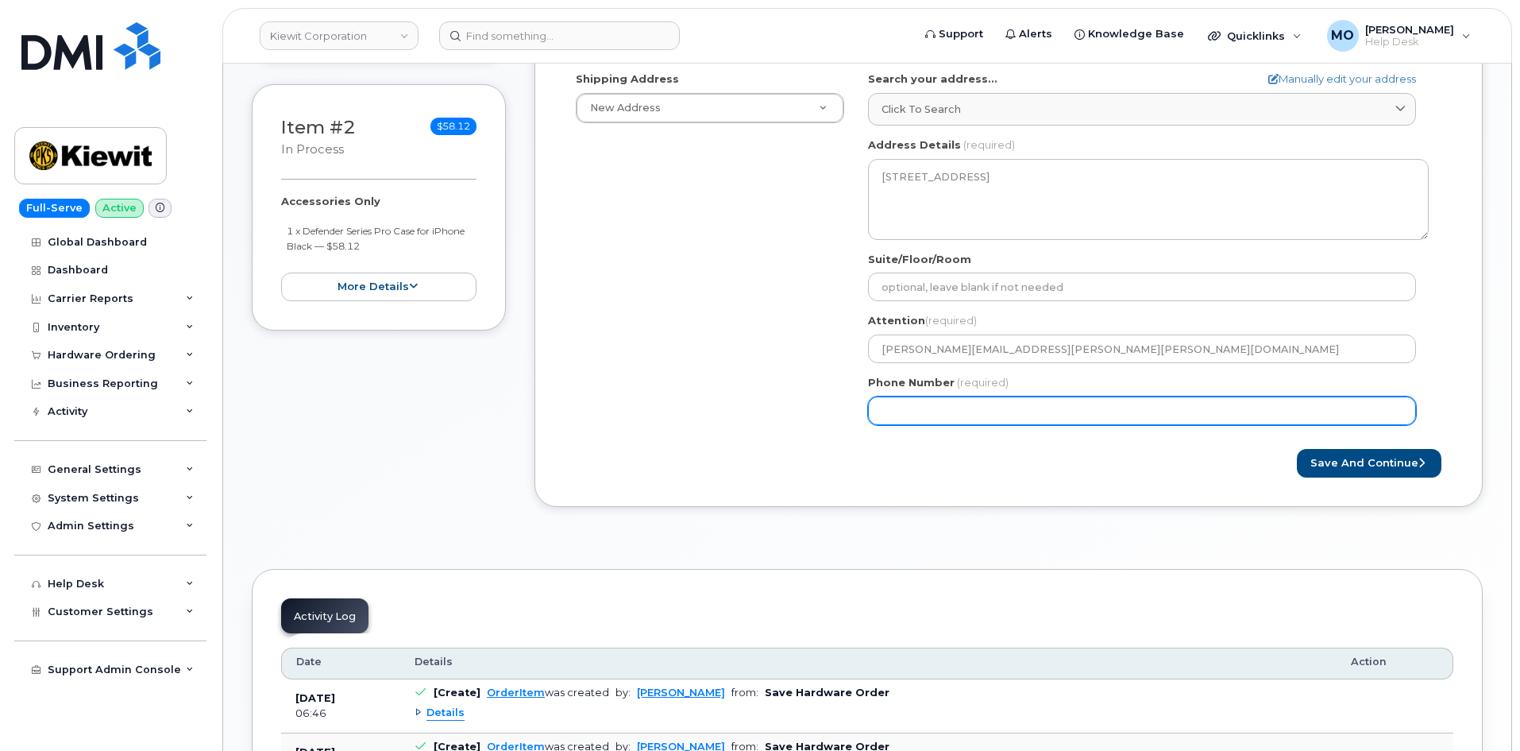
drag, startPoint x: 1000, startPoint y: 411, endPoint x: 906, endPoint y: 417, distance: 93.9
click at [906, 417] on input "Phone Number" at bounding box center [1142, 410] width 548 height 29
click at [907, 412] on input "Phone Number" at bounding box center [1142, 410] width 548 height 29
select select
type input "7079805417"
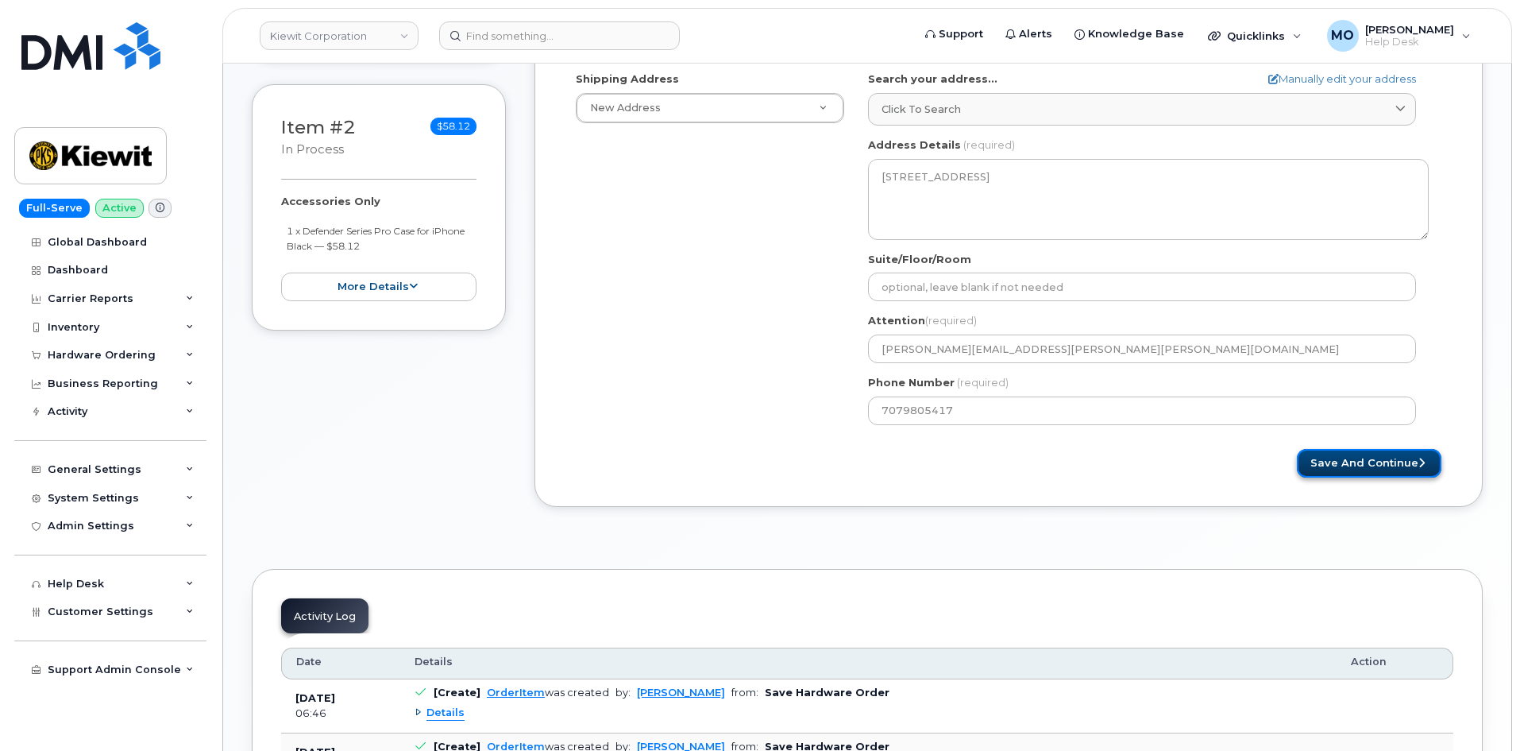
click at [1364, 473] on button "Save and Continue" at bounding box center [1369, 463] width 145 height 29
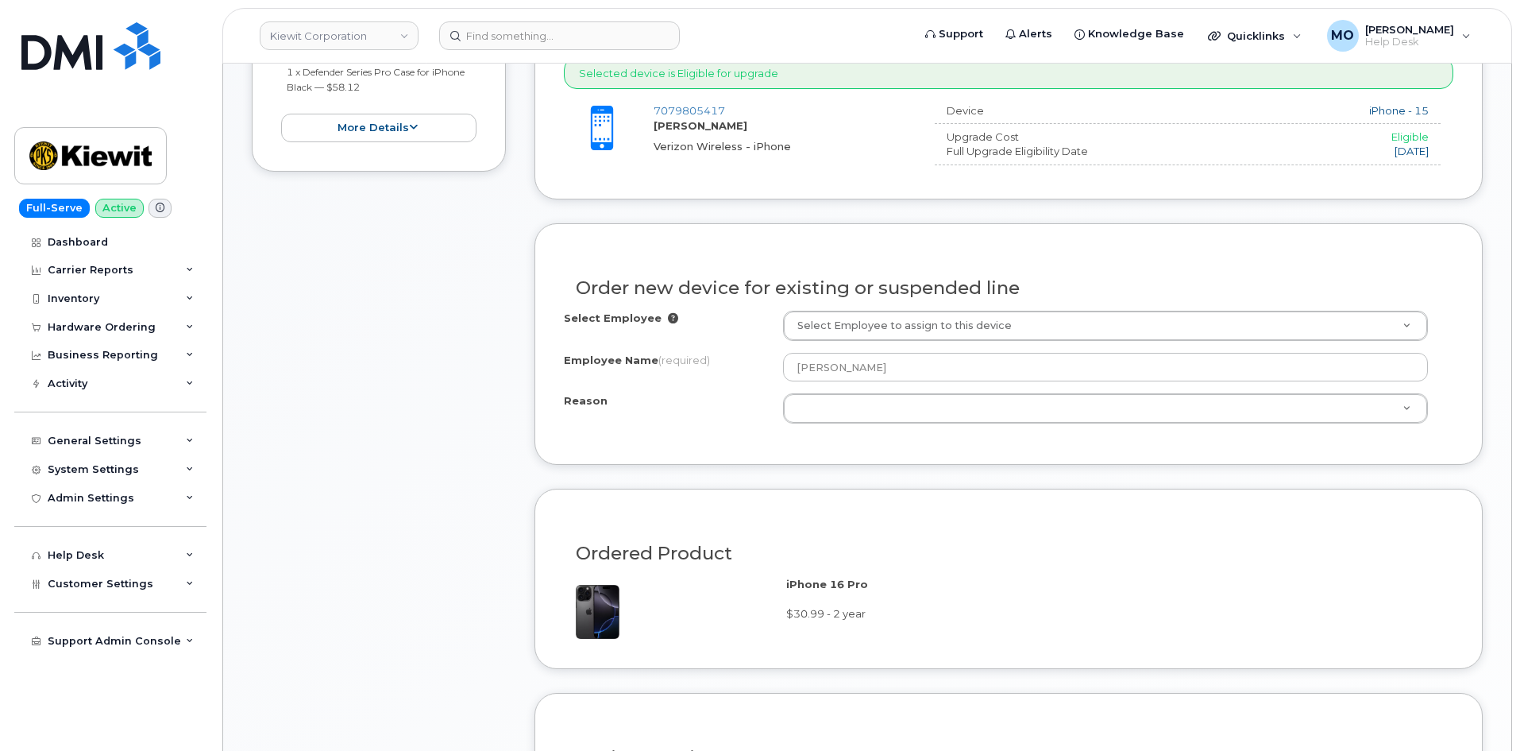
scroll to position [717, 0]
click at [887, 422] on div "Select Employee Select Employee to assign to this device Employee Name (require…" at bounding box center [1009, 371] width 890 height 125
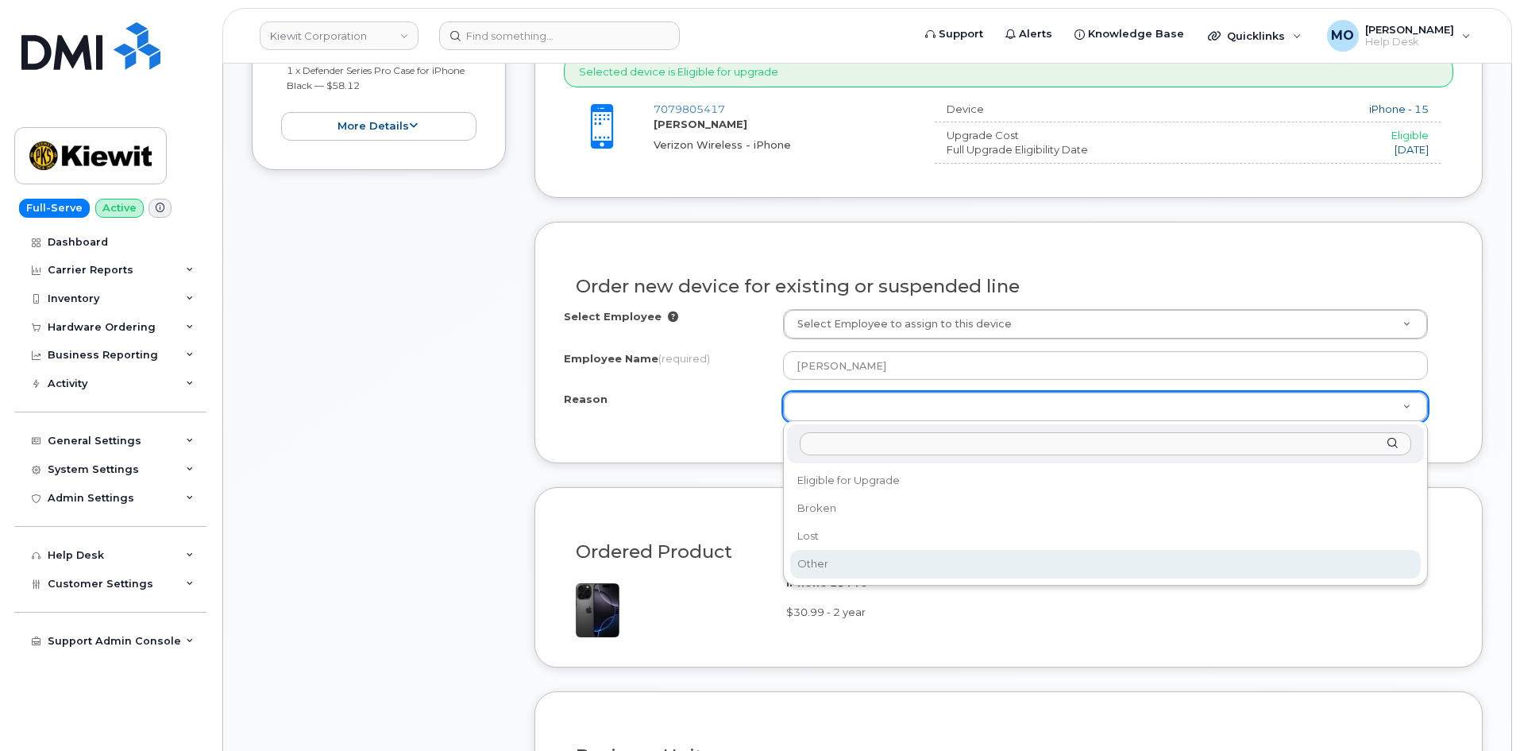
select select "other"
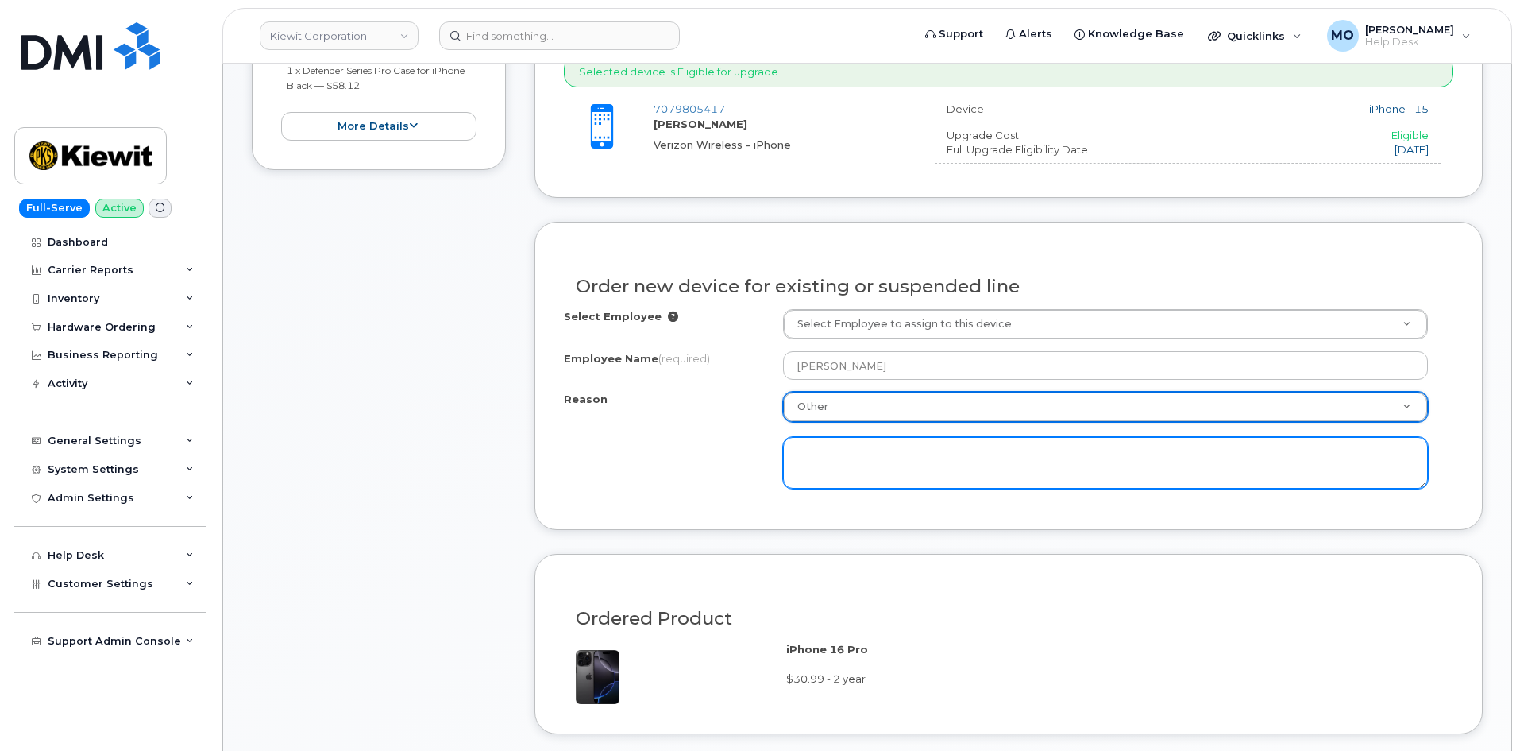
click at [860, 477] on textarea at bounding box center [1105, 463] width 645 height 52
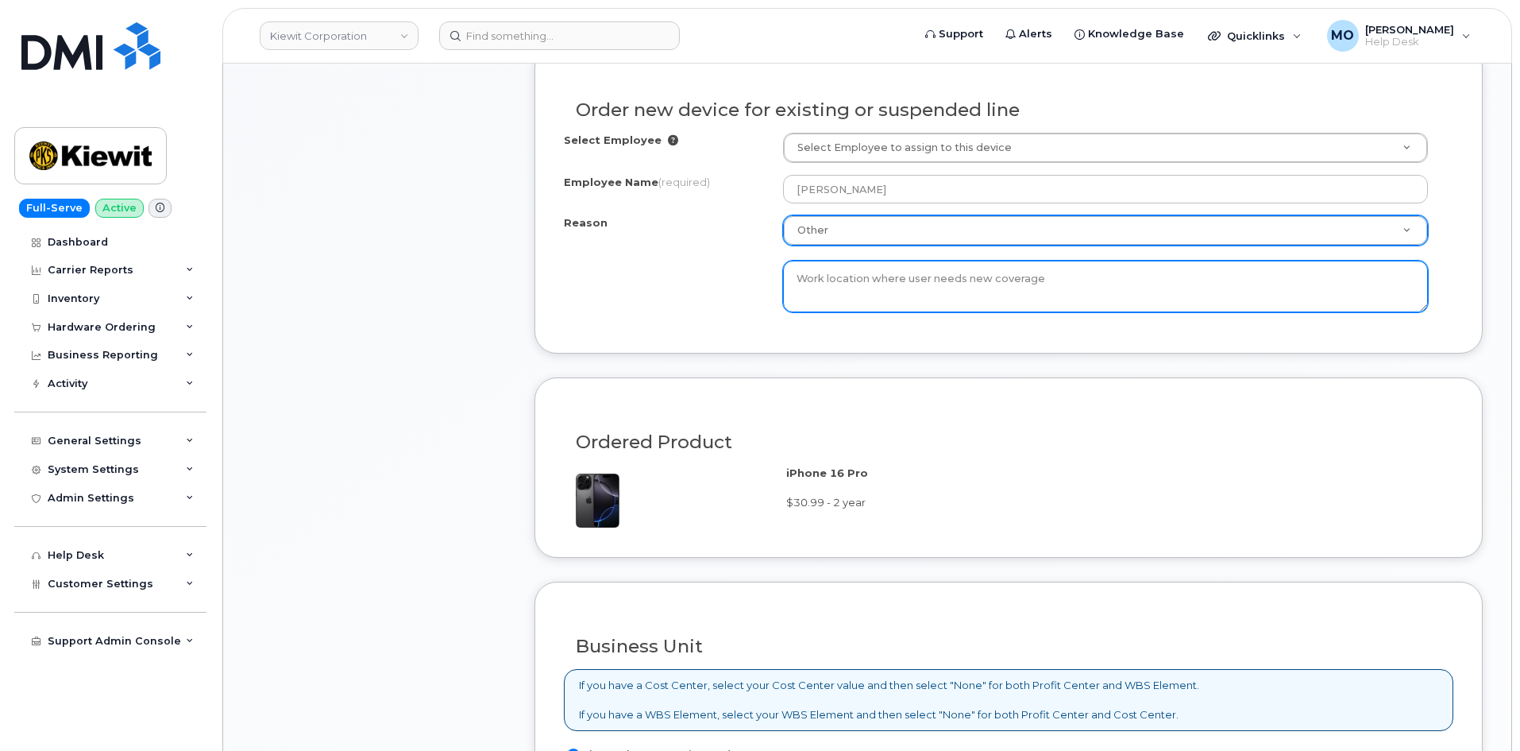
scroll to position [1193, 0]
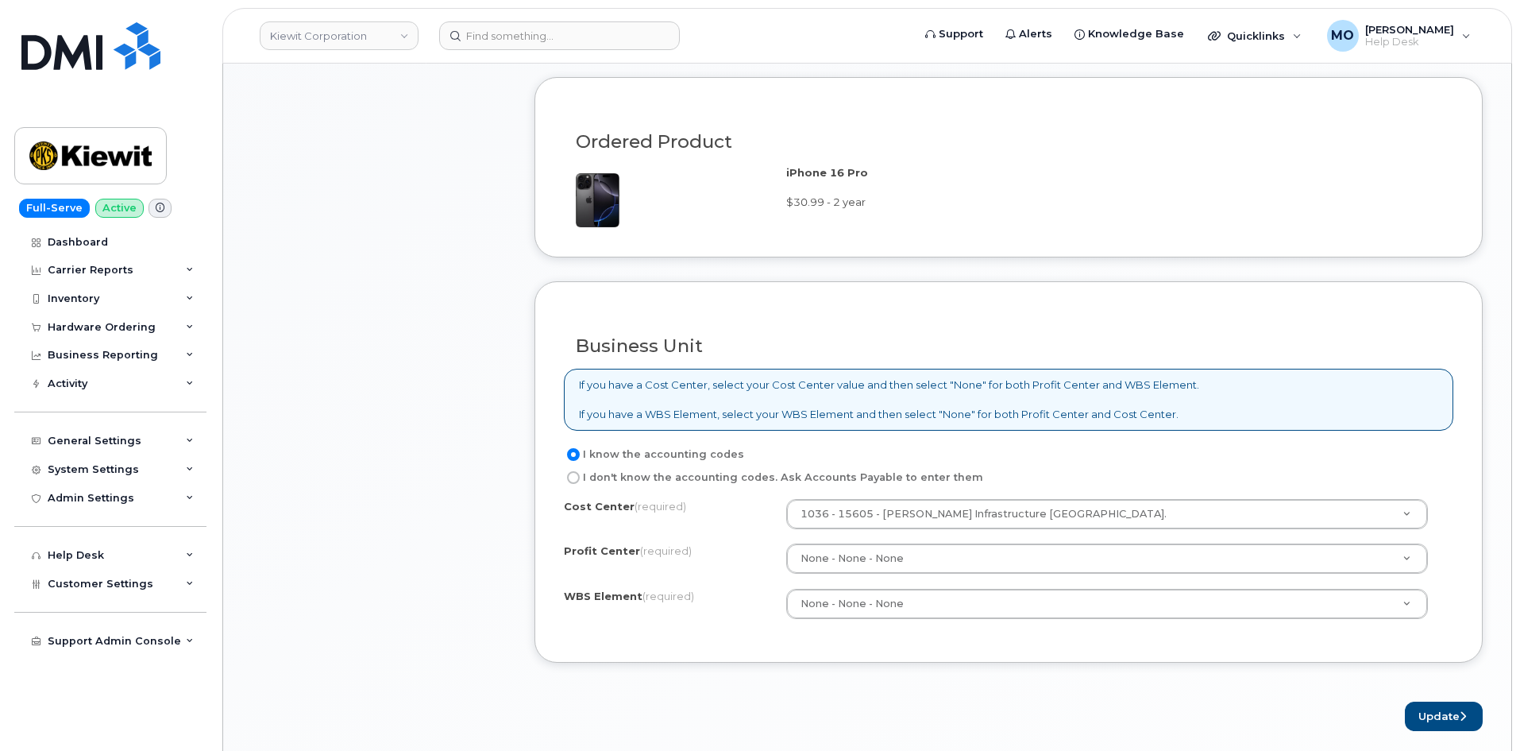
type textarea "Work location where user needs new coverage"
click at [623, 479] on label "I don't know the accounting codes. Ask Accounts Payable to enter them" at bounding box center [773, 477] width 419 height 19
click at [580, 479] on input "I don't know the accounting codes. Ask Accounts Payable to enter them" at bounding box center [573, 477] width 13 height 13
radio input "true"
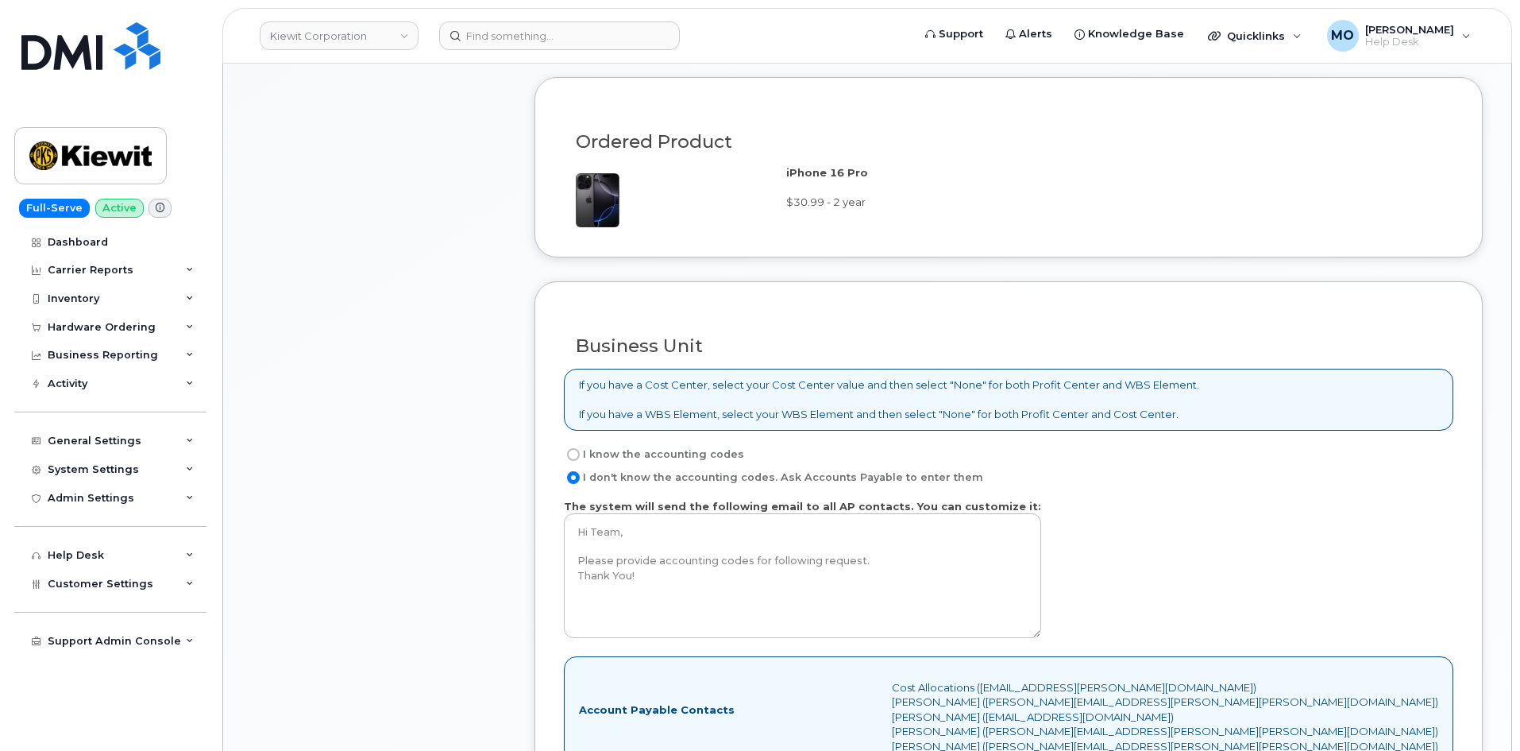
click at [614, 462] on label "I know the accounting codes" at bounding box center [654, 454] width 180 height 19
click at [580, 461] on input "I know the accounting codes" at bounding box center [573, 454] width 13 height 13
radio input "true"
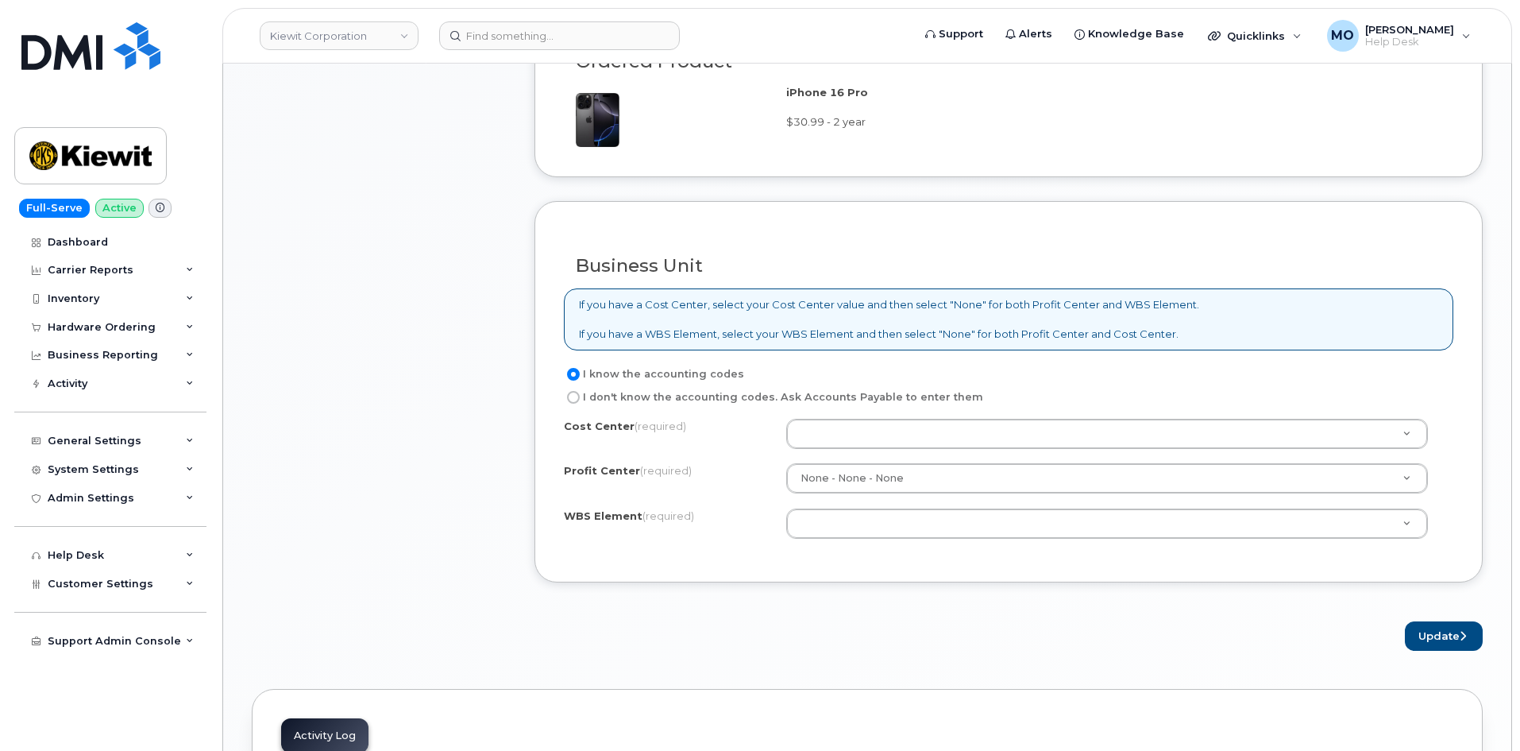
scroll to position [1431, 0]
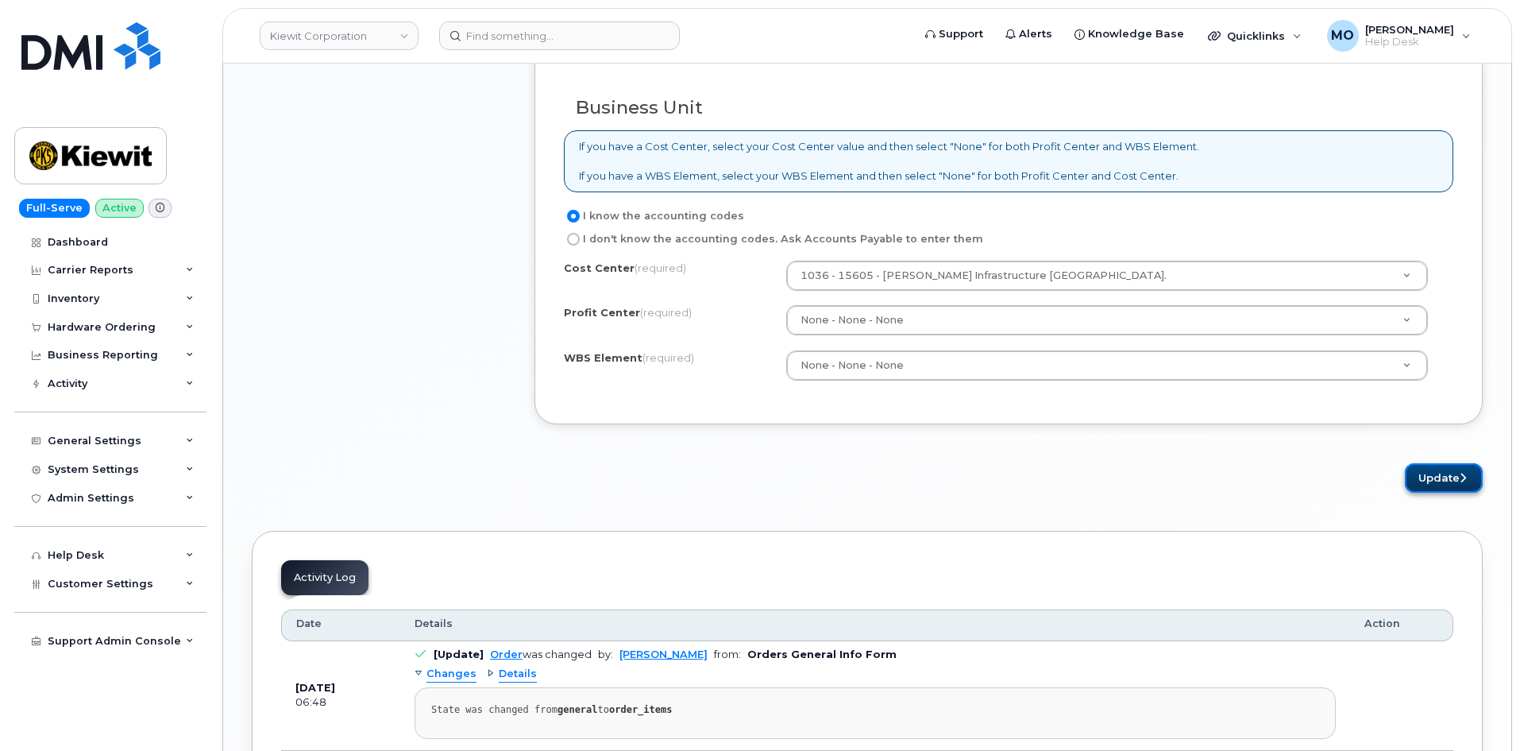
click at [1435, 477] on button "Update" at bounding box center [1444, 477] width 78 height 29
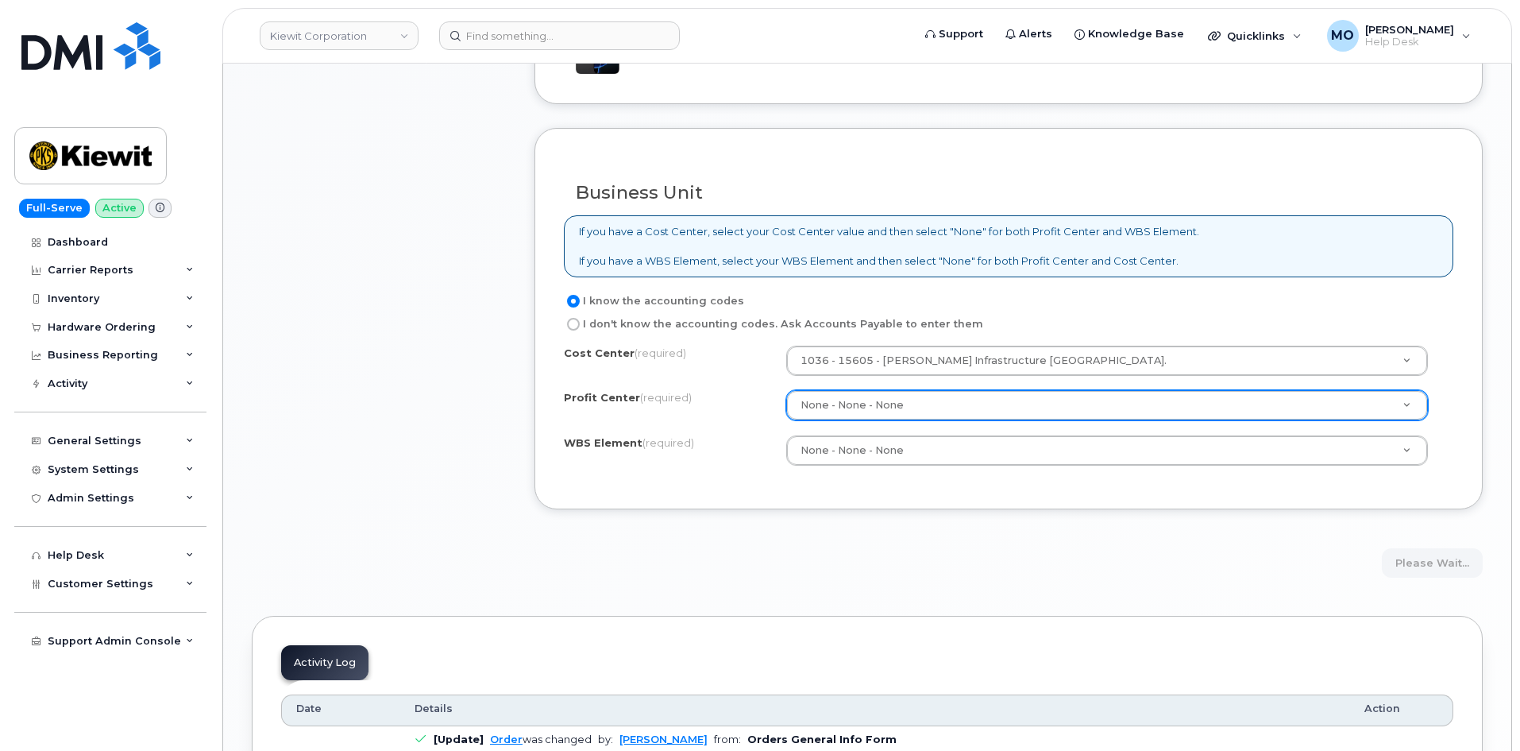
scroll to position [1352, 0]
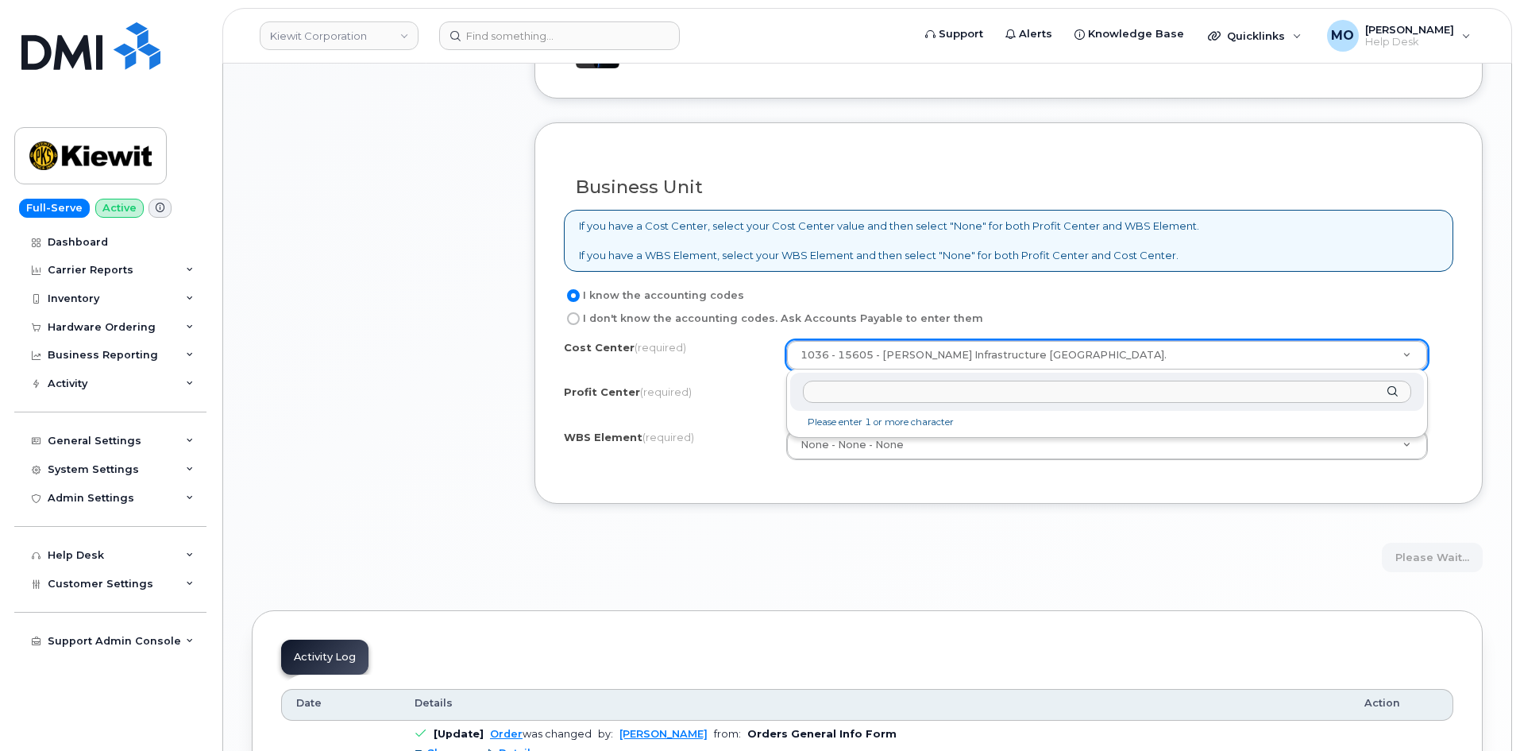
drag, startPoint x: 791, startPoint y: 353, endPoint x: 987, endPoint y: 360, distance: 196.3
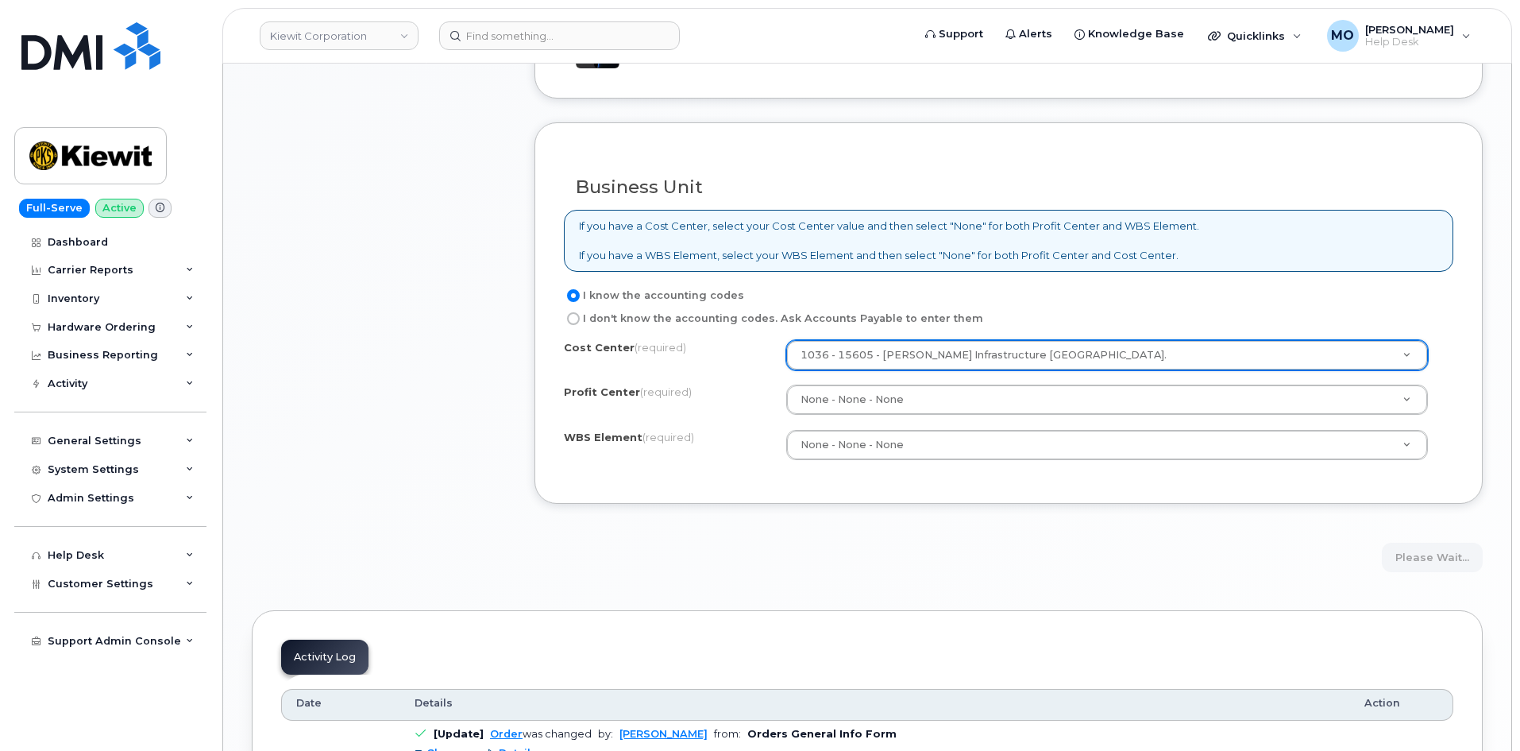
drag, startPoint x: 1036, startPoint y: 357, endPoint x: 765, endPoint y: 346, distance: 271.1
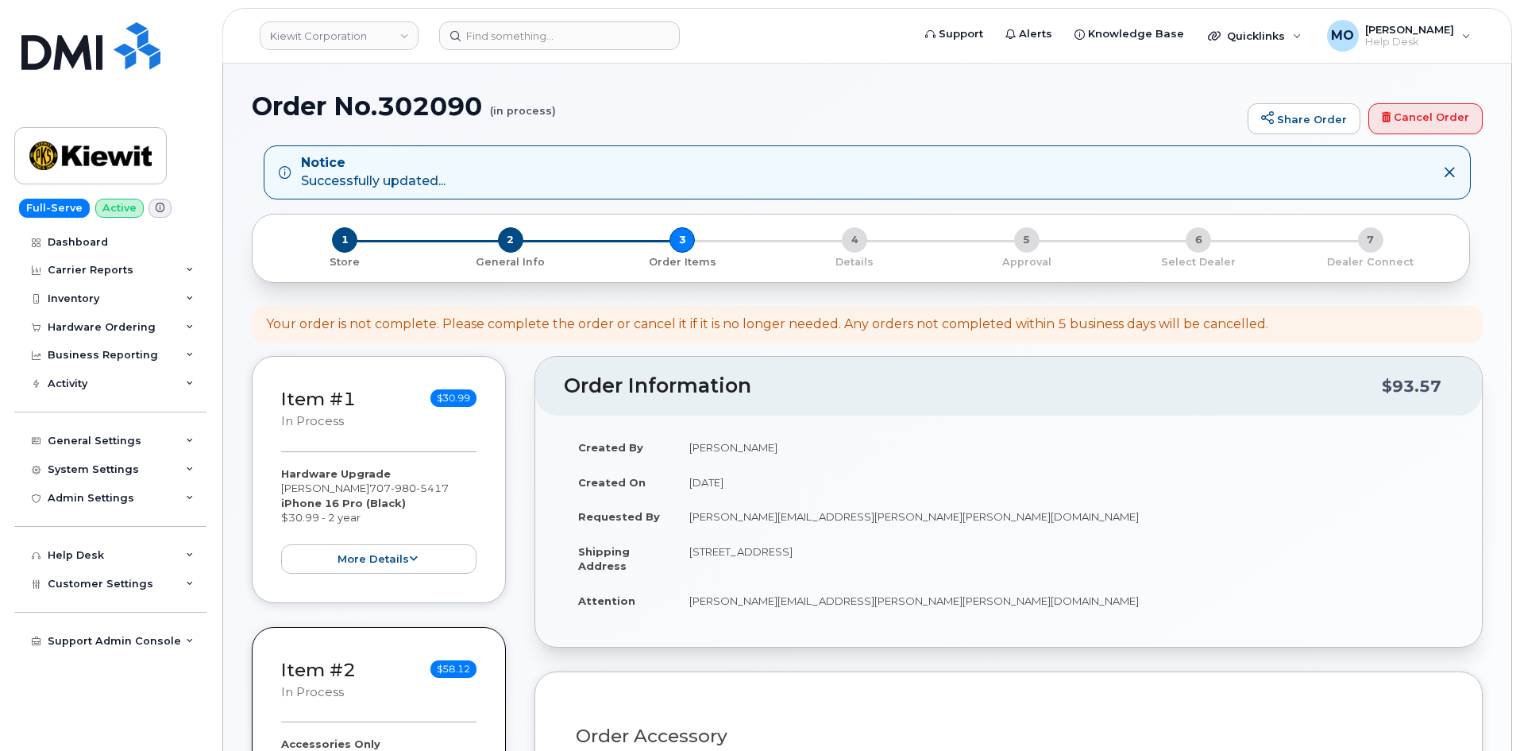
select select
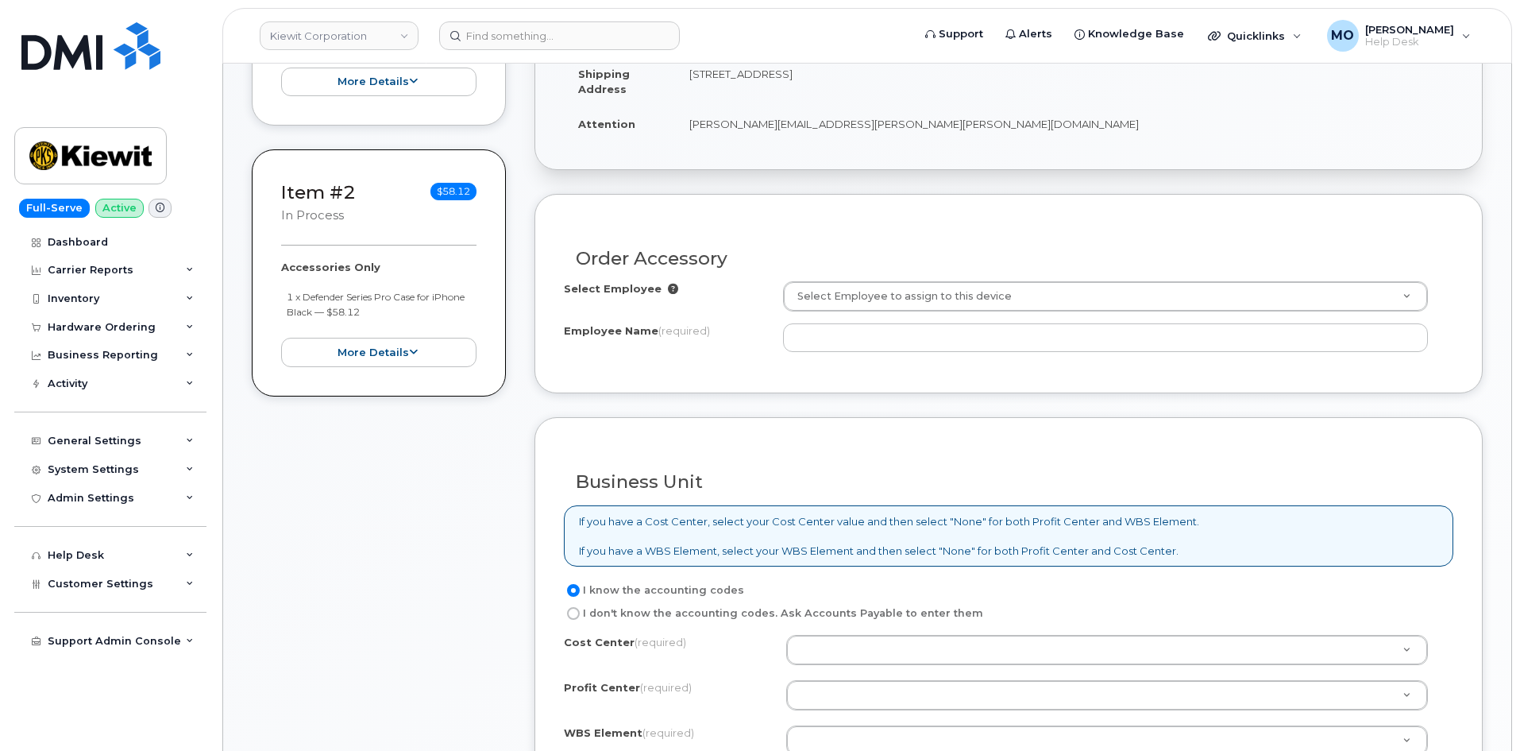
scroll to position [477, 0]
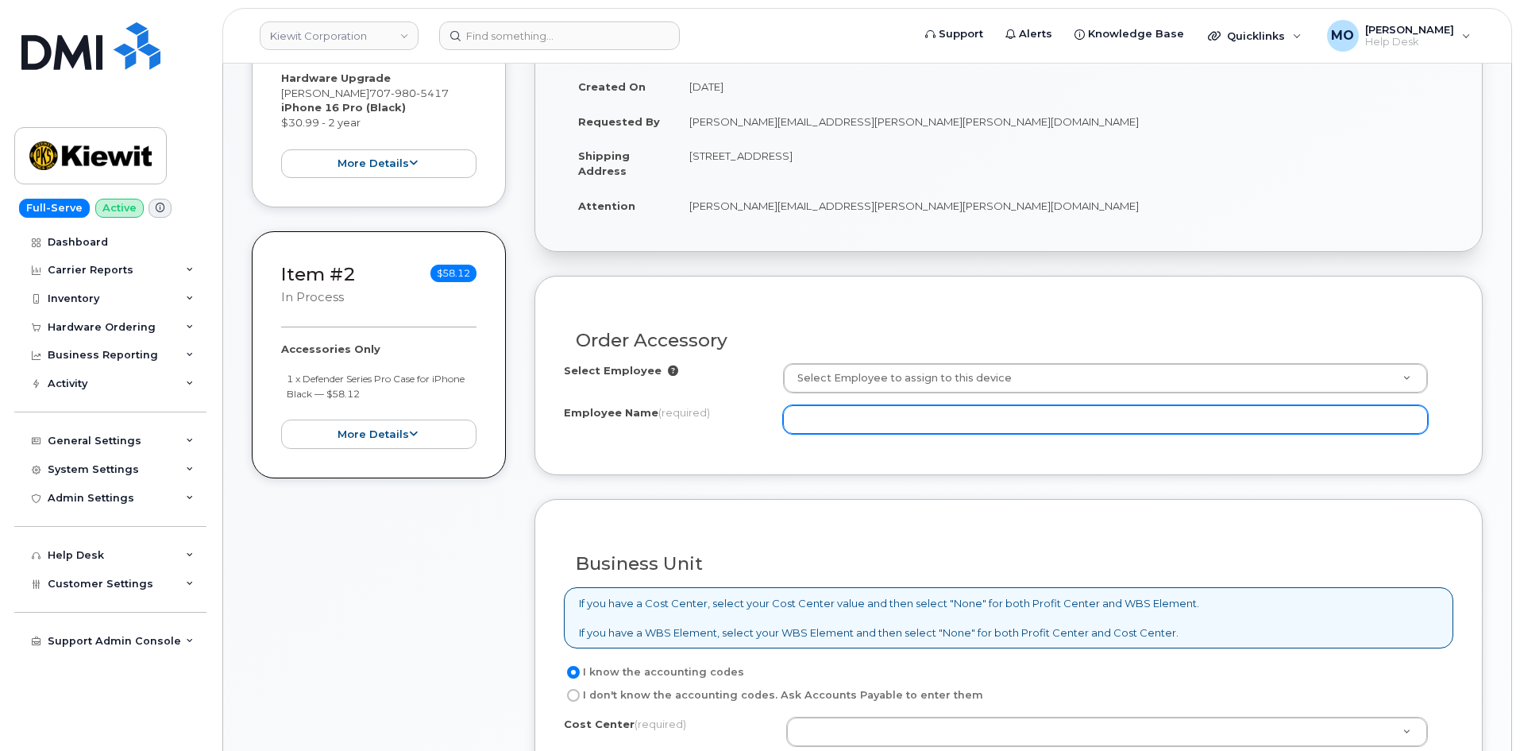
click at [844, 427] on input "Employee Name (required)" at bounding box center [1105, 419] width 645 height 29
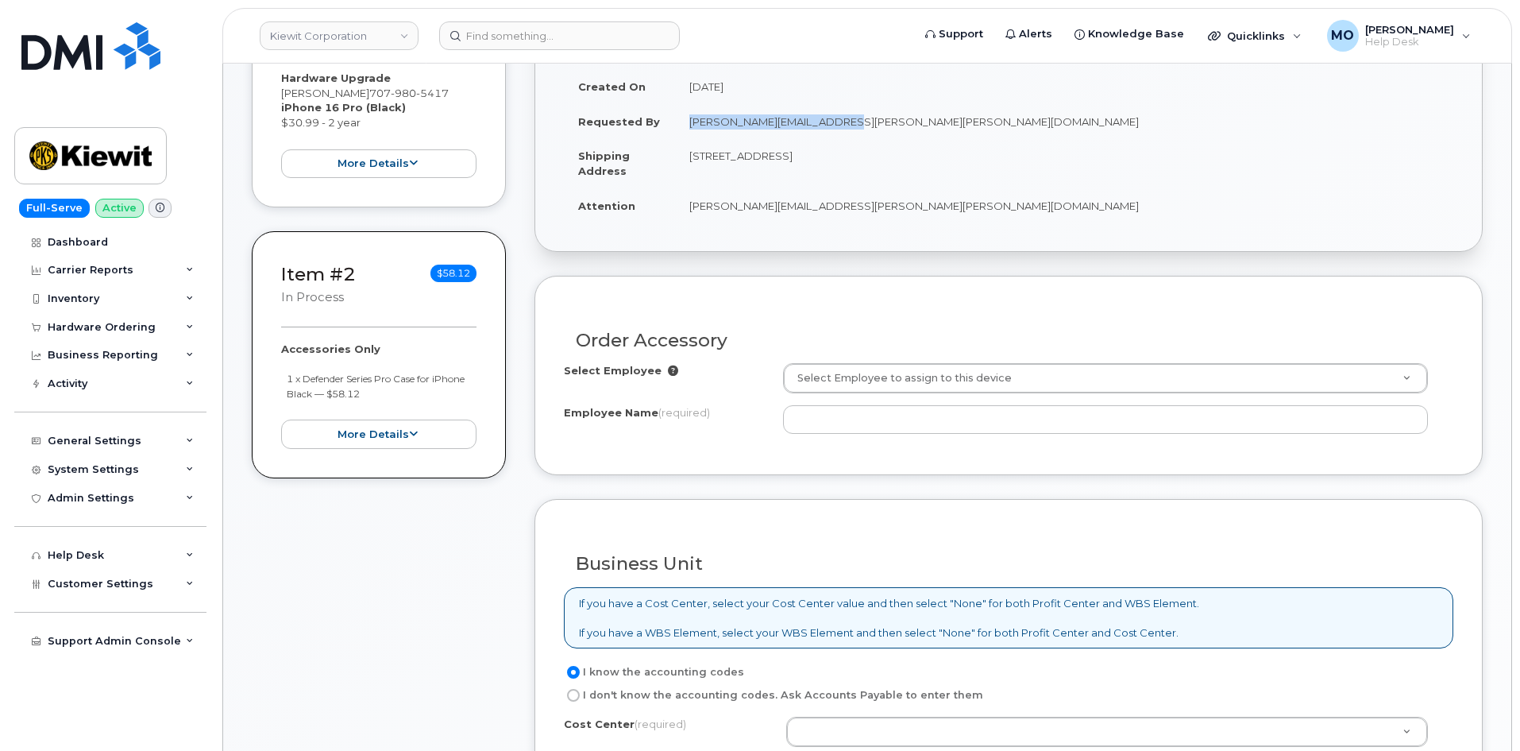
drag, startPoint x: 881, startPoint y: 121, endPoint x: 669, endPoint y: 136, distance: 212.6
click at [669, 136] on tr "Requested By SCOTT.SHOCKMAN@KIEWIT.COM" at bounding box center [1009, 121] width 890 height 35
copy tr "[PERSON_NAME][EMAIL_ADDRESS][PERSON_NAME][PERSON_NAME][DOMAIN_NAME]"
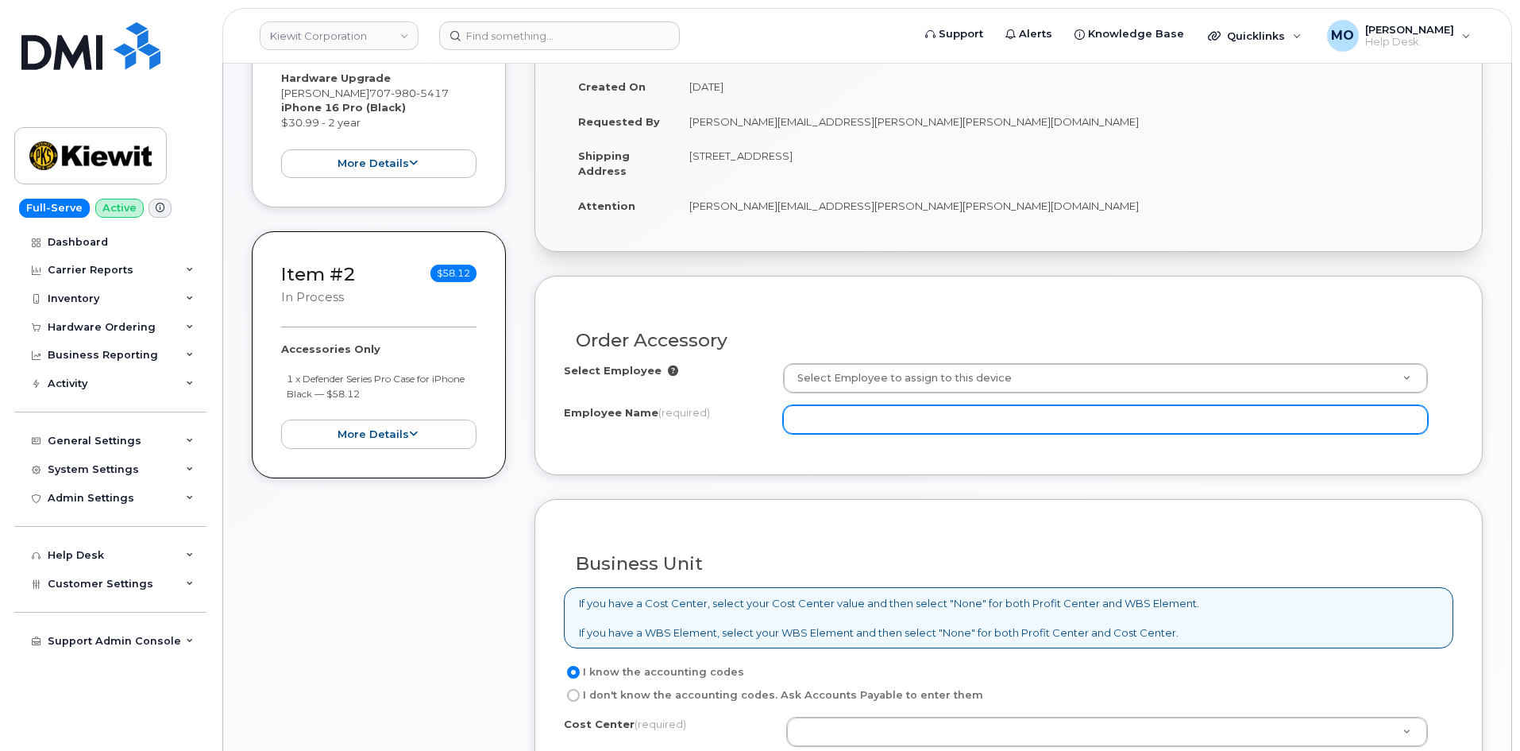
click at [854, 412] on input "Employee Name (required)" at bounding box center [1105, 419] width 645 height 29
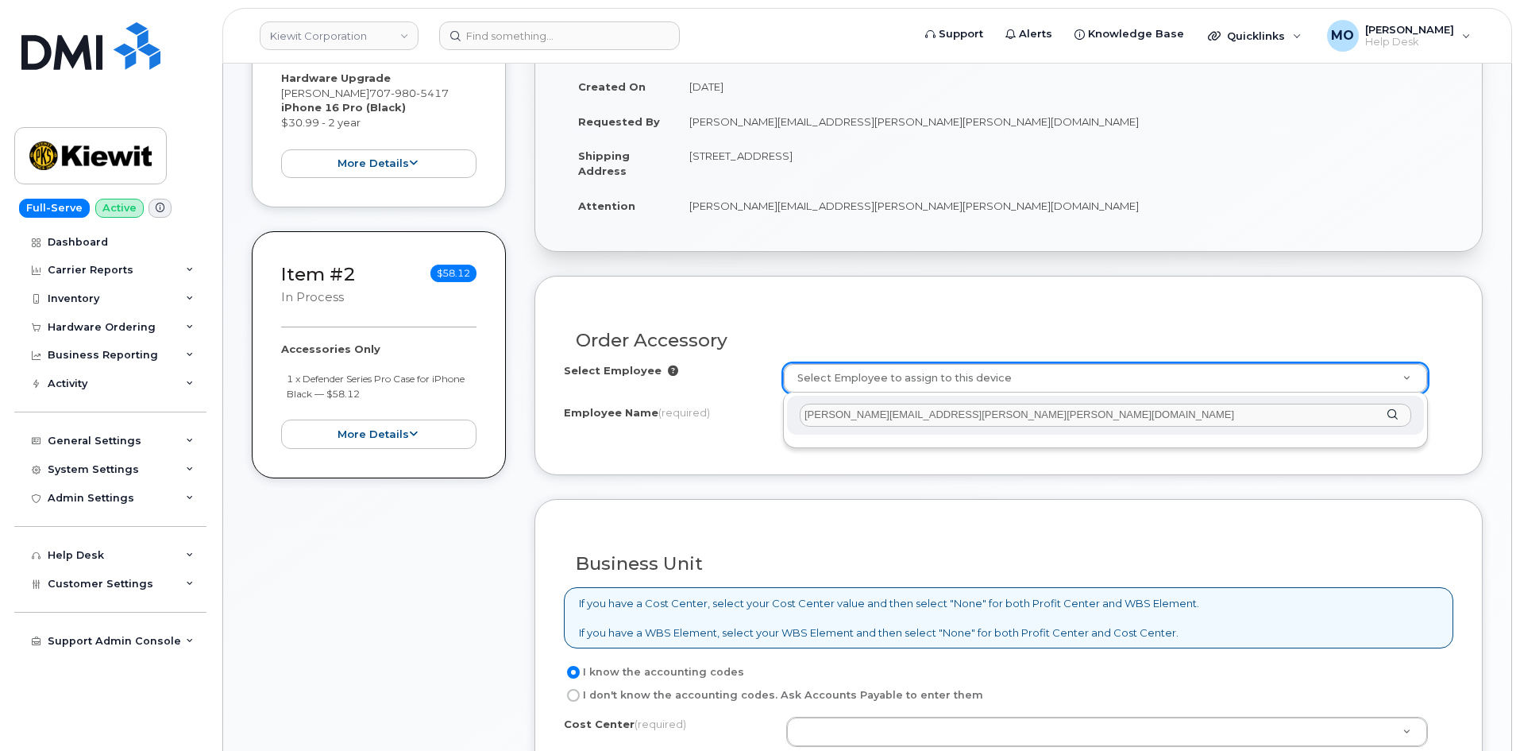
type input "[PERSON_NAME][EMAIL_ADDRESS][PERSON_NAME][PERSON_NAME][DOMAIN_NAME]"
click at [1395, 414] on div "[PERSON_NAME][EMAIL_ADDRESS][PERSON_NAME][PERSON_NAME][DOMAIN_NAME]" at bounding box center [1105, 415] width 637 height 39
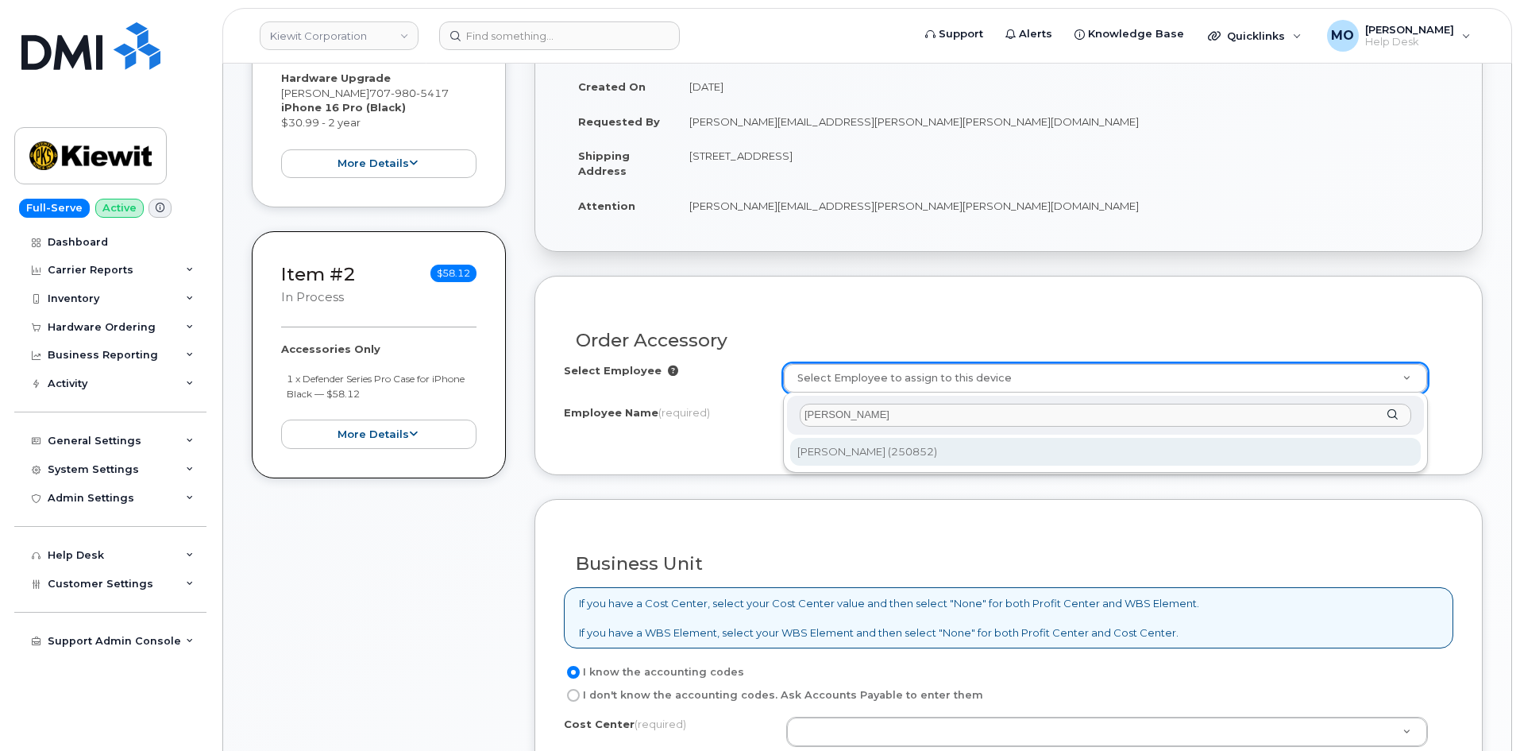
type input "Scott Shockman"
type input "2150749"
type input "Scott Shockman"
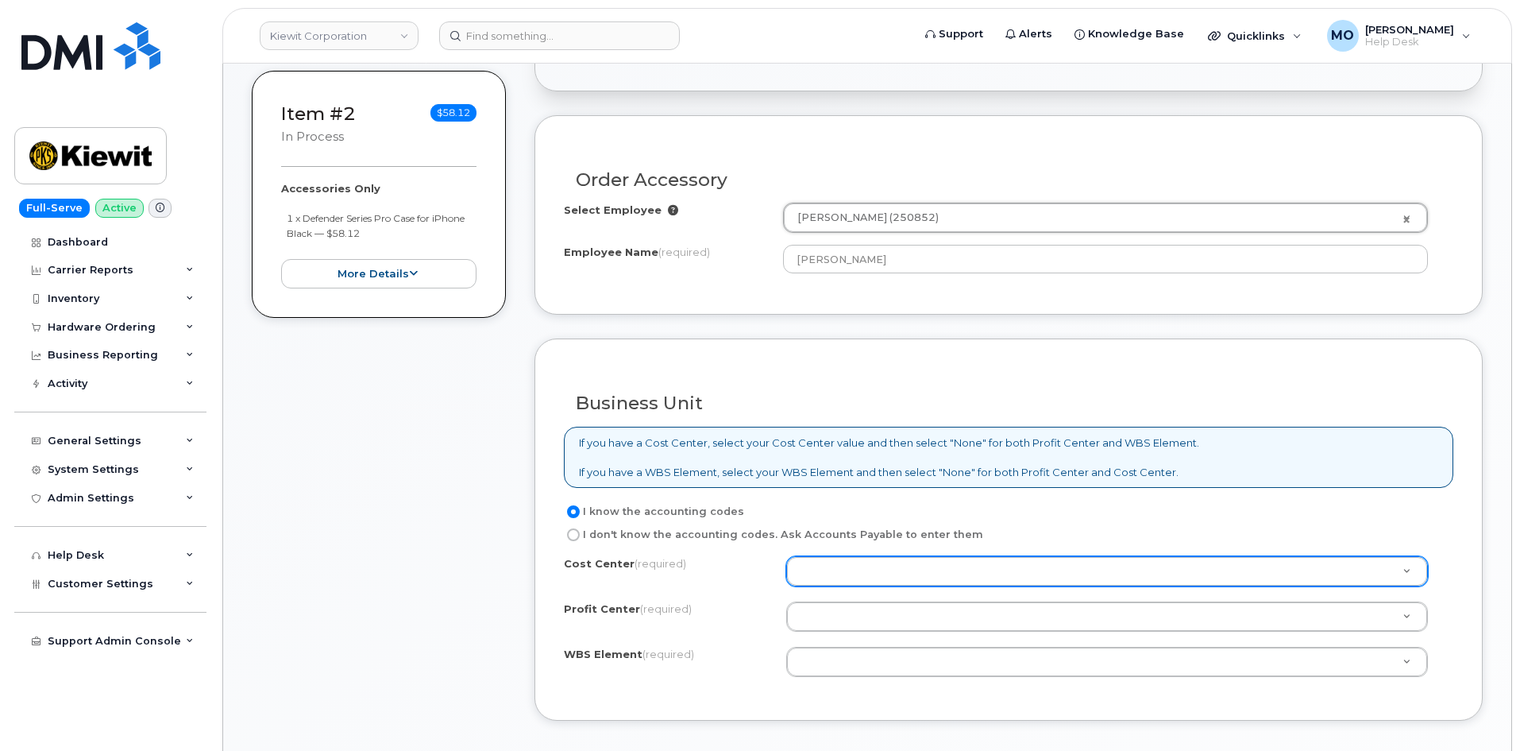
scroll to position [794, 0]
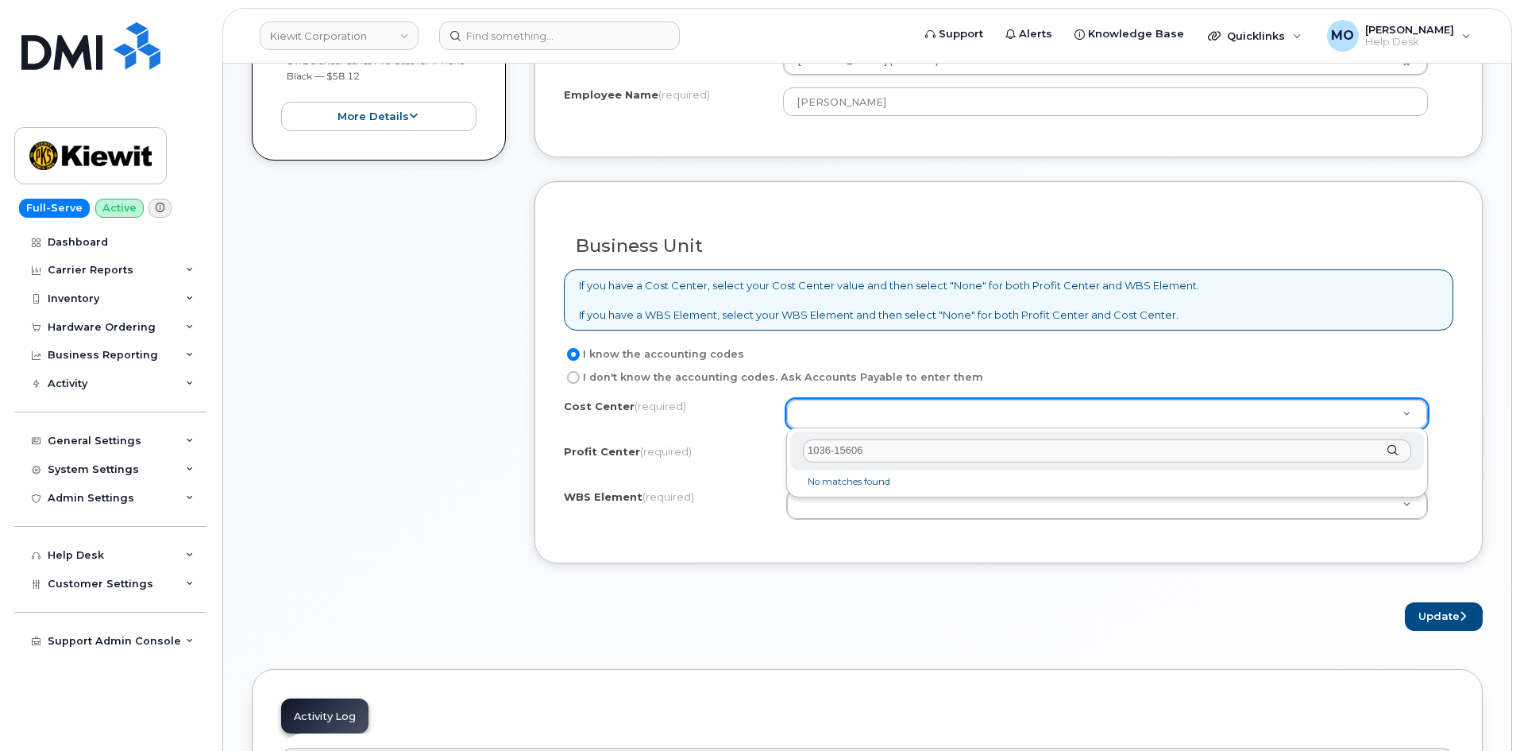
drag, startPoint x: 868, startPoint y: 457, endPoint x: 830, endPoint y: 450, distance: 38.7
click at [830, 450] on input "1036-15606" at bounding box center [1107, 450] width 608 height 23
click at [884, 473] on li "Please enter 1 or more character" at bounding box center [1108, 481] width 628 height 17
click at [881, 484] on li "Please enter 1 or more character" at bounding box center [1108, 481] width 628 height 17
click at [879, 481] on li "Please enter 1 or more character" at bounding box center [1108, 481] width 628 height 17
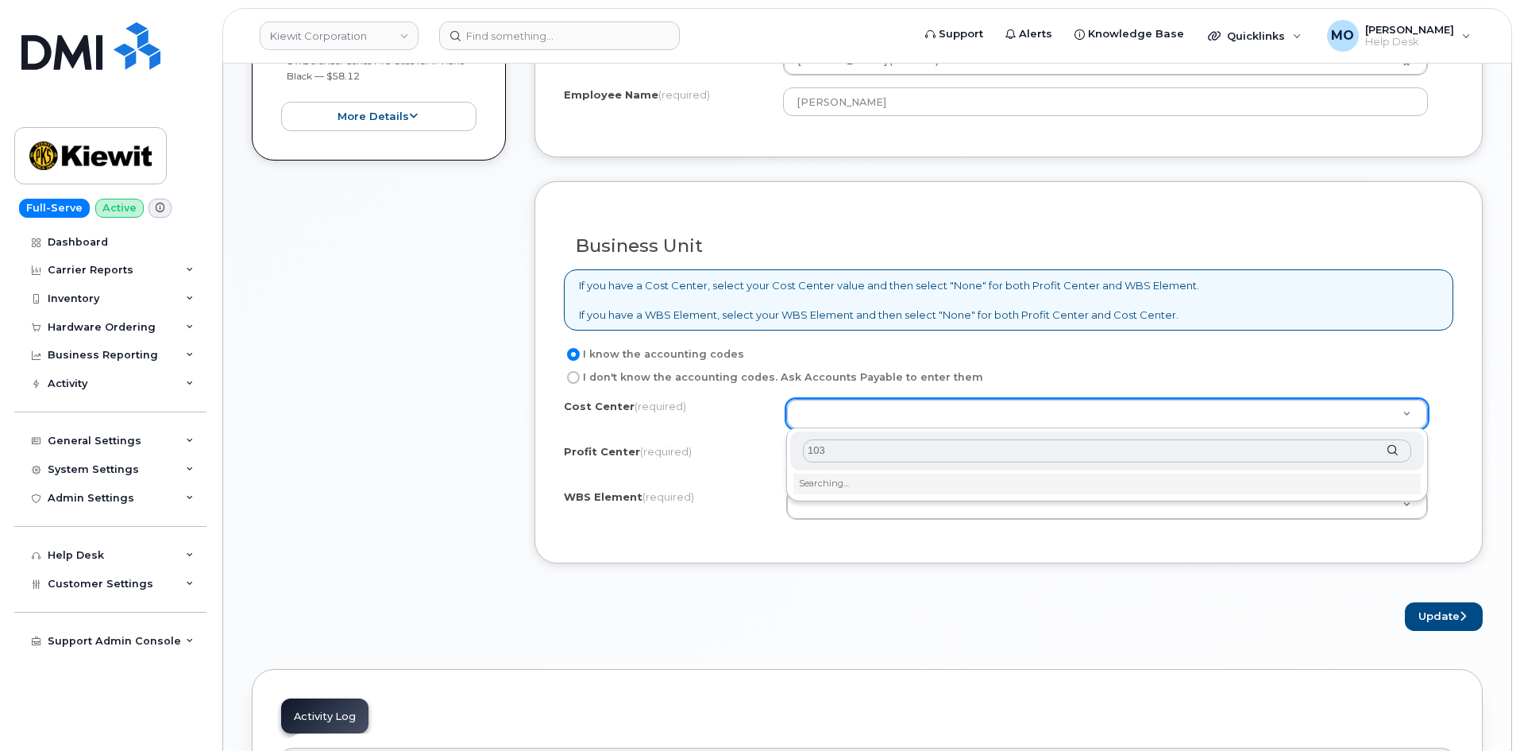
type input "1036"
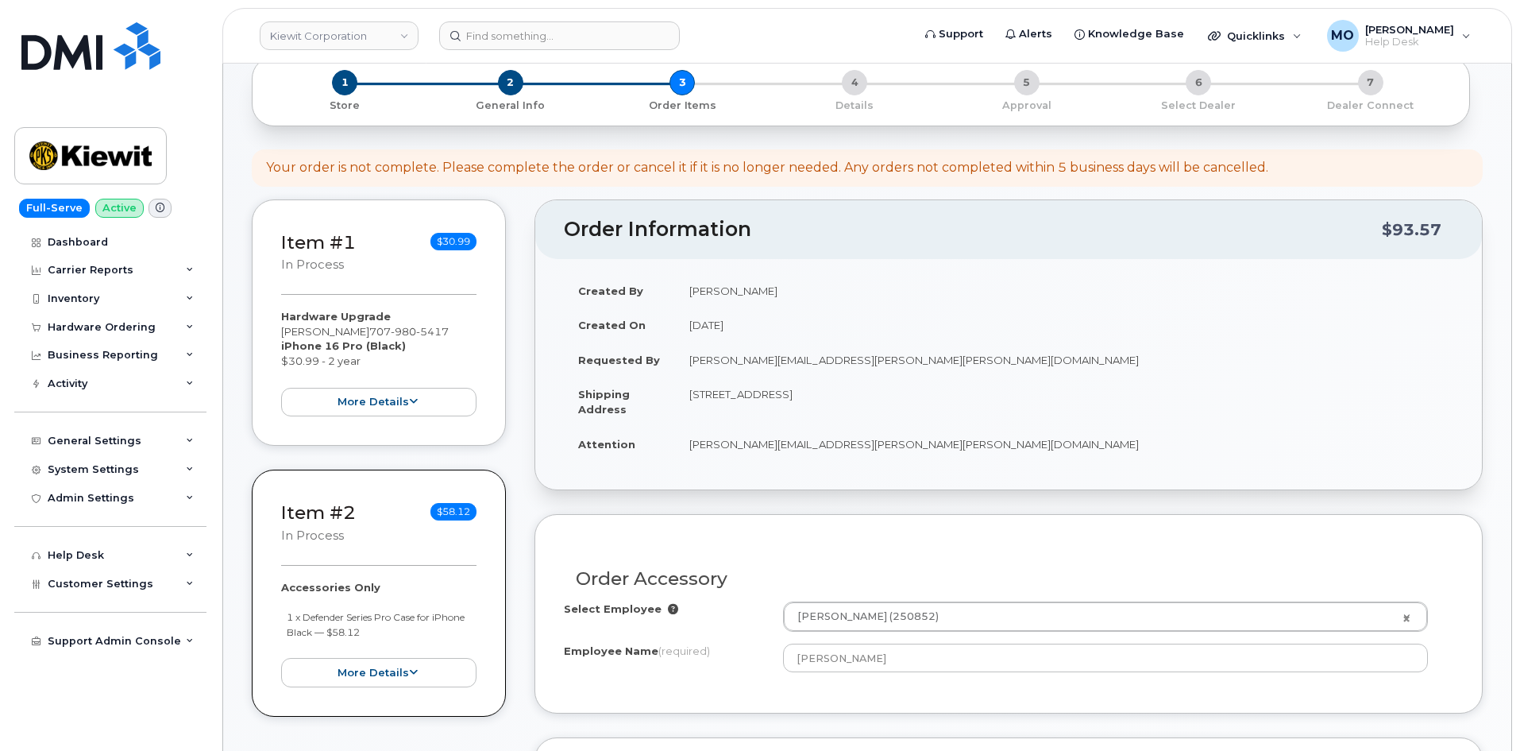
scroll to position [477, 0]
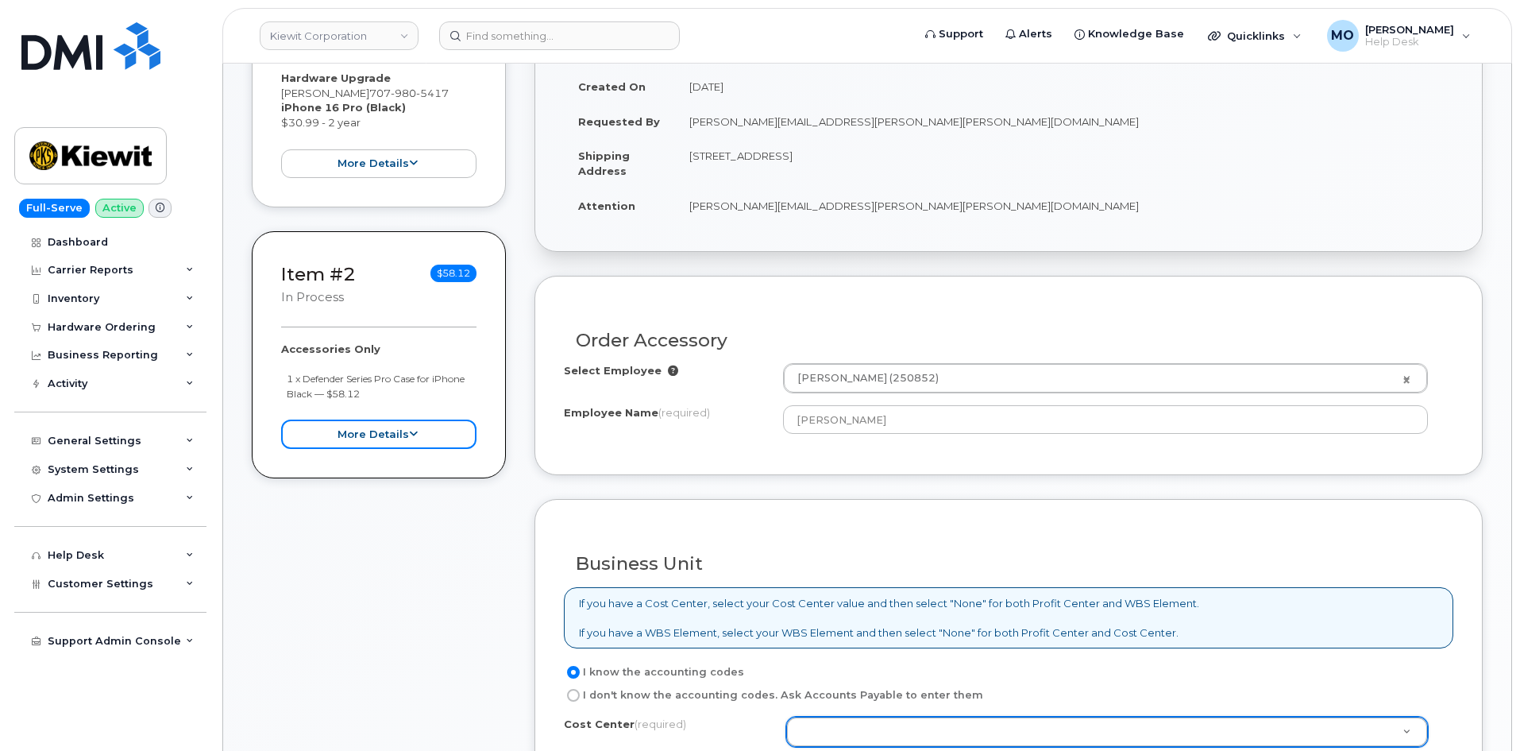
click at [345, 439] on button "more details" at bounding box center [378, 433] width 195 height 29
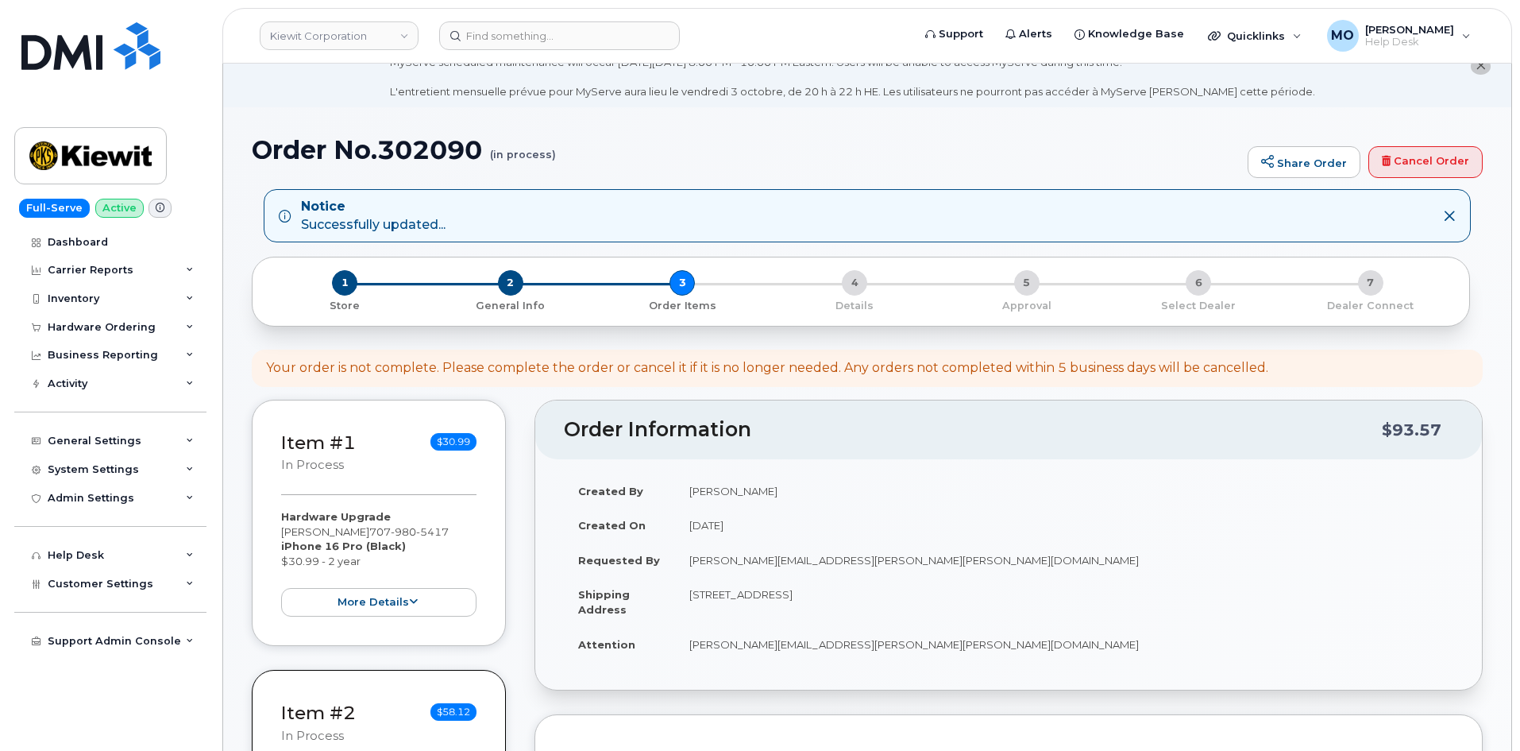
scroll to position [0, 0]
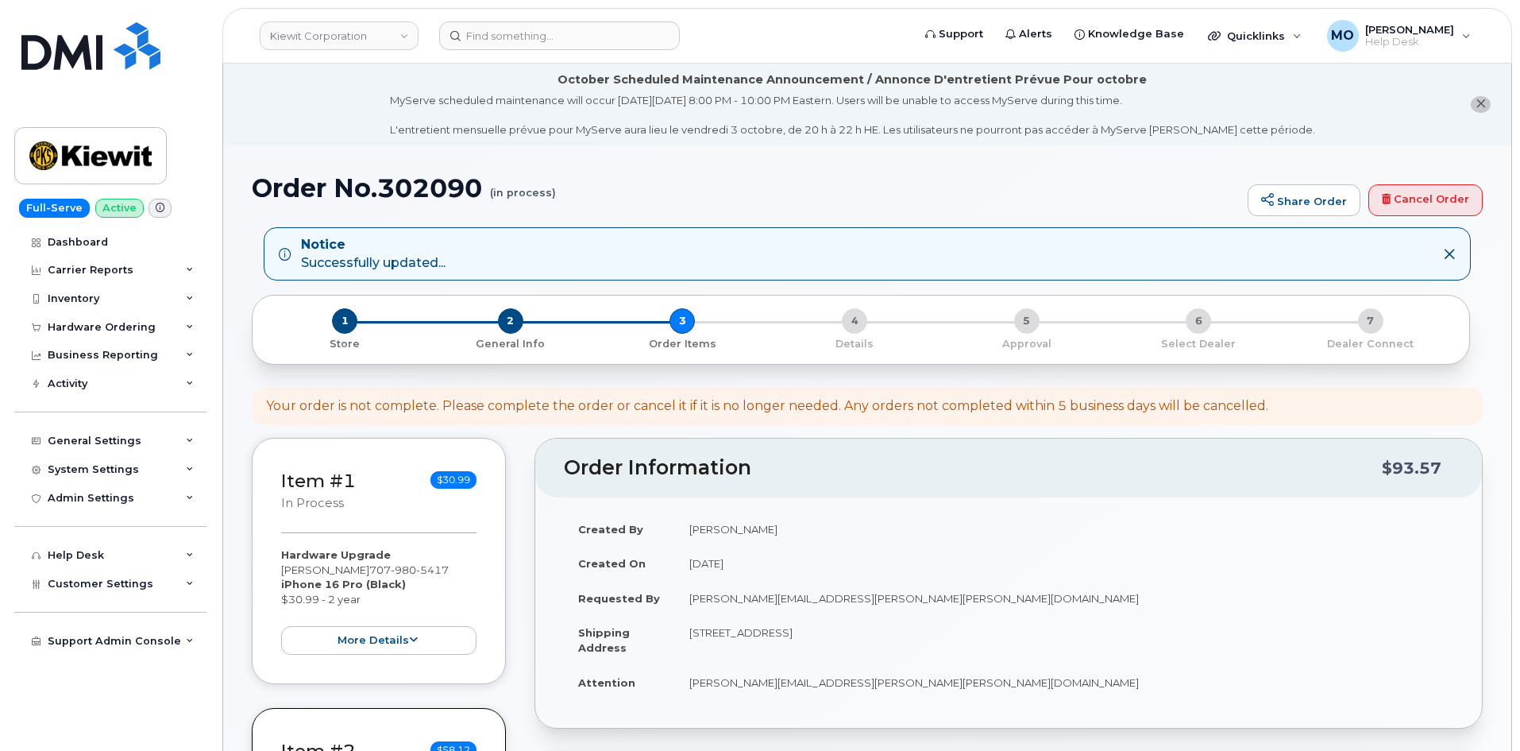
click at [854, 321] on div "1 Store 2 General Info 3 Order Items 4 Details 5 Approval 6 Select Dealer 7 Dea…" at bounding box center [861, 329] width 1192 height 42
click at [347, 319] on span "1" at bounding box center [344, 320] width 25 height 25
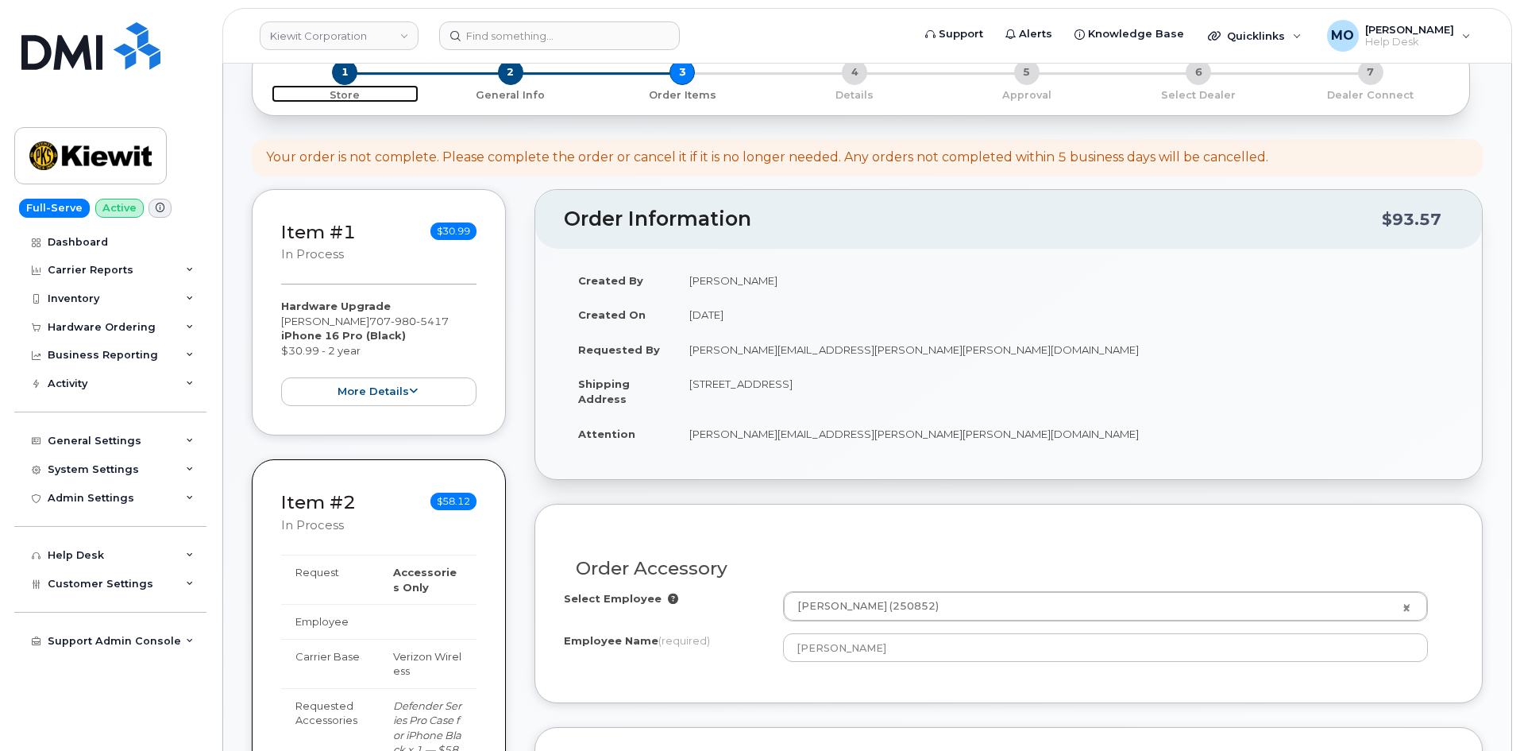
scroll to position [318, 0]
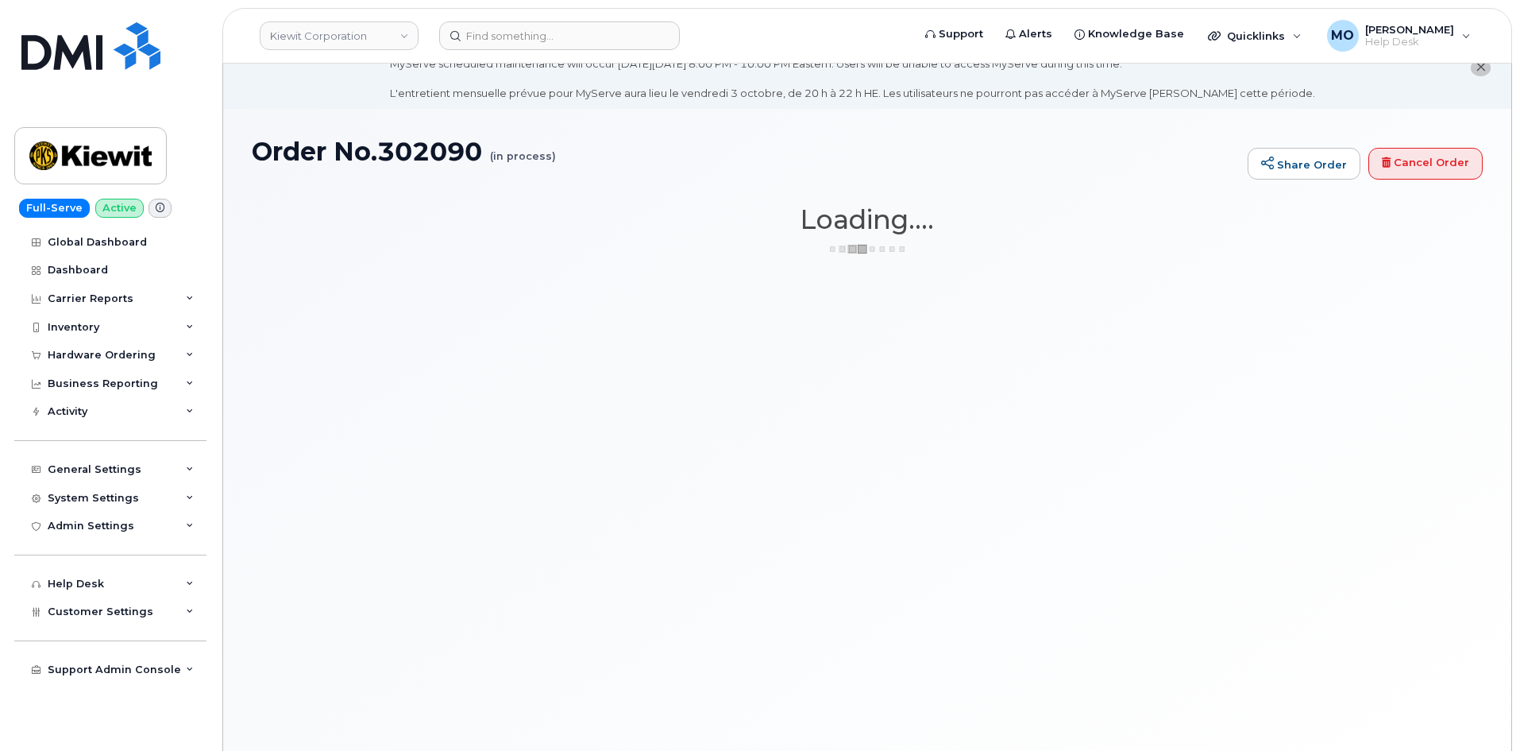
scroll to position [90, 0]
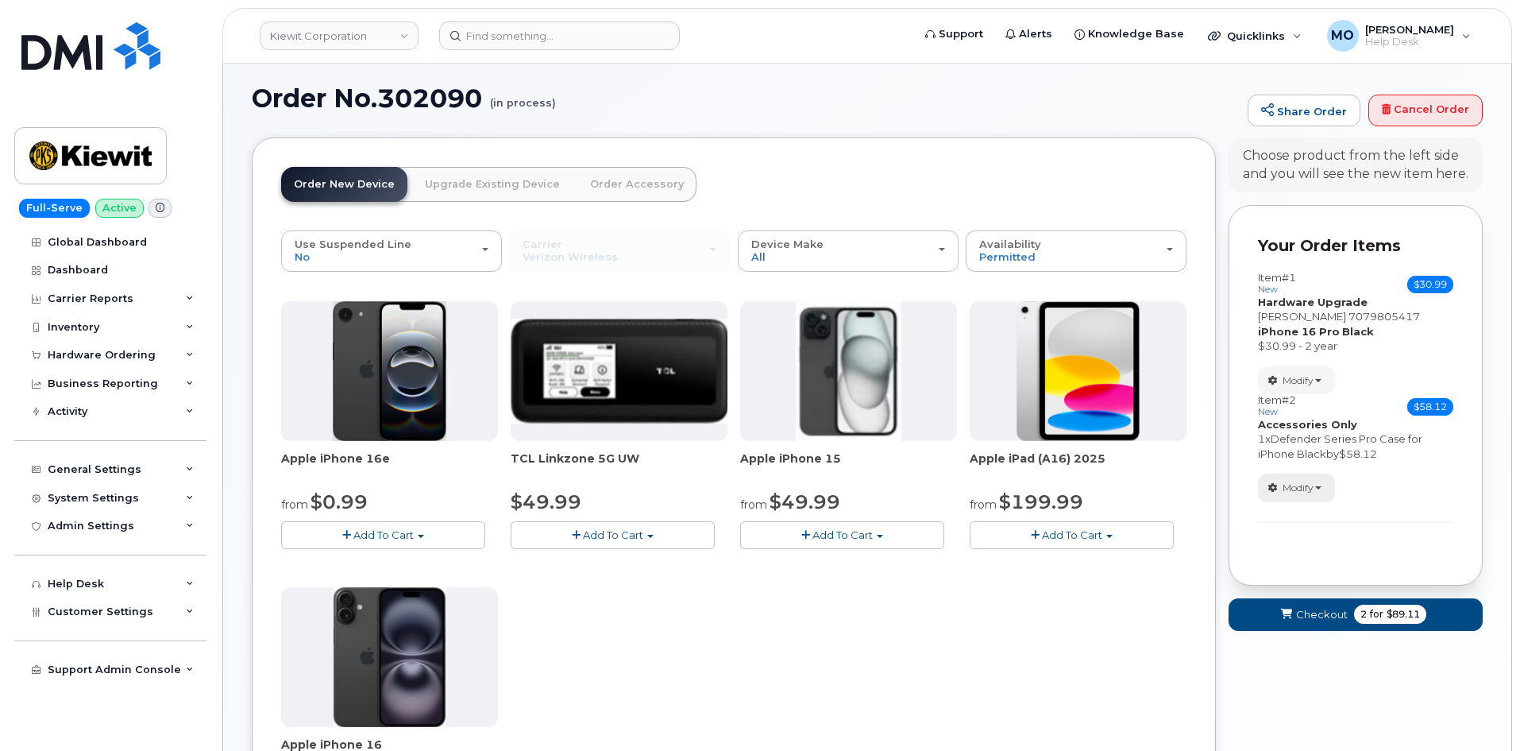
click at [1296, 495] on span "Modify" at bounding box center [1298, 488] width 31 height 14
click at [1279, 546] on icon at bounding box center [1279, 545] width 9 height 10
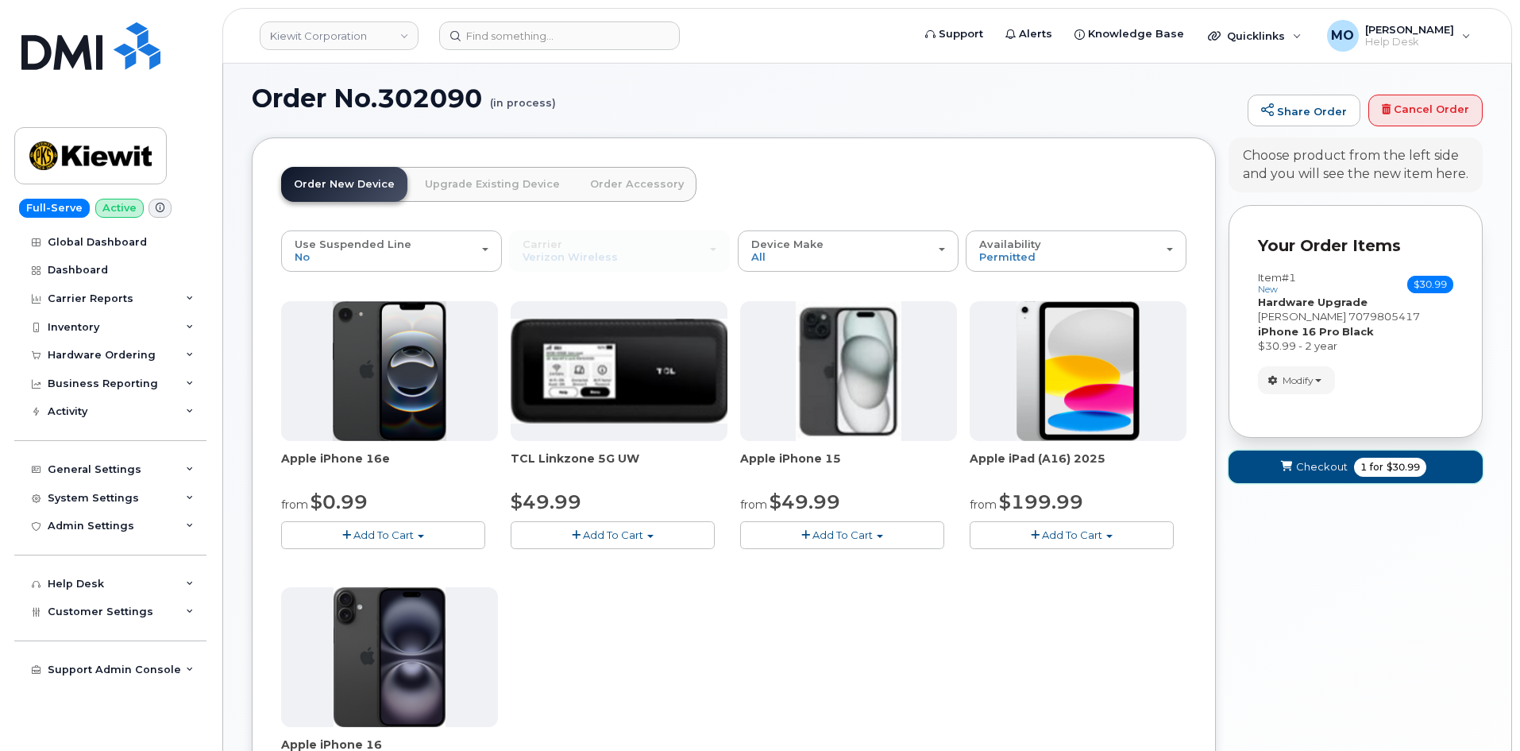
click at [1290, 468] on icon "submit" at bounding box center [1286, 467] width 11 height 10
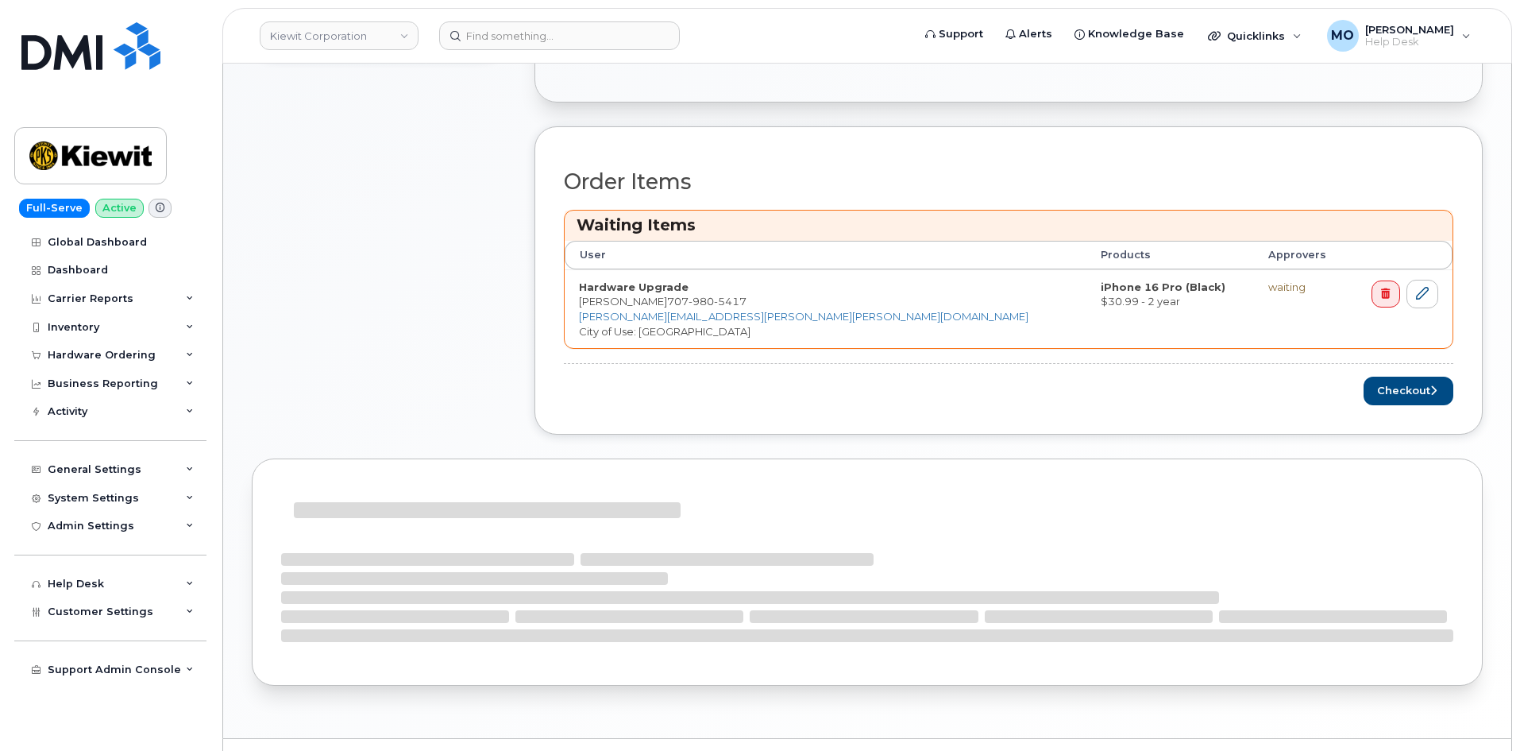
scroll to position [558, 0]
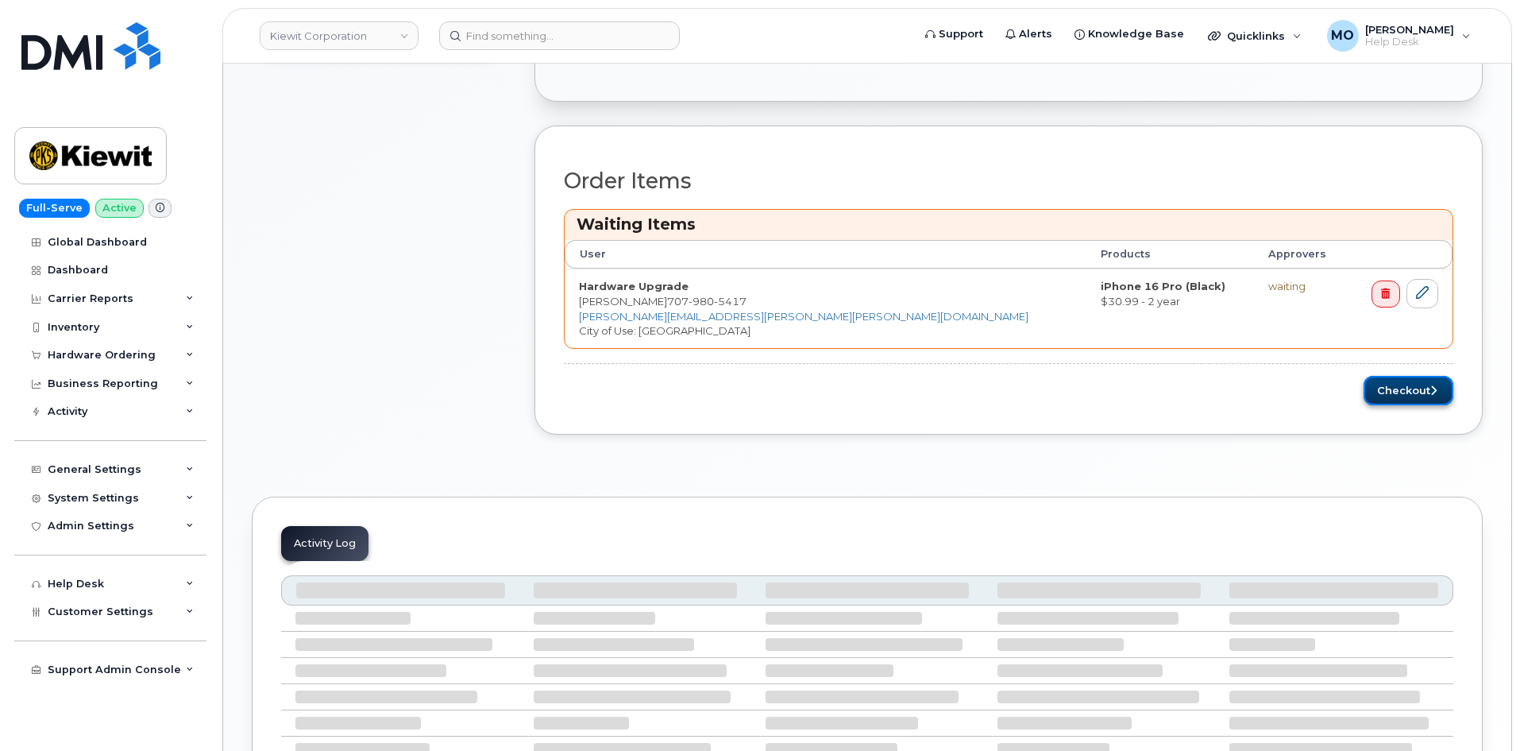
drag, startPoint x: 1401, startPoint y: 402, endPoint x: 1376, endPoint y: 394, distance: 26.6
click at [1402, 403] on button "Checkout" at bounding box center [1409, 390] width 90 height 29
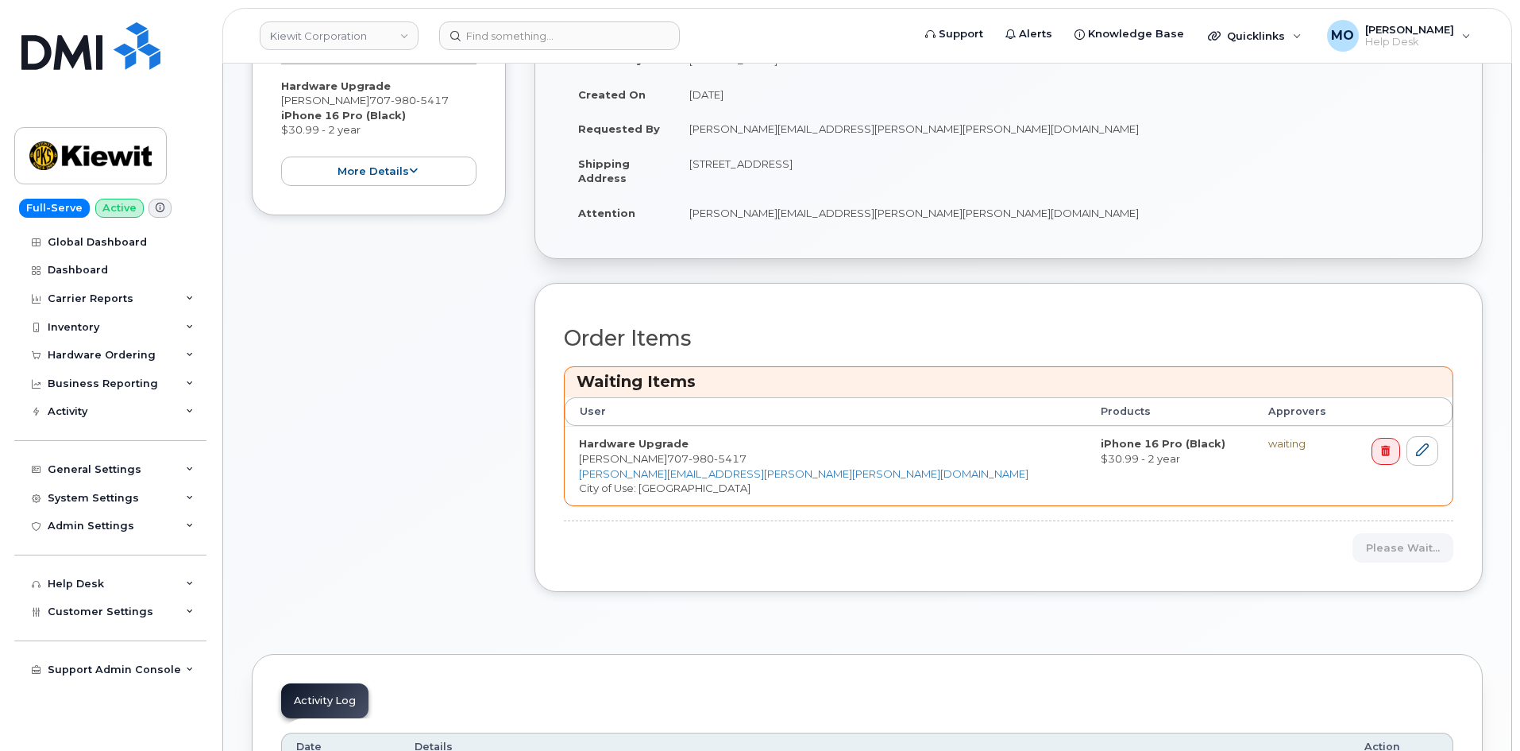
scroll to position [400, 0]
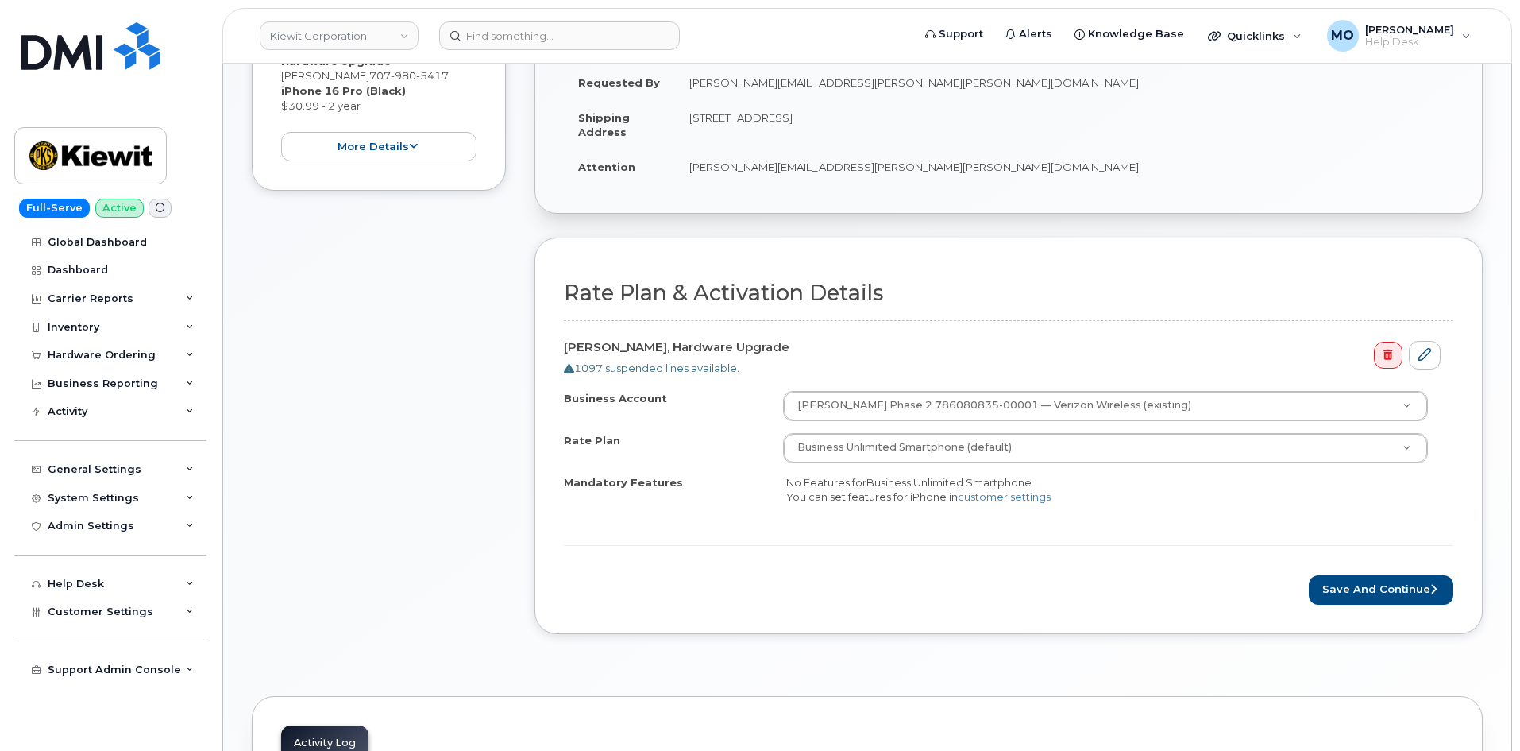
scroll to position [478, 0]
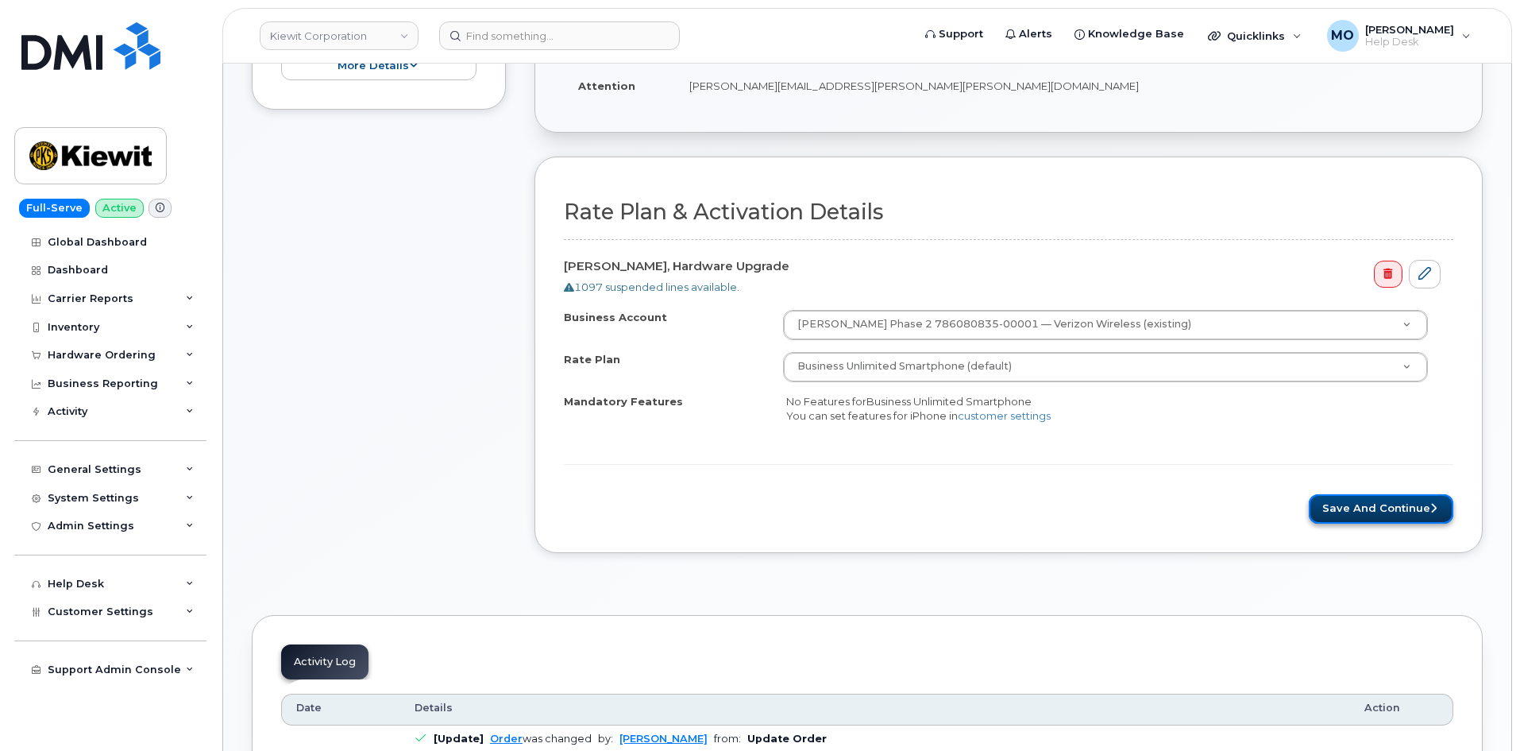
click at [1354, 517] on button "Save and Continue" at bounding box center [1381, 508] width 145 height 29
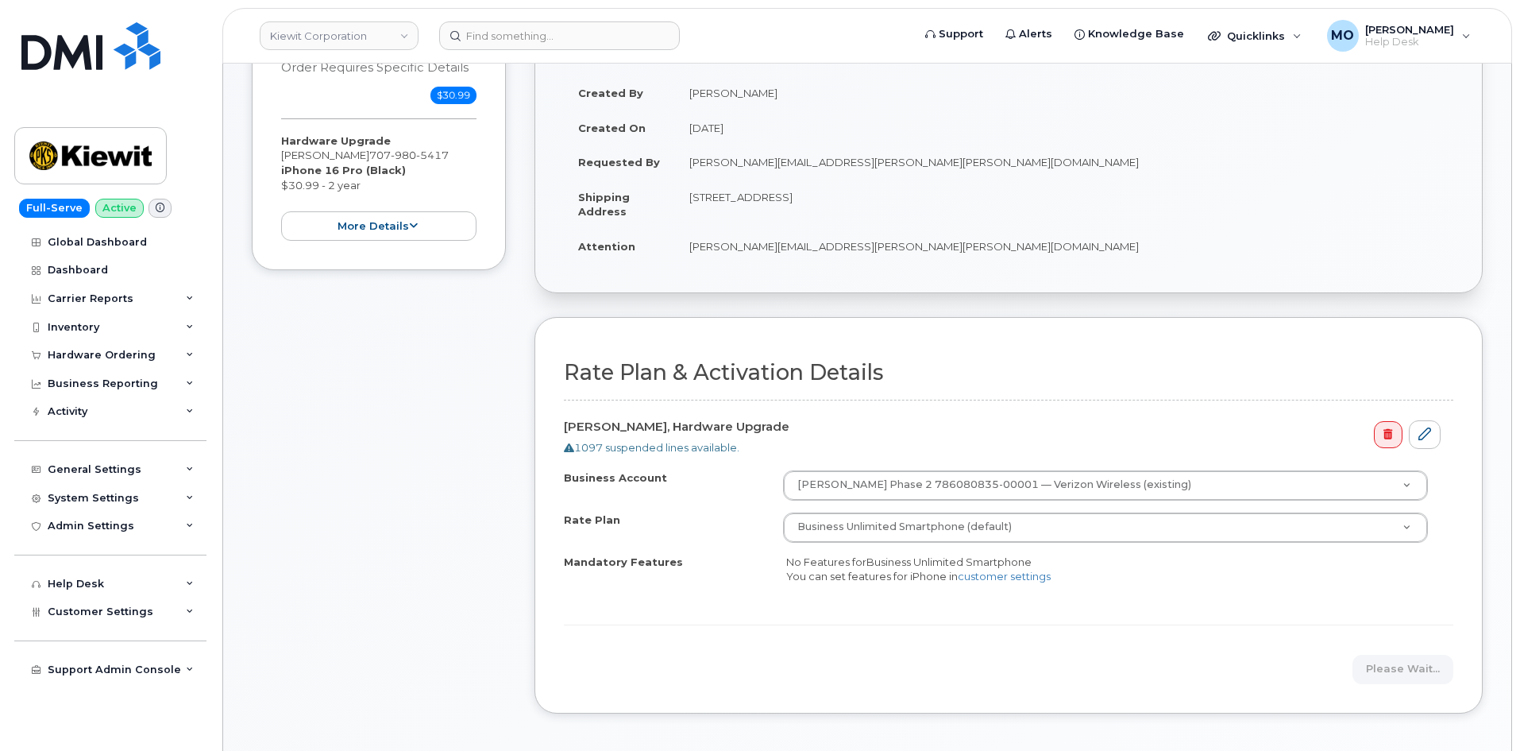
scroll to position [317, 0]
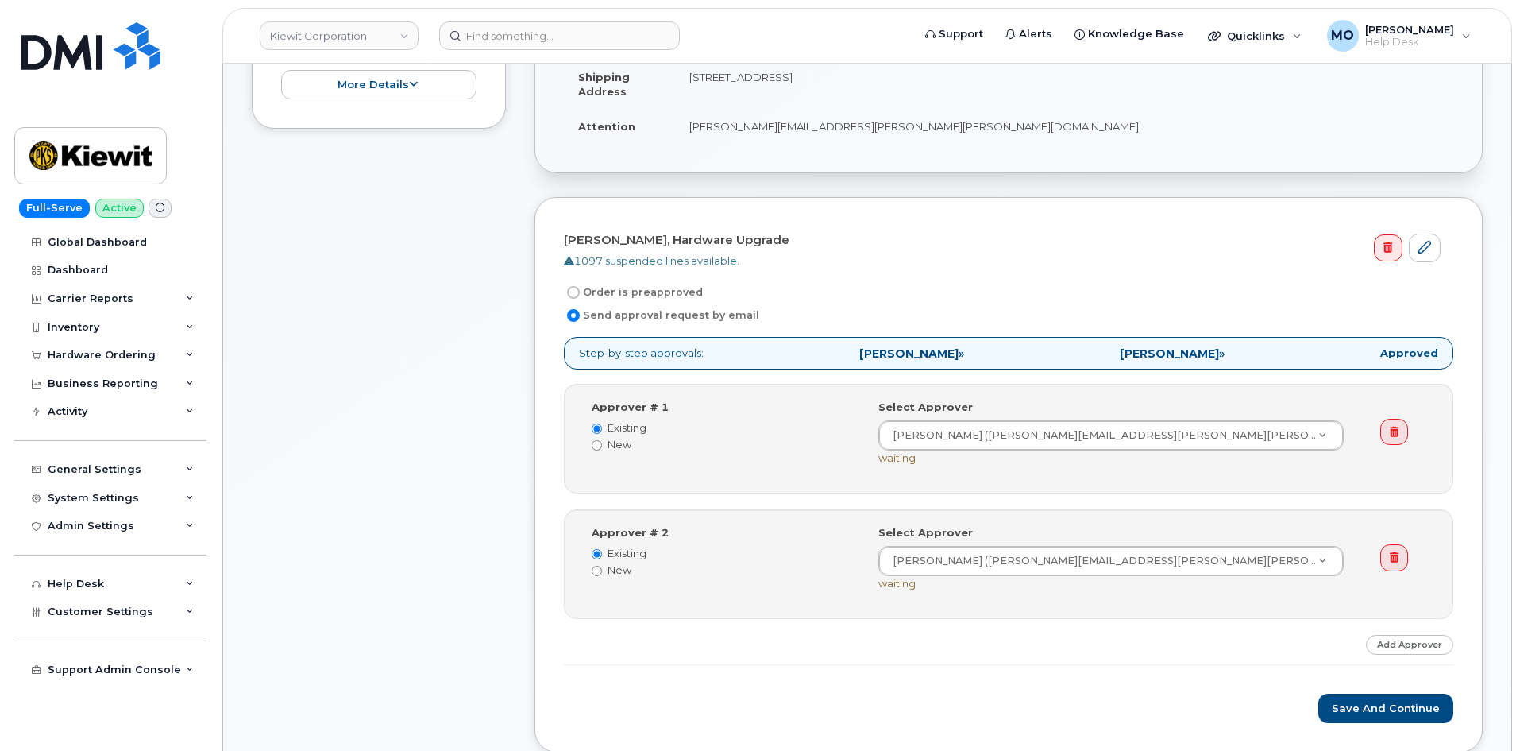
scroll to position [635, 0]
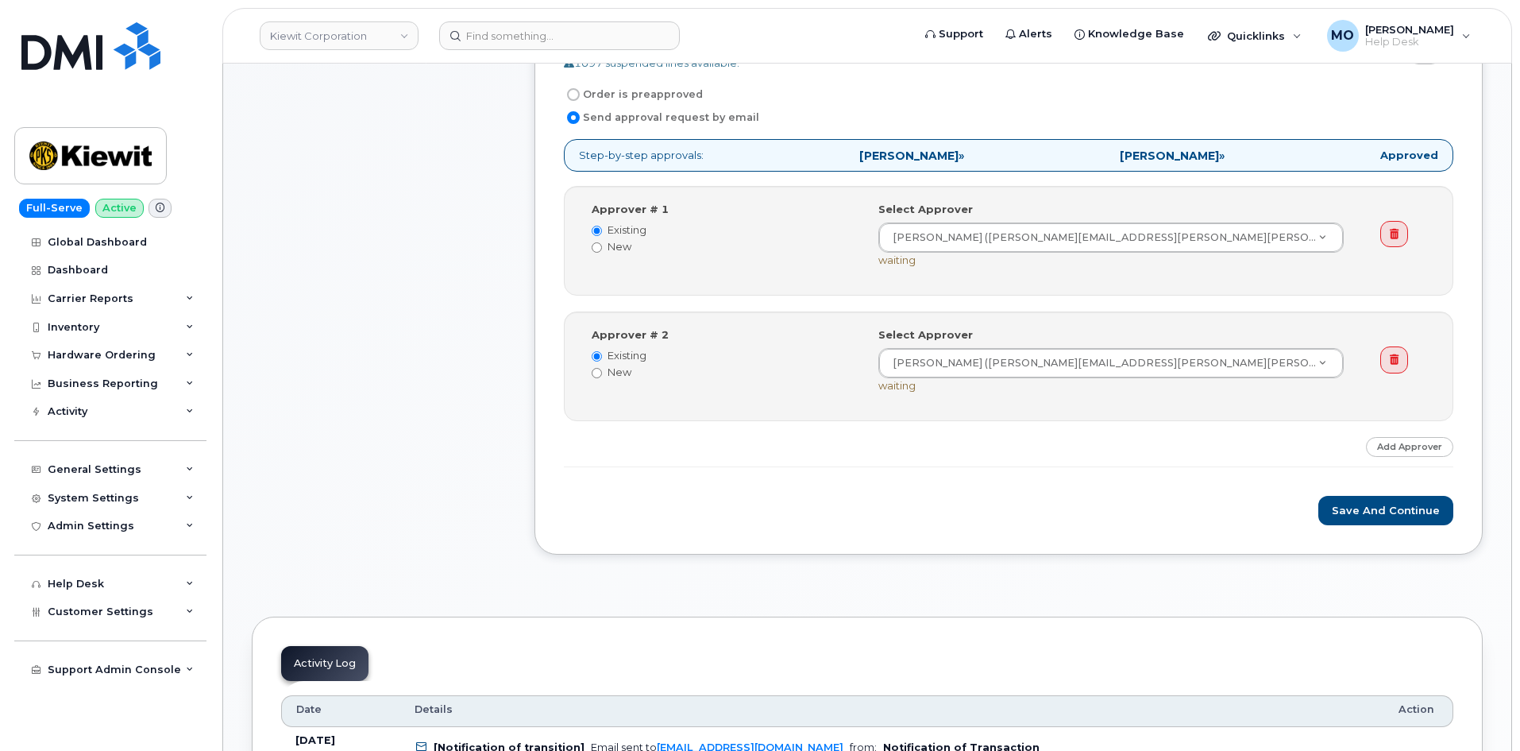
click at [1338, 526] on div "[PERSON_NAME], Hardware Upgrade 1097 suspended lines available. Order is preapp…" at bounding box center [1009, 276] width 948 height 555
click at [1339, 519] on button "Save and Continue" at bounding box center [1386, 510] width 135 height 29
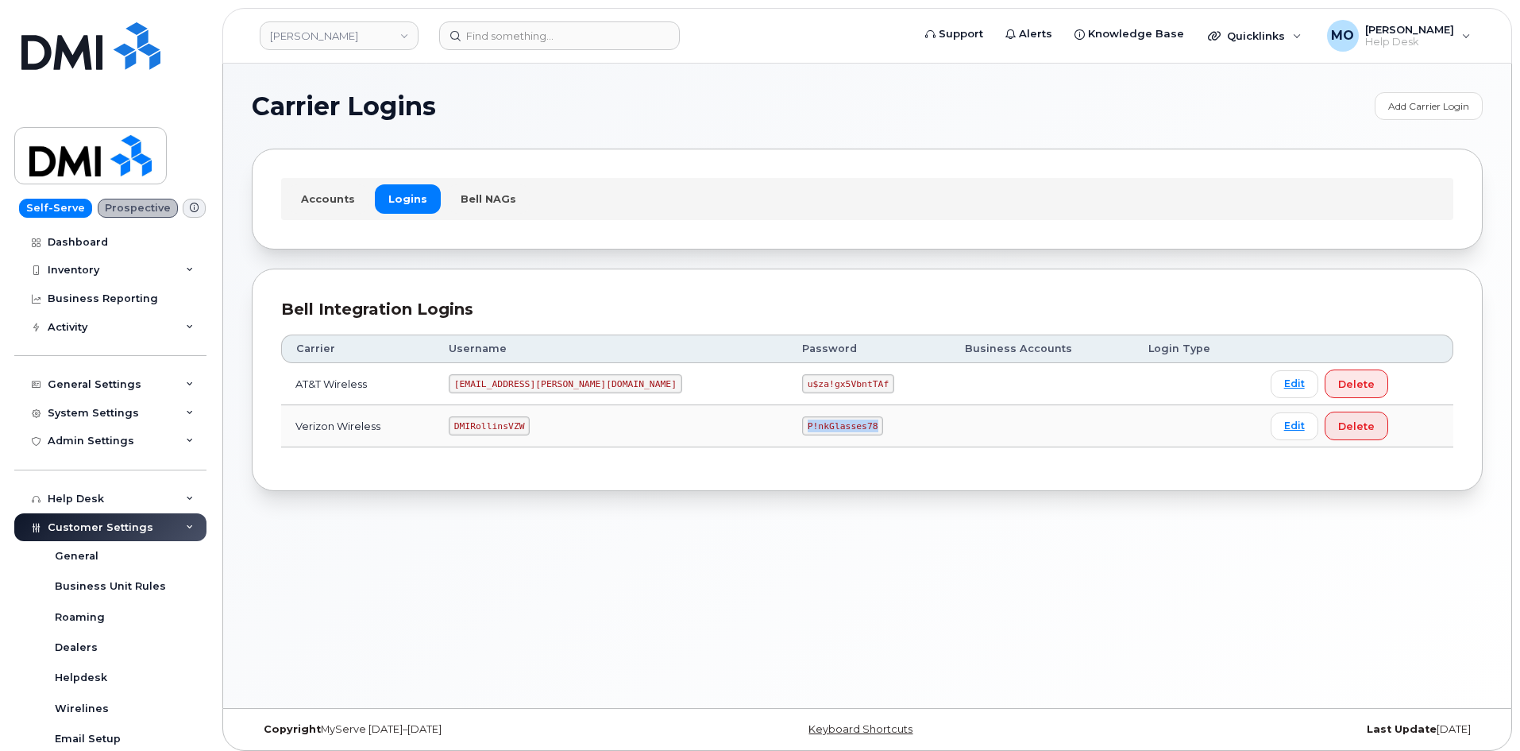
drag, startPoint x: 659, startPoint y: 431, endPoint x: 809, endPoint y: 421, distance: 150.5
click at [809, 421] on tr "Verizon Wireless DMIRollinsVZW P!nkGlasses78 Edit Delete" at bounding box center [867, 426] width 1172 height 42
copy tr "P!nkGlasses78"
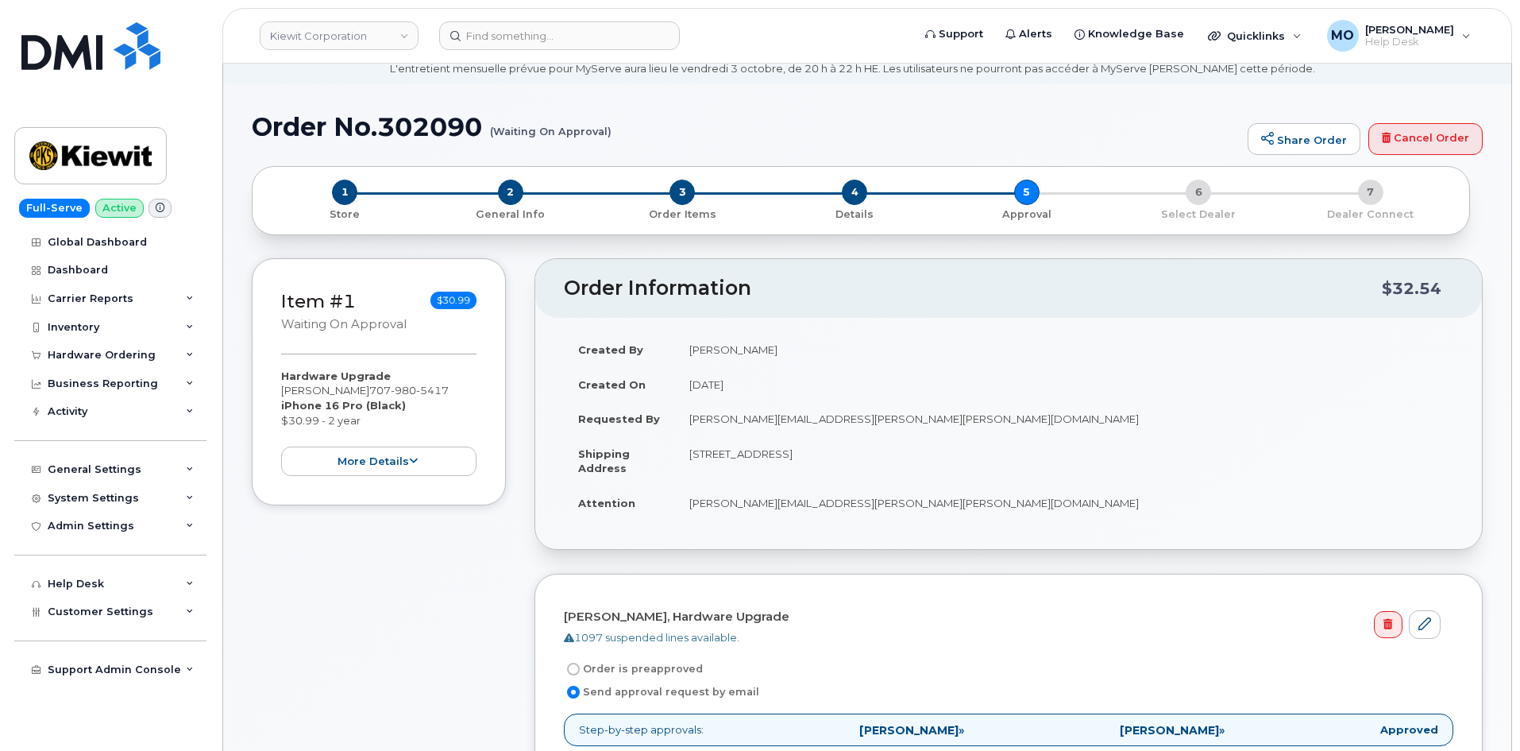
scroll to position [318, 0]
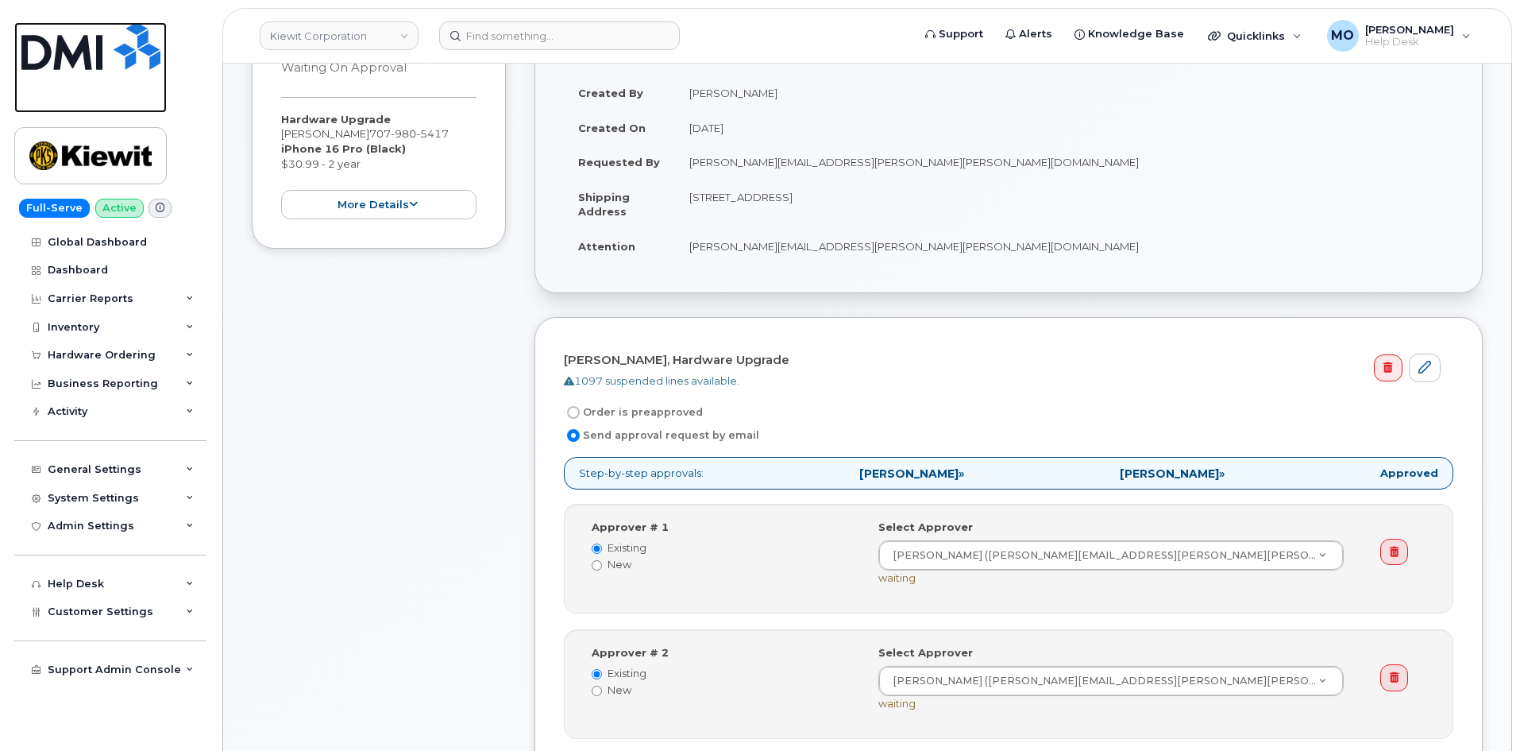
drag, startPoint x: 109, startPoint y: 47, endPoint x: 114, endPoint y: 36, distance: 12.1
click at [109, 47] on img at bounding box center [90, 46] width 139 height 48
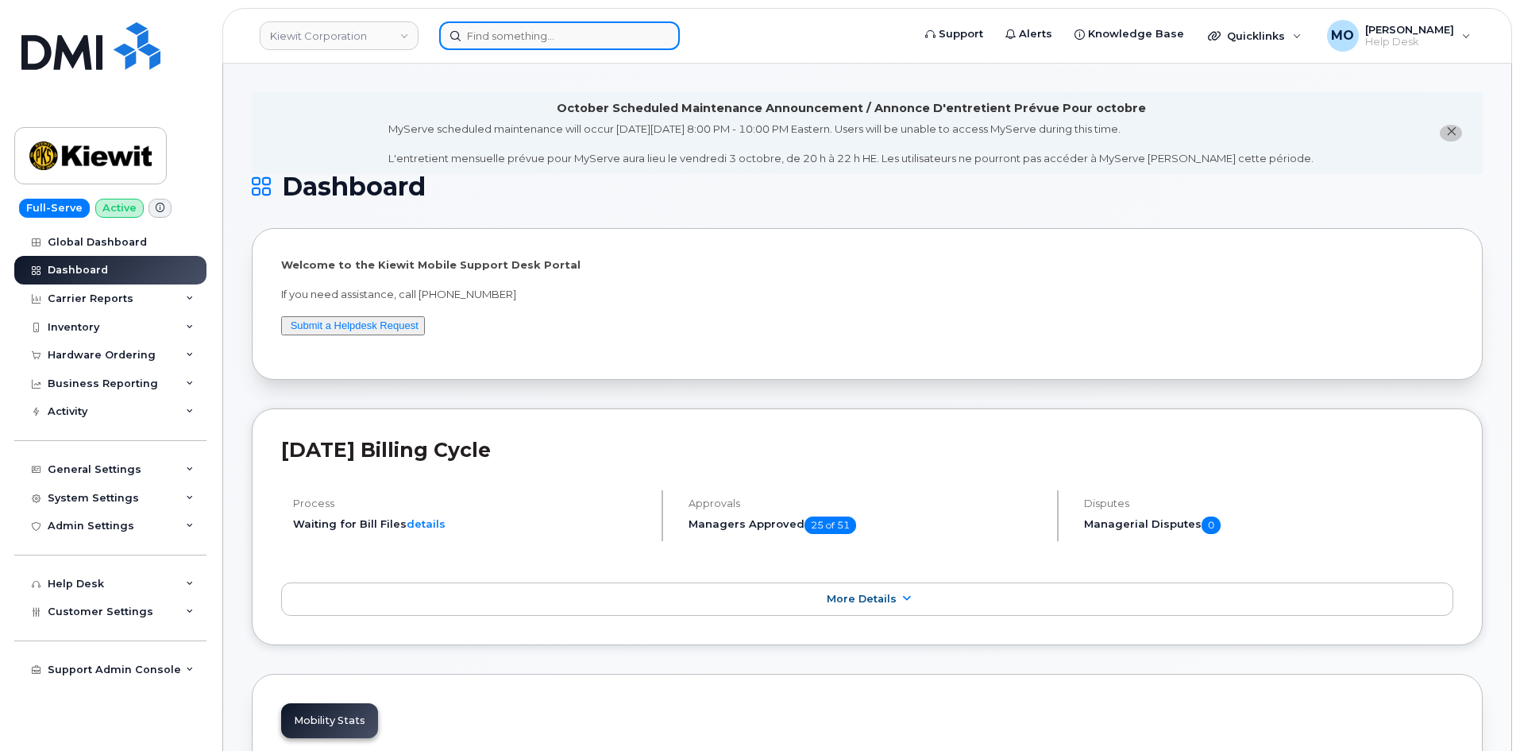
click at [562, 32] on input at bounding box center [559, 35] width 241 height 29
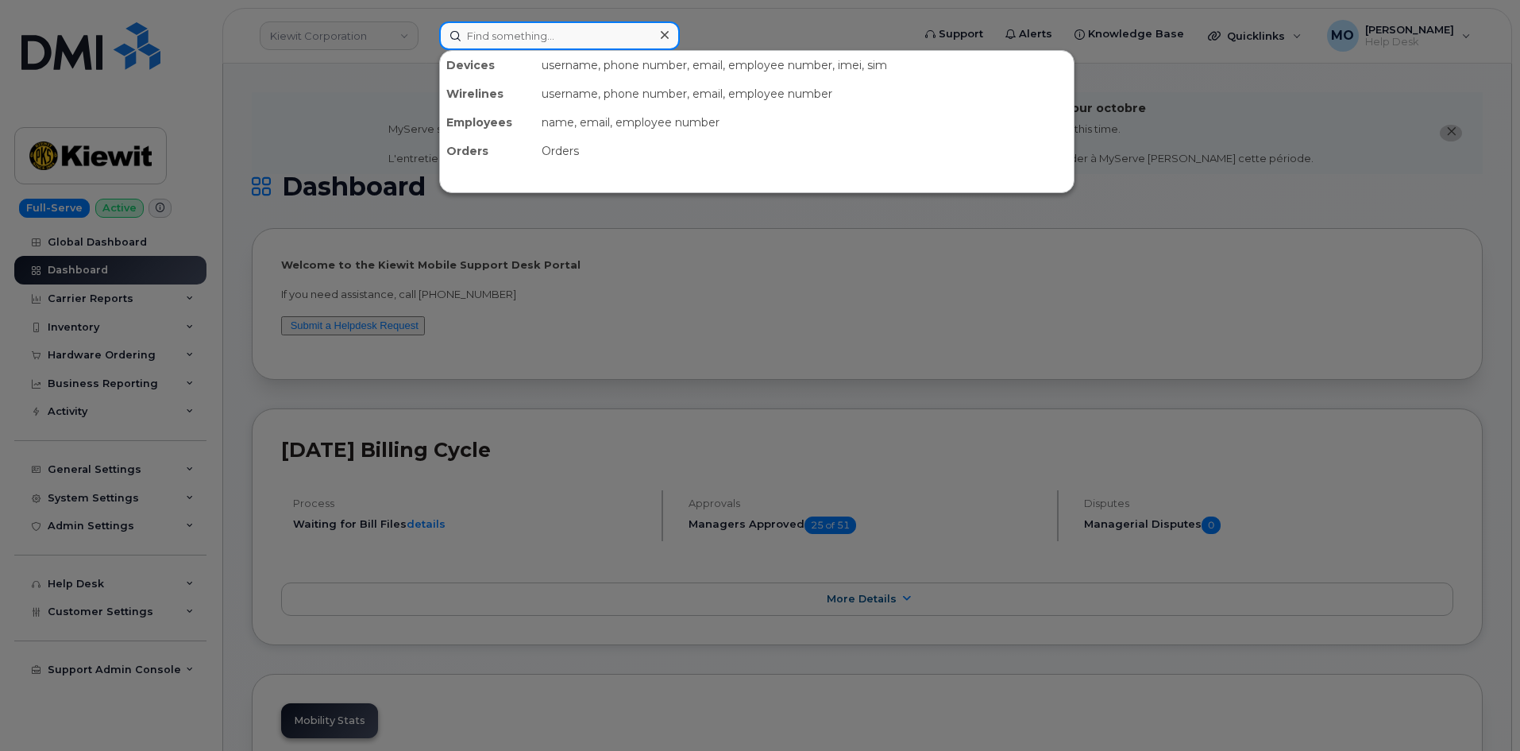
paste input "4847478278"
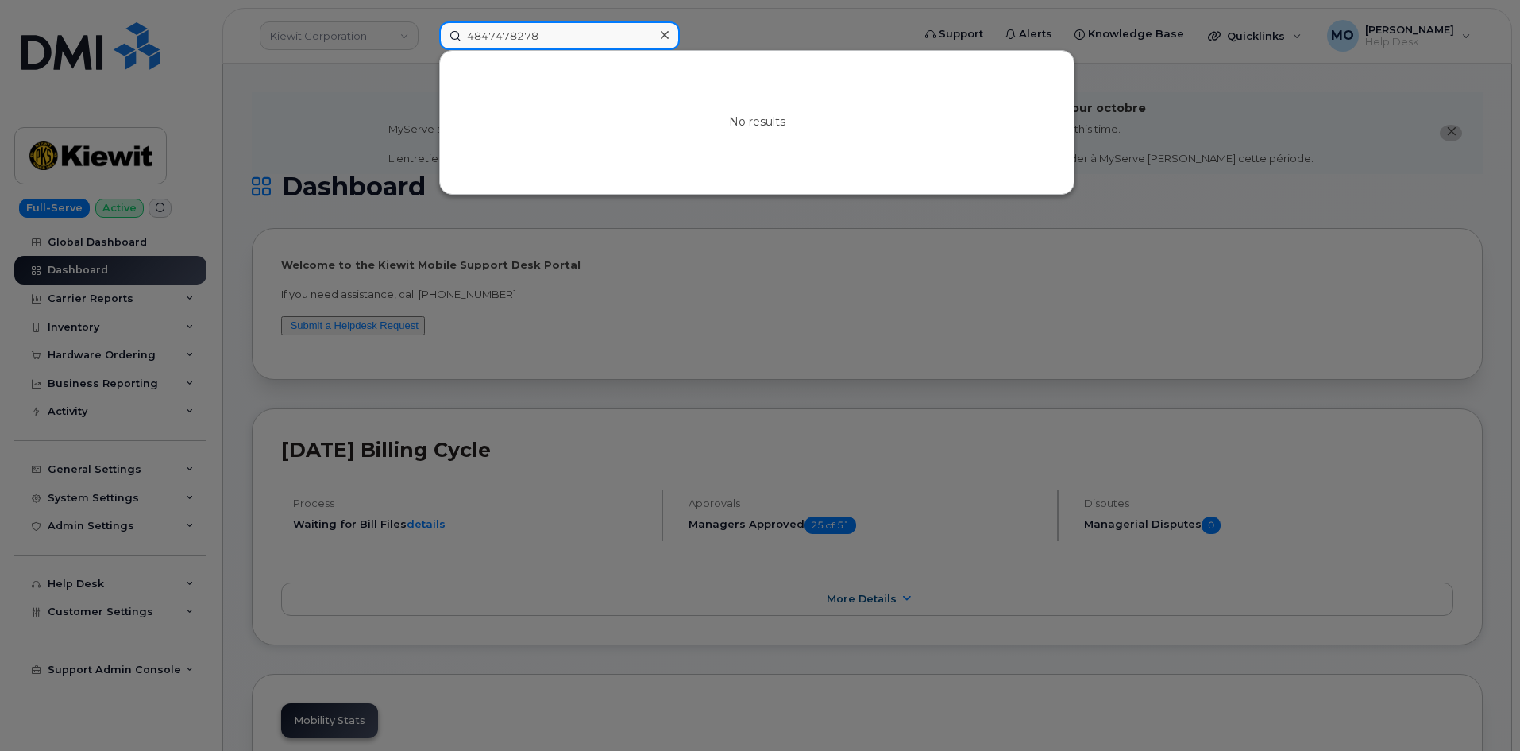
type input "4847478278"
click at [662, 33] on icon at bounding box center [665, 35] width 8 height 13
